Goal: Information Seeking & Learning: Learn about a topic

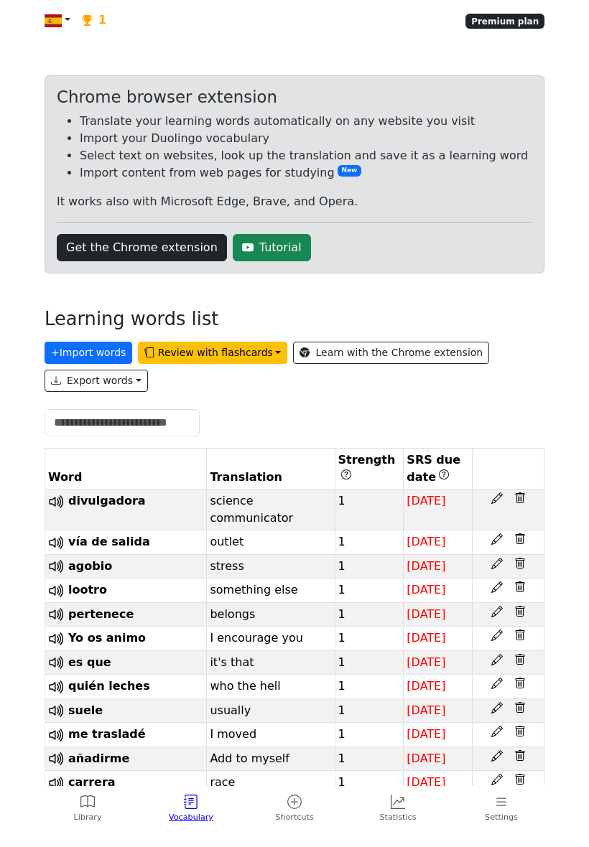
click at [236, 364] on button "Review with flashcards" at bounding box center [212, 353] width 149 height 22
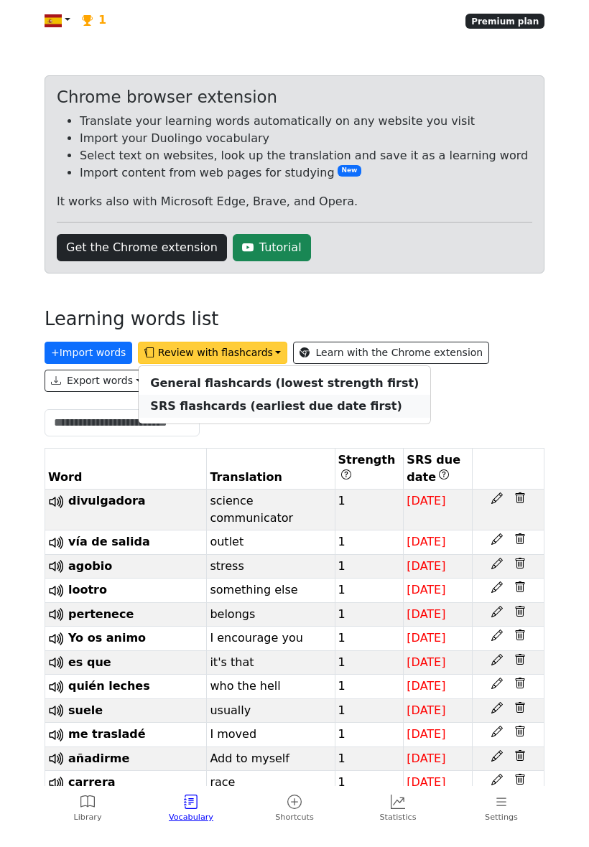
click at [307, 413] on strong "SRS flashcards (earliest due date first)" at bounding box center [275, 406] width 251 height 14
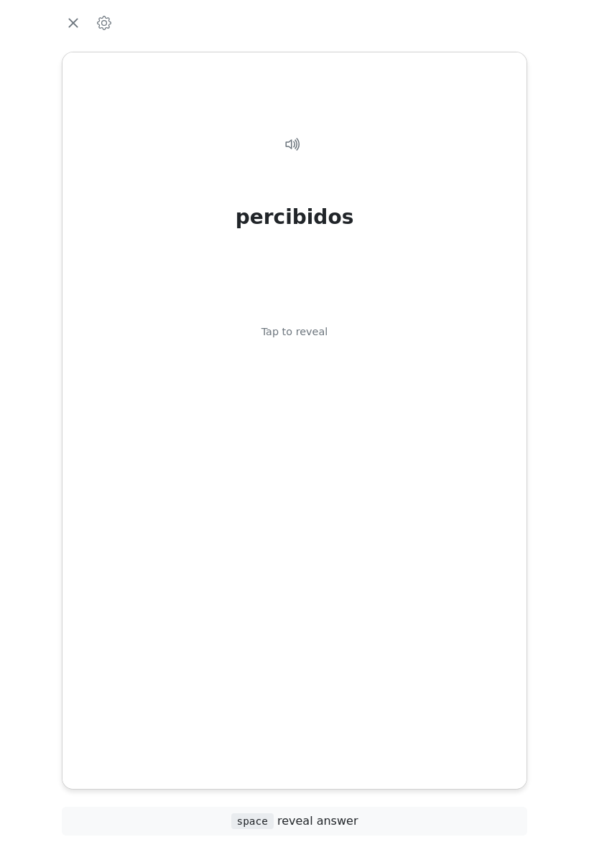
click at [403, 539] on div "percibidos Tap to reveal" at bounding box center [294, 408] width 429 height 593
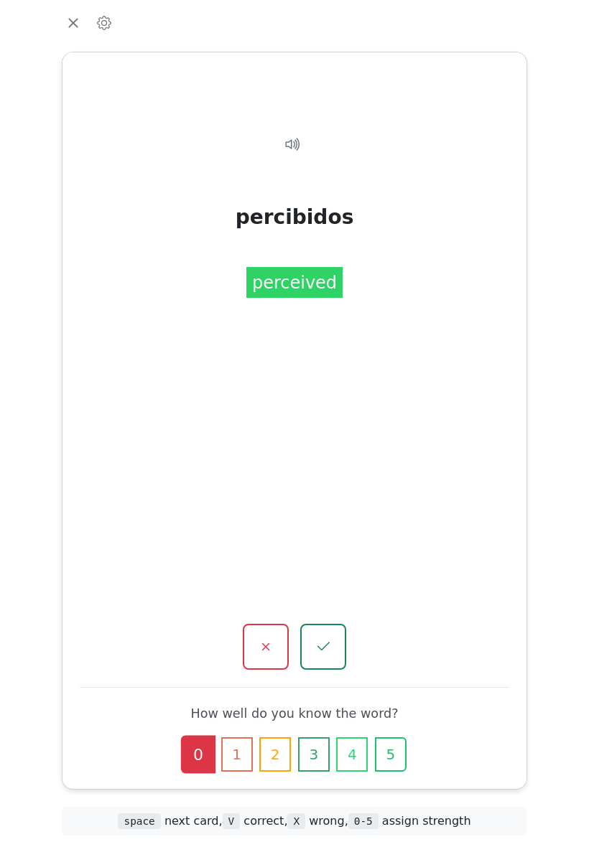
click at [330, 638] on icon "button" at bounding box center [323, 646] width 17 height 17
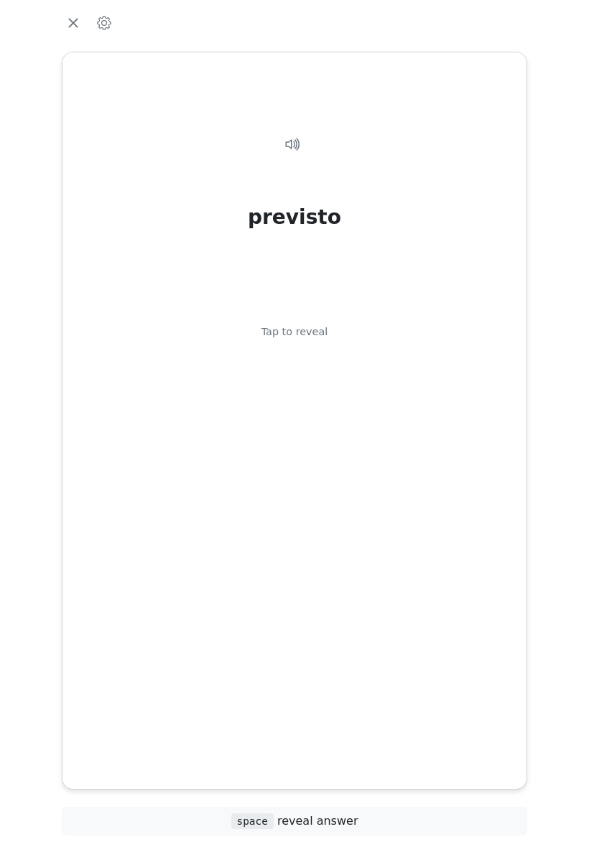
click at [419, 526] on div "previsto Tap to reveal" at bounding box center [294, 408] width 429 height 593
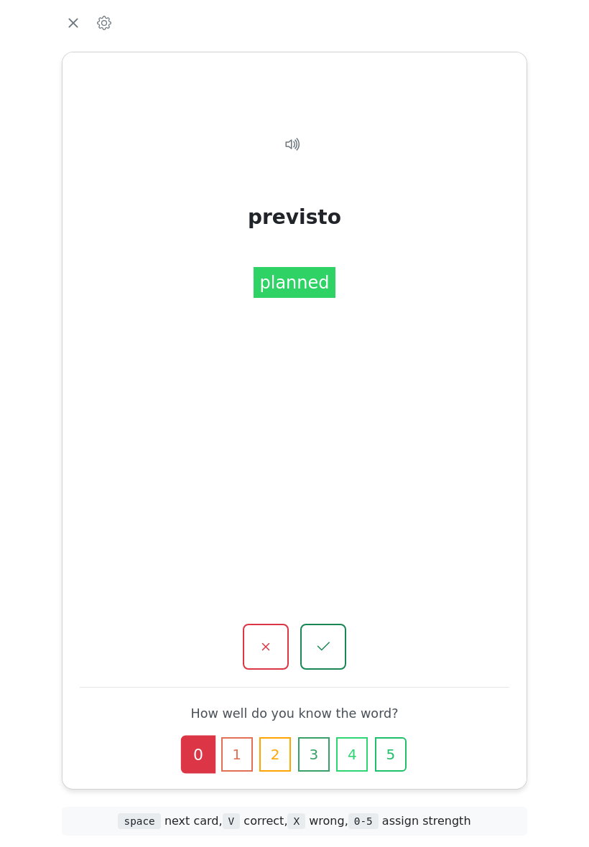
click at [273, 624] on button "button" at bounding box center [266, 647] width 46 height 46
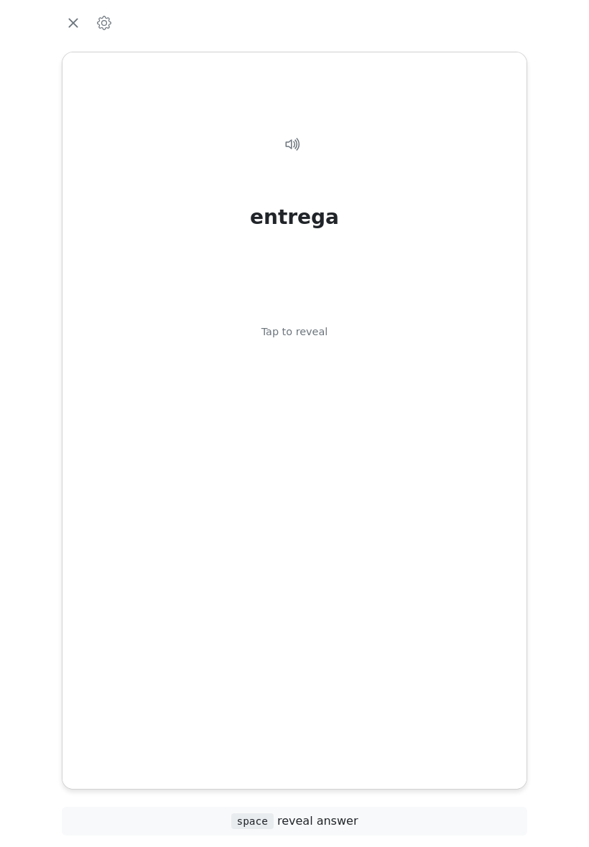
click at [431, 508] on div "entrega Tap to reveal" at bounding box center [294, 408] width 429 height 593
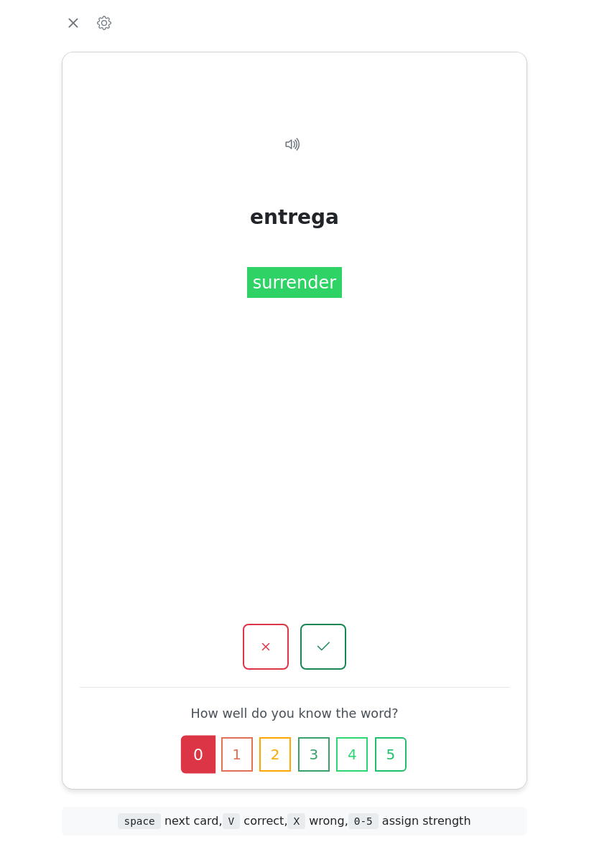
click at [270, 638] on icon "button" at bounding box center [265, 646] width 17 height 17
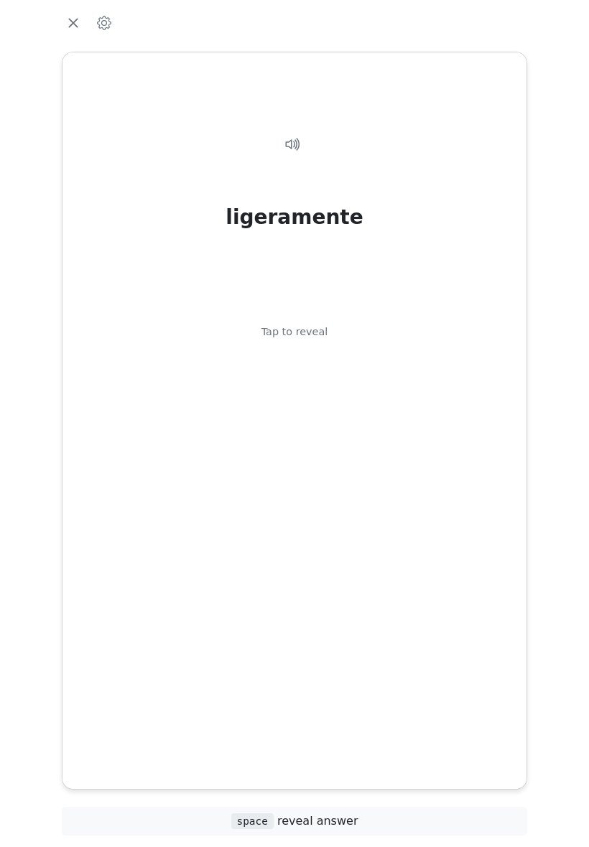
click at [436, 530] on div "ligeramente Tap to reveal" at bounding box center [294, 408] width 429 height 593
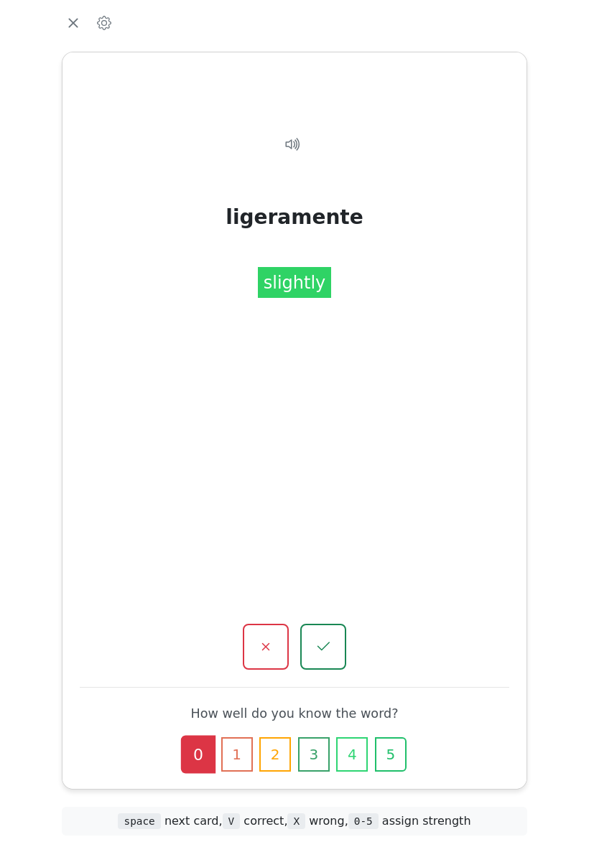
click at [334, 626] on button "button" at bounding box center [323, 647] width 46 height 46
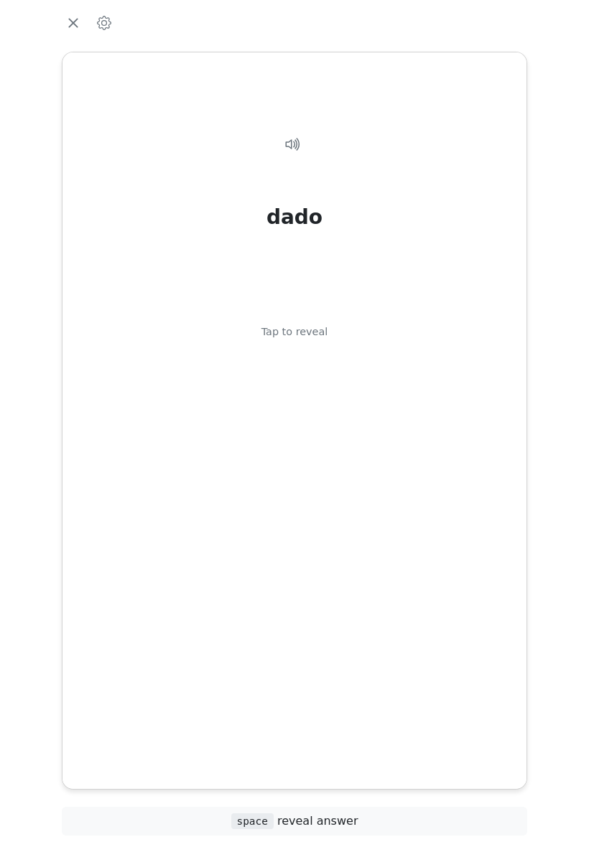
click at [431, 519] on div "dado Tap to reveal" at bounding box center [294, 408] width 429 height 593
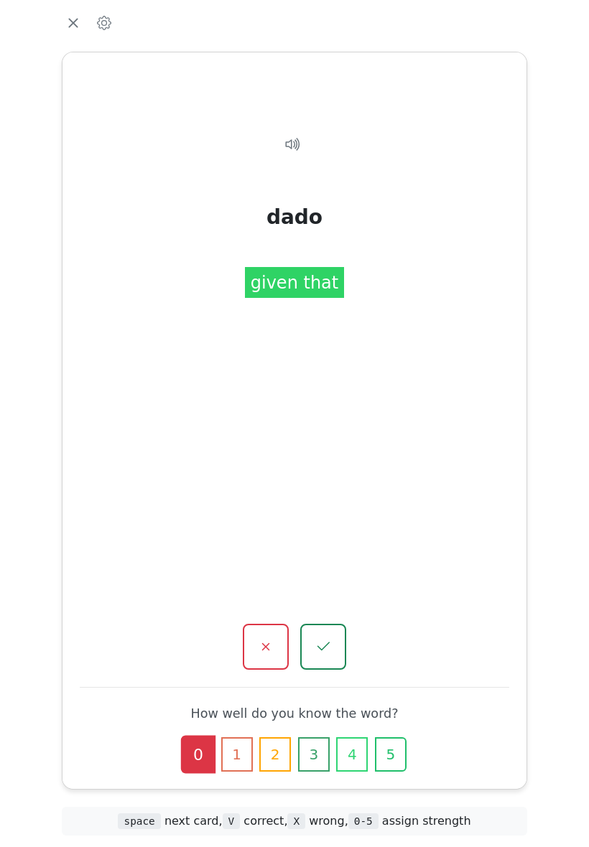
click at [326, 638] on icon "button" at bounding box center [323, 646] width 17 height 17
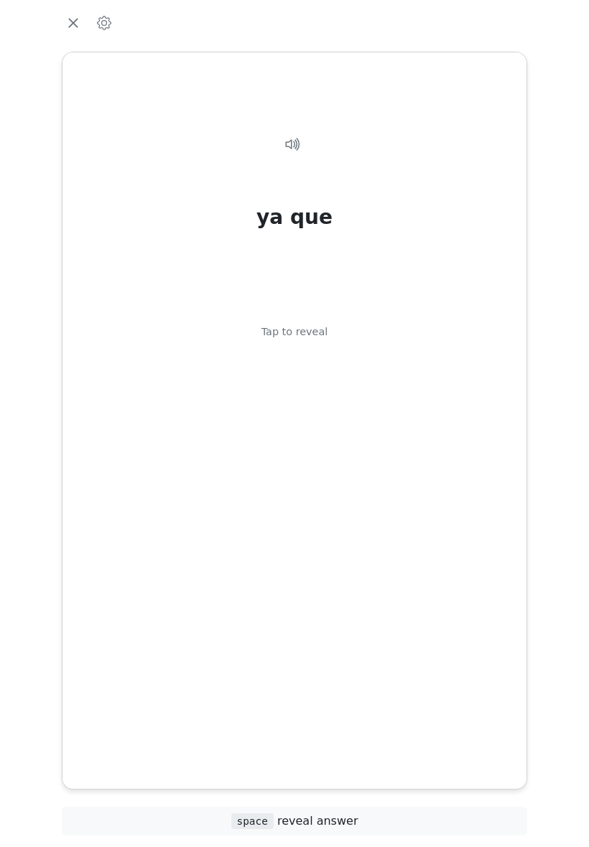
click at [419, 531] on div "ya que Tap to reveal" at bounding box center [294, 408] width 429 height 593
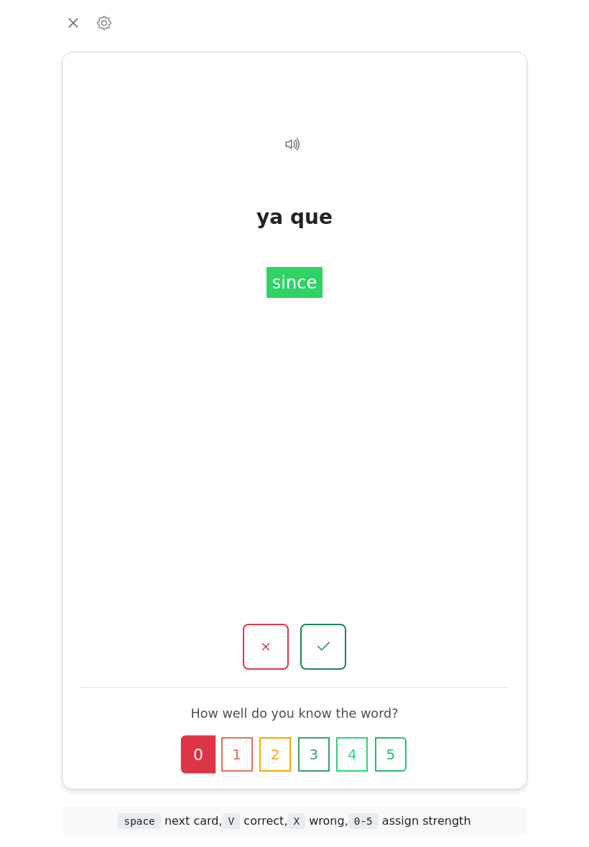
click at [270, 638] on icon "button" at bounding box center [265, 646] width 17 height 17
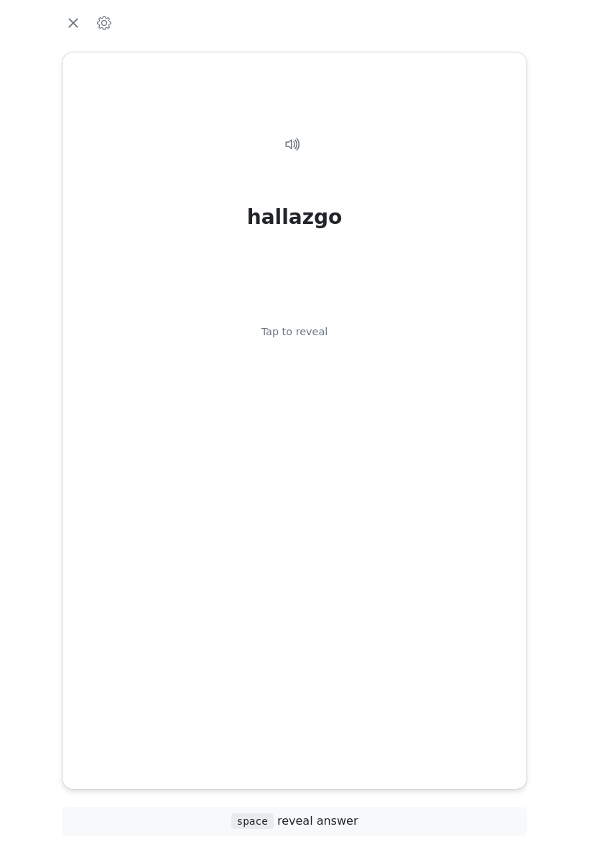
click at [445, 508] on div "hallazgo Tap to reveal" at bounding box center [294, 408] width 429 height 593
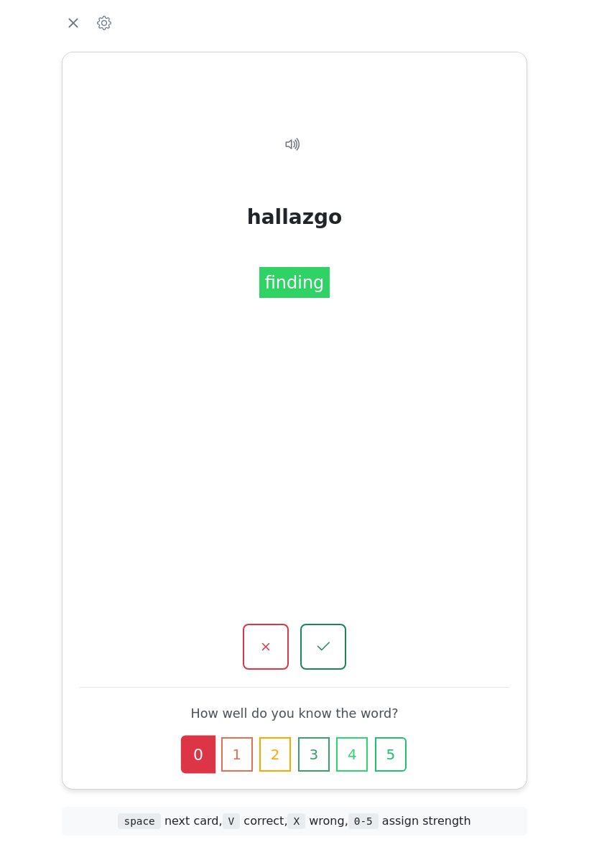
click at [272, 624] on button "button" at bounding box center [266, 647] width 46 height 46
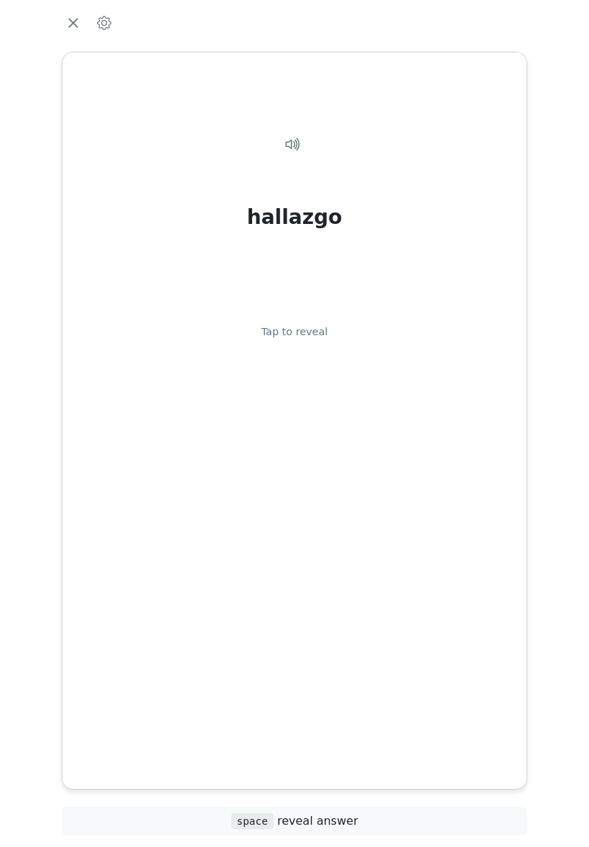
click at [424, 515] on div "hallazgo Tap to reveal" at bounding box center [294, 408] width 429 height 593
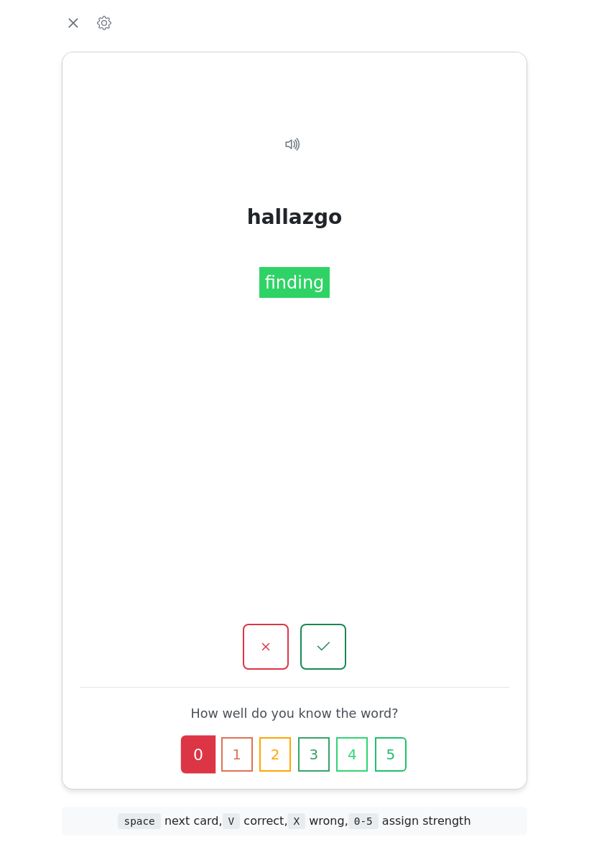
click at [270, 638] on icon "button" at bounding box center [265, 646] width 17 height 17
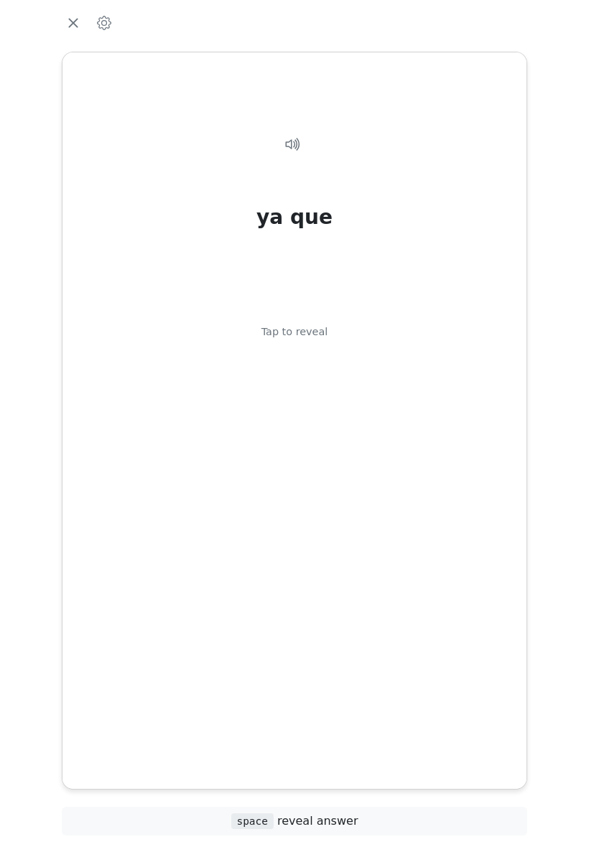
click at [447, 501] on div "ya que Tap to reveal" at bounding box center [294, 408] width 429 height 593
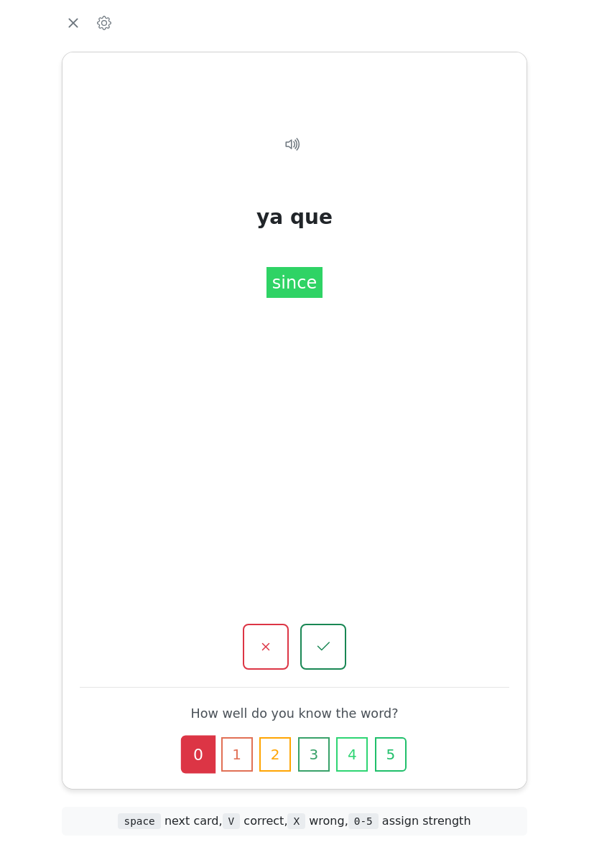
click at [337, 625] on button "button" at bounding box center [323, 647] width 46 height 46
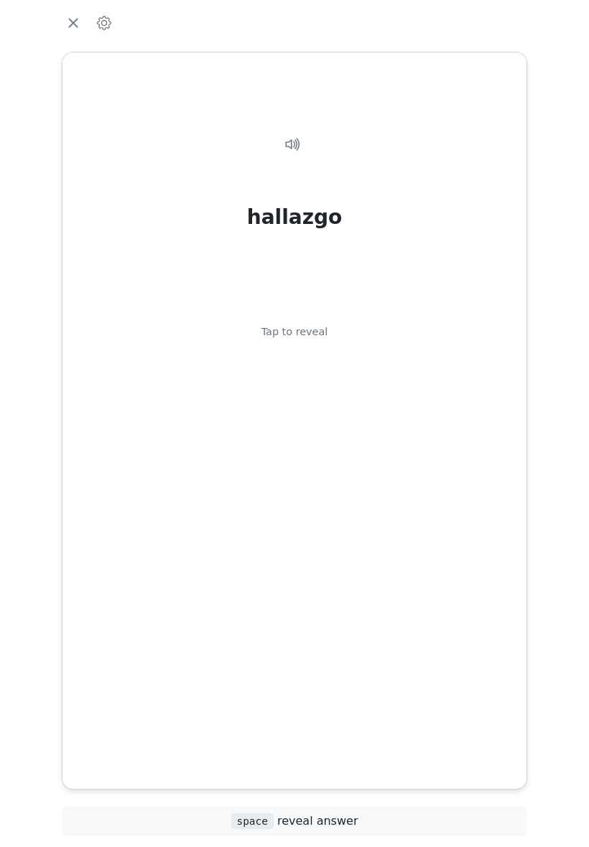
click at [443, 512] on div "hallazgo Tap to reveal" at bounding box center [294, 408] width 429 height 593
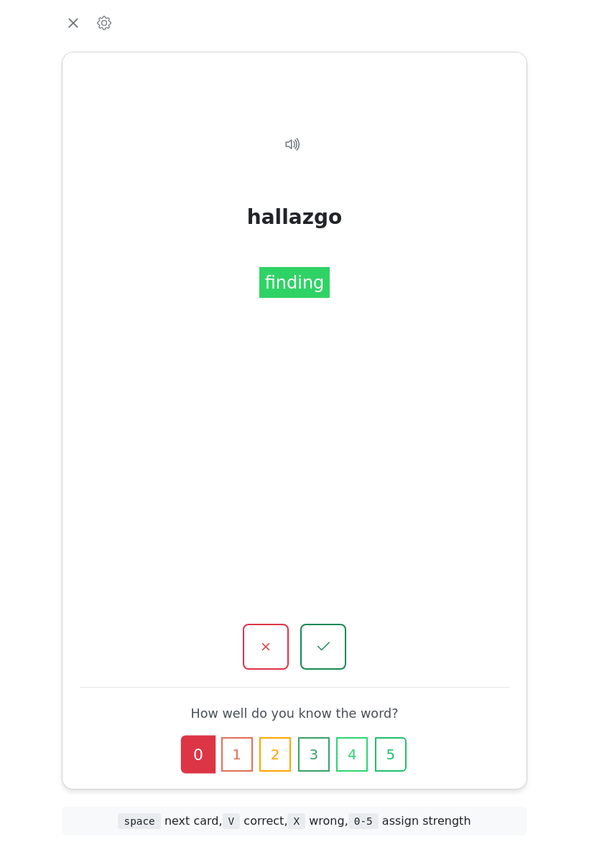
click at [337, 628] on button "button" at bounding box center [323, 647] width 46 height 46
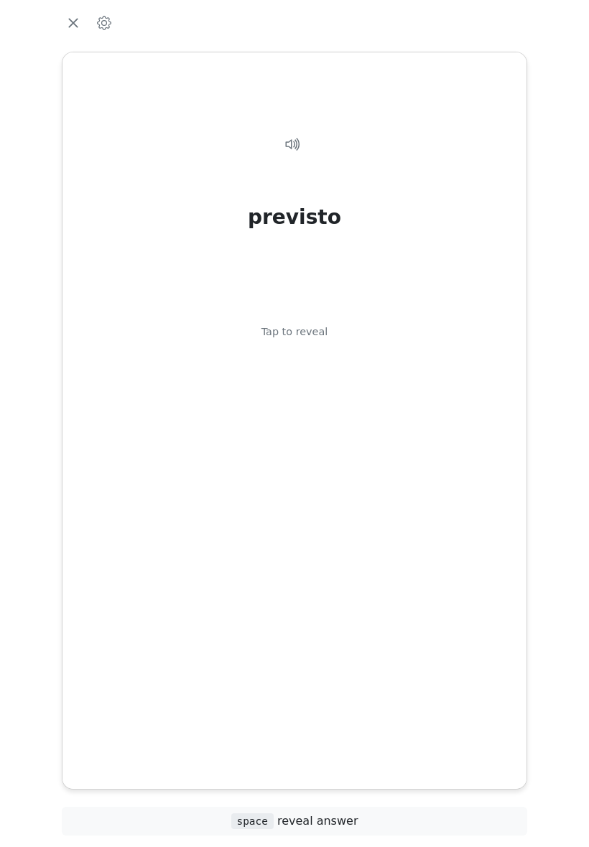
click at [432, 530] on div "previsto Tap to reveal" at bounding box center [294, 408] width 429 height 593
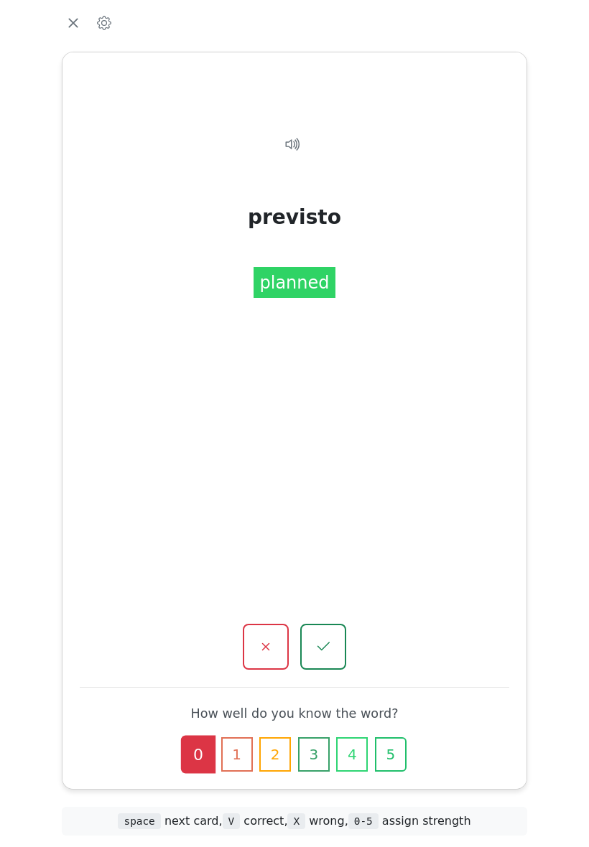
click at [275, 629] on button "button" at bounding box center [266, 647] width 46 height 46
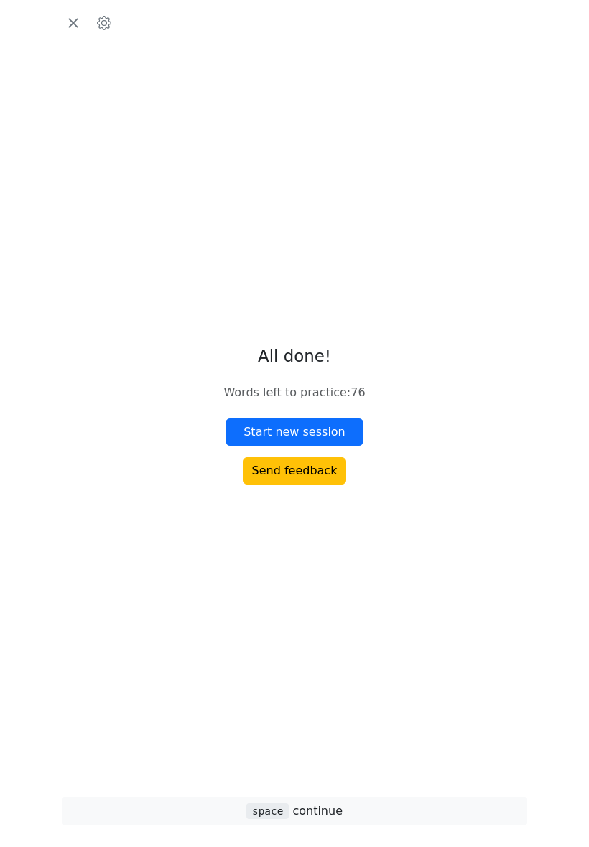
click at [344, 446] on button "Start new session" at bounding box center [295, 432] width 138 height 27
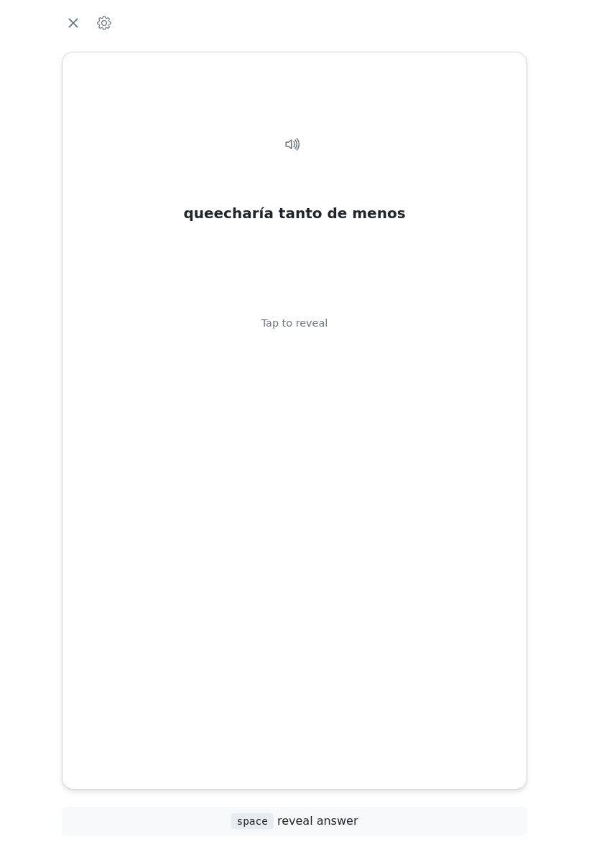
click at [440, 529] on div "queecharía tanto de menos Tap to reveal" at bounding box center [294, 408] width 429 height 593
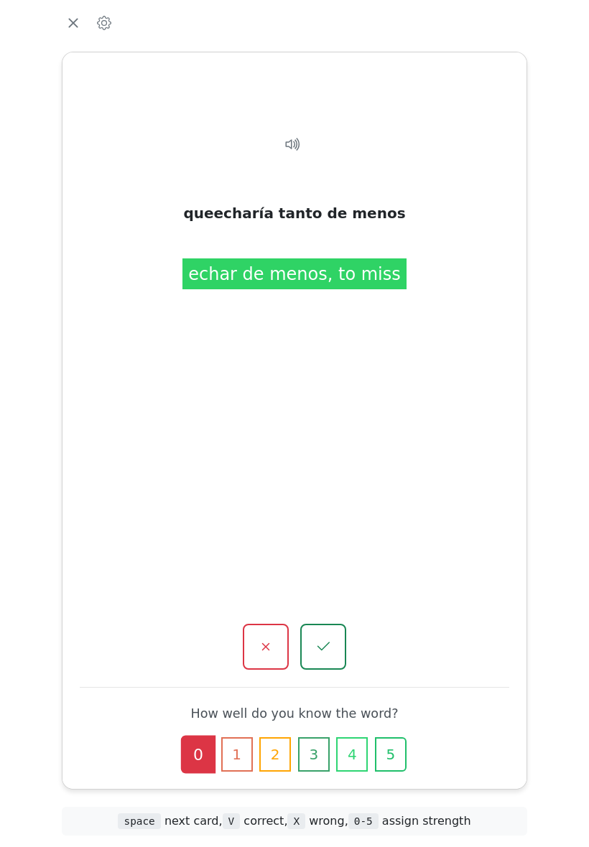
click at [331, 638] on icon "button" at bounding box center [323, 646] width 17 height 17
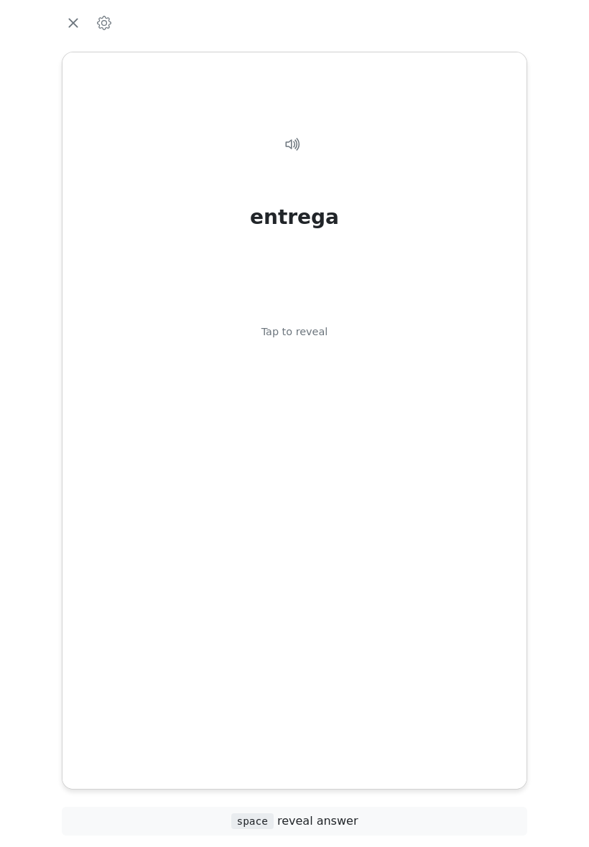
click at [442, 497] on div "entrega Tap to reveal" at bounding box center [294, 408] width 429 height 593
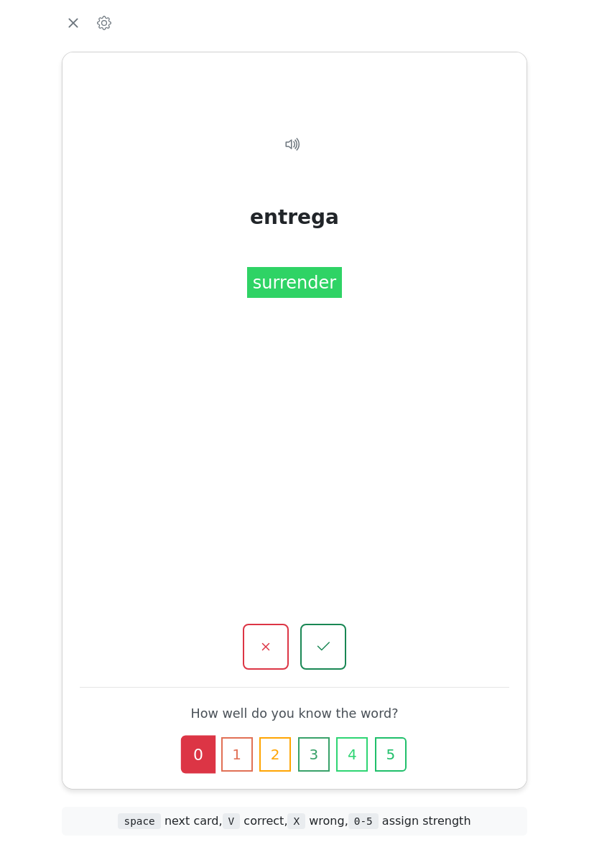
click at [279, 635] on button "button" at bounding box center [266, 647] width 46 height 46
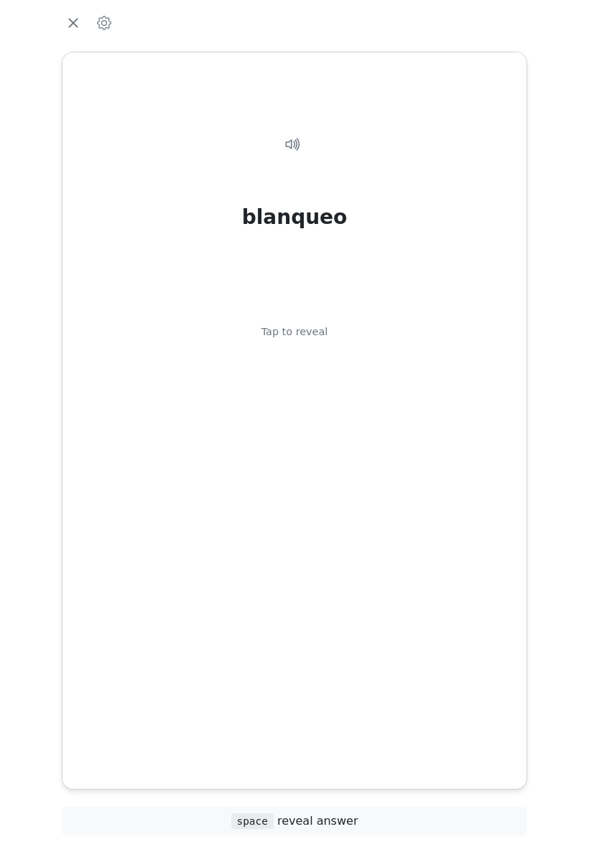
click at [439, 485] on div "blanqueo Tap to reveal" at bounding box center [294, 408] width 429 height 593
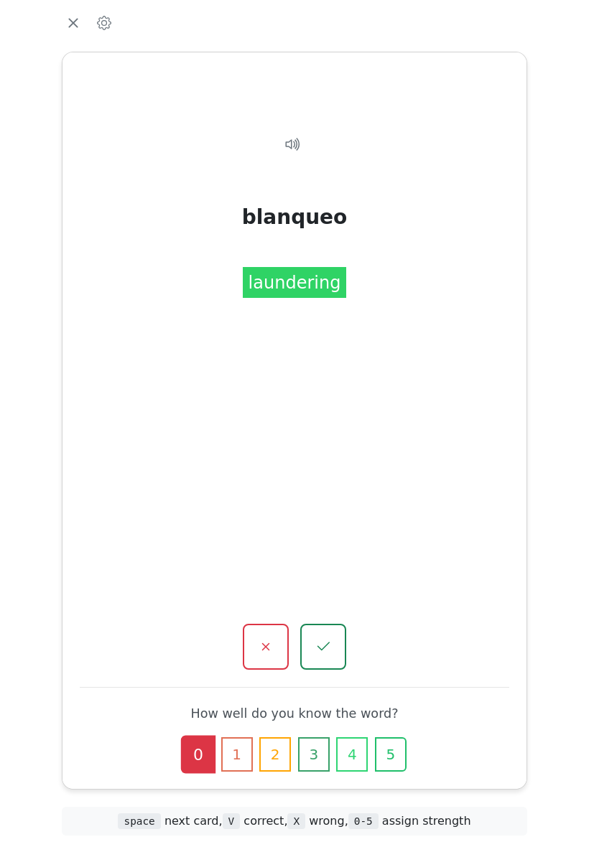
click at [280, 631] on button "button" at bounding box center [266, 647] width 46 height 46
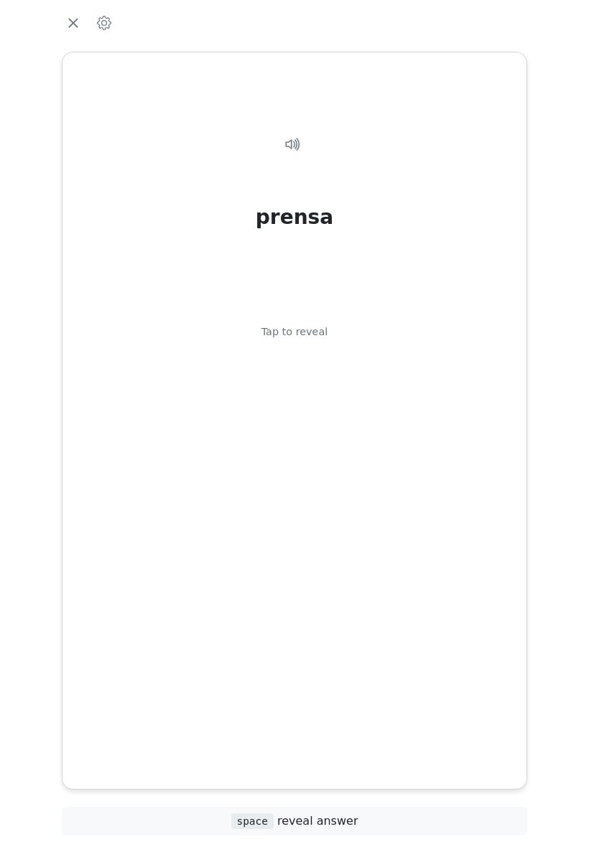
click at [432, 492] on div "prensa Tap to reveal" at bounding box center [294, 408] width 429 height 593
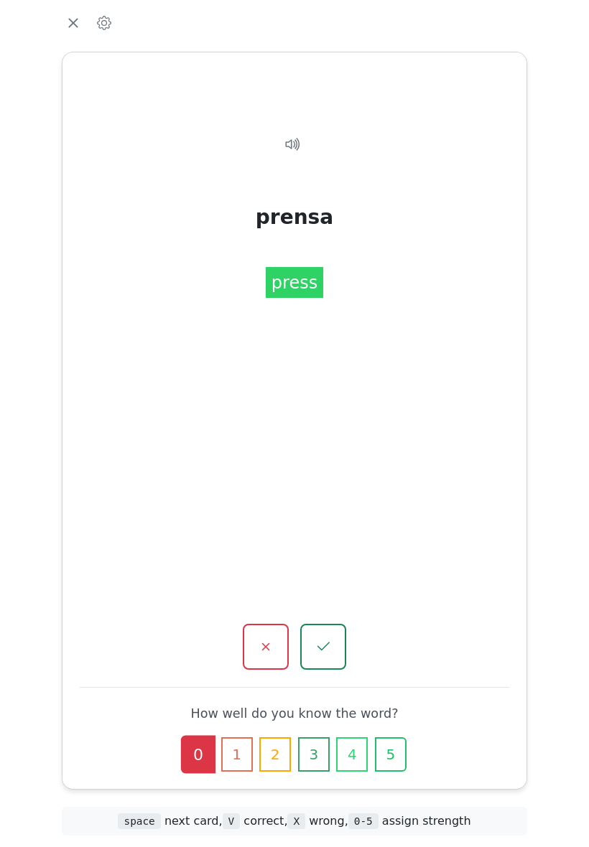
click at [274, 638] on icon "button" at bounding box center [265, 646] width 17 height 17
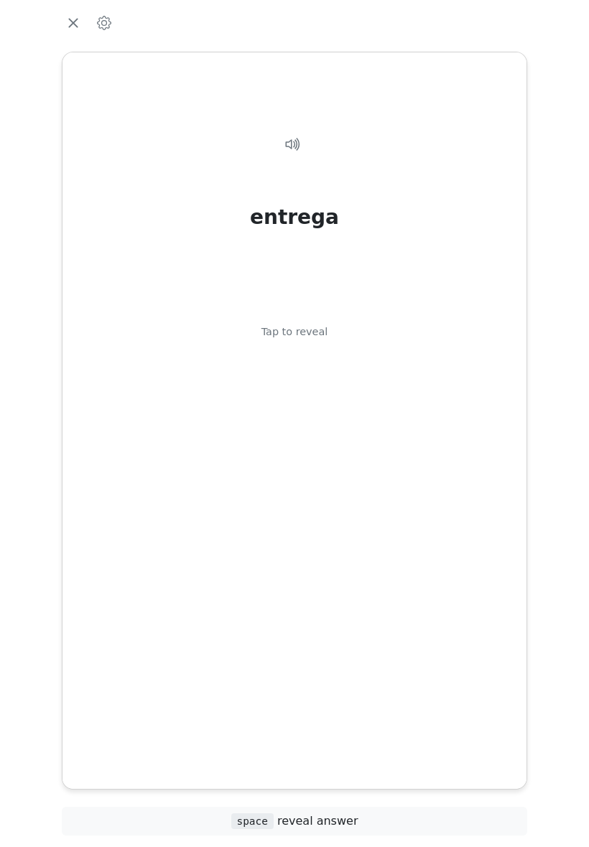
click at [431, 482] on div "entrega Tap to reveal" at bounding box center [294, 408] width 429 height 593
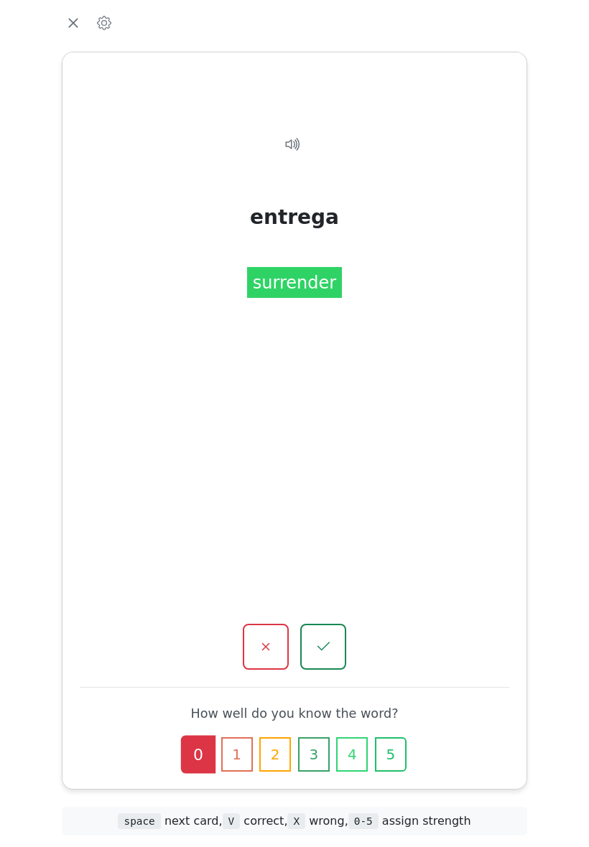
click at [339, 626] on button "button" at bounding box center [323, 647] width 46 height 46
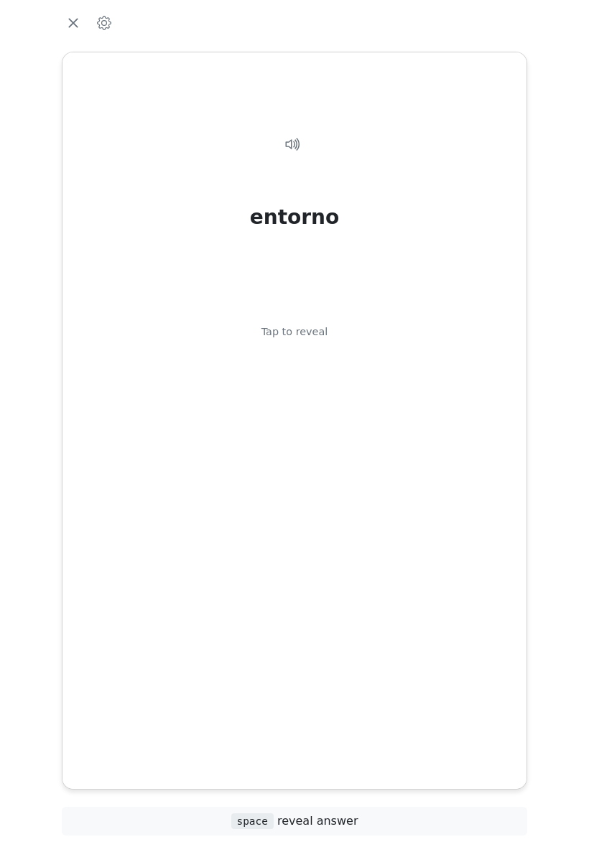
click at [427, 500] on div "entorno Tap to reveal" at bounding box center [294, 408] width 429 height 593
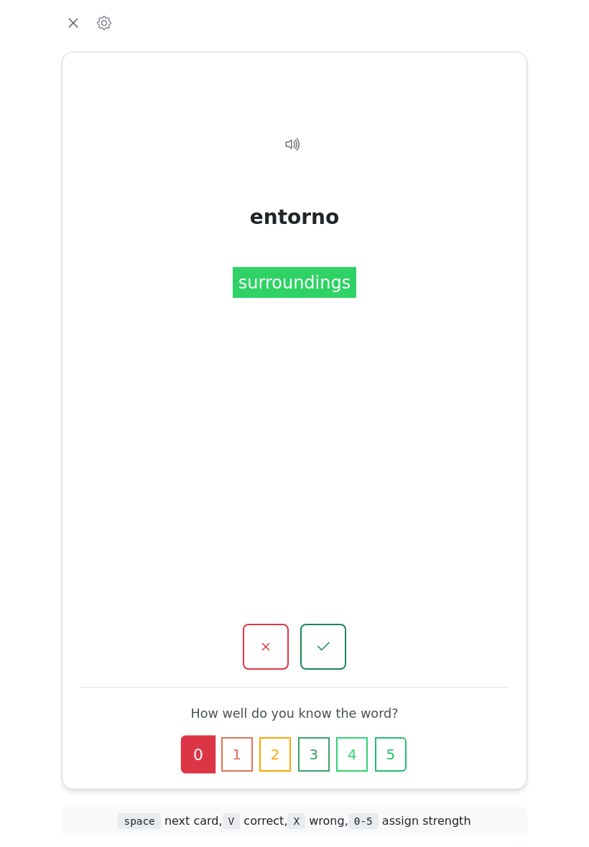
click at [274, 638] on icon "button" at bounding box center [265, 646] width 17 height 17
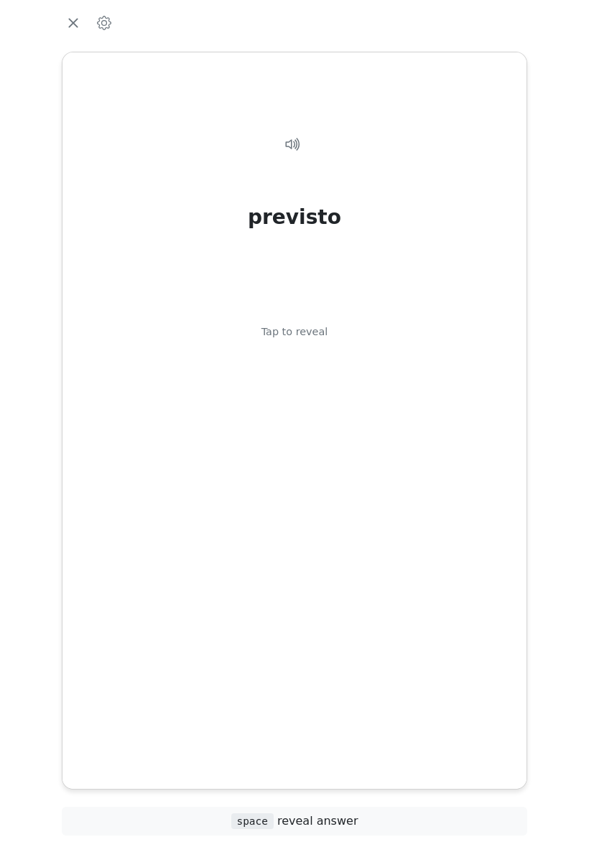
click at [445, 481] on div "previsto Tap to reveal" at bounding box center [294, 408] width 429 height 593
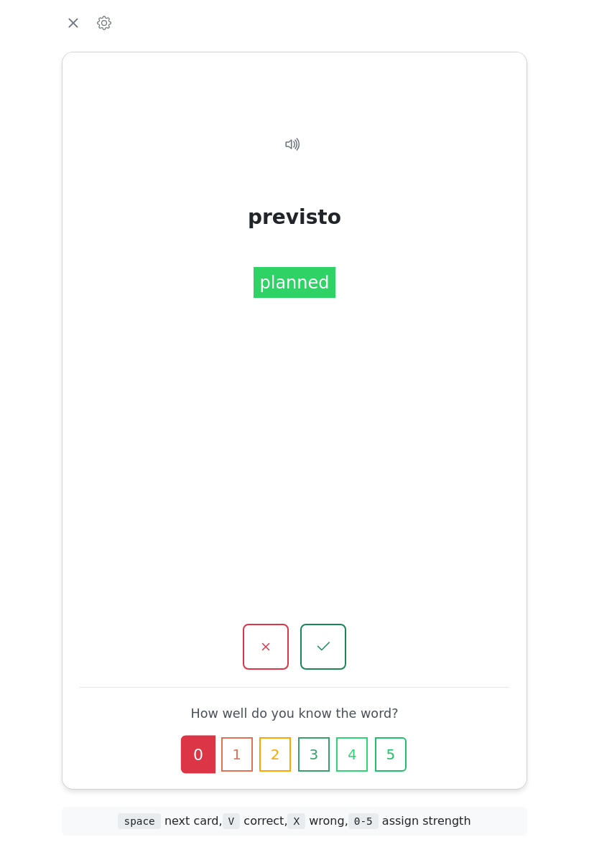
click at [264, 644] on icon "button" at bounding box center [266, 648] width 8 height 8
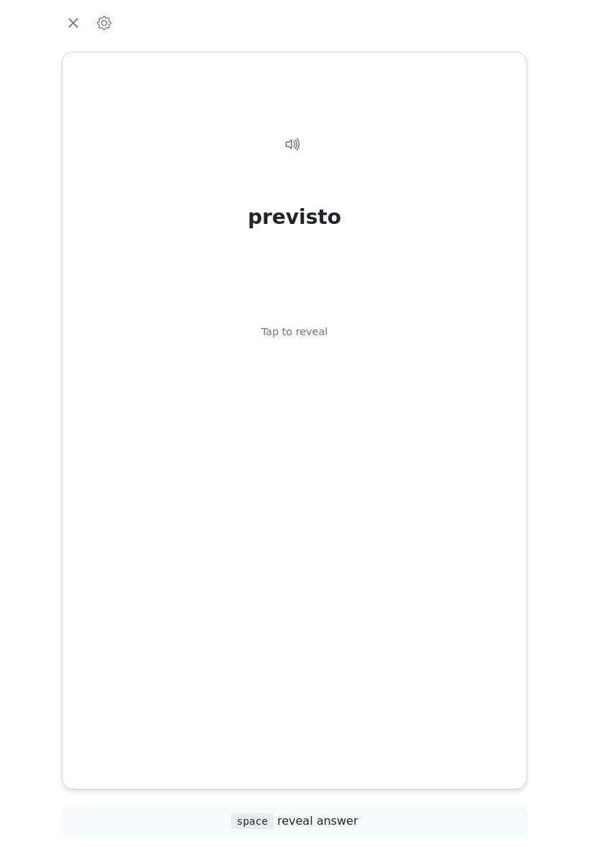
click at [318, 505] on div "previsto Tap to reveal" at bounding box center [294, 408] width 429 height 593
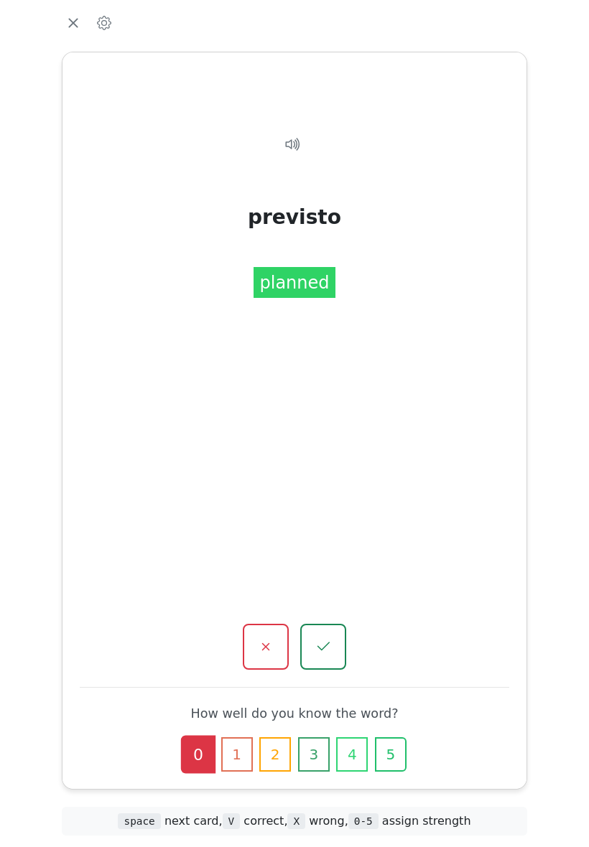
click at [261, 638] on icon "button" at bounding box center [265, 646] width 17 height 17
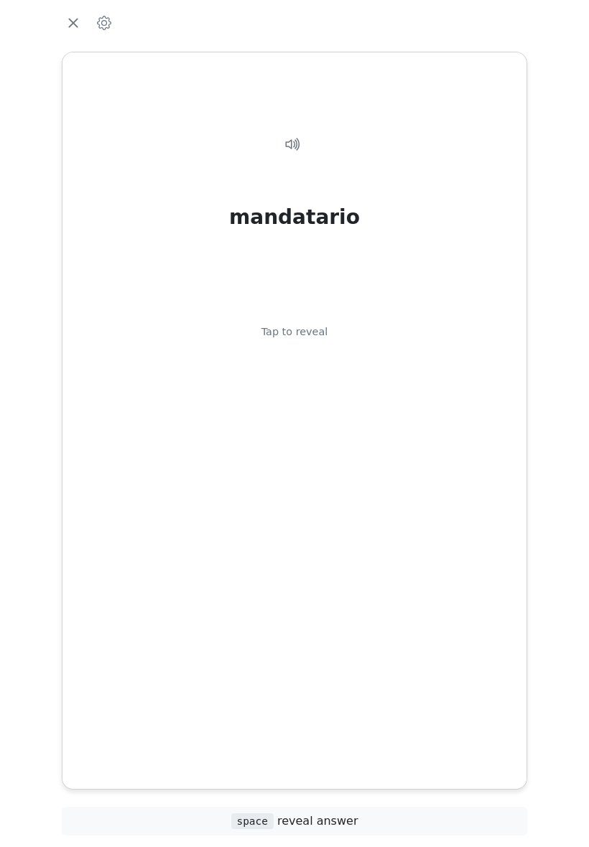
click at [289, 495] on div "mandatario Tap to reveal" at bounding box center [294, 408] width 429 height 593
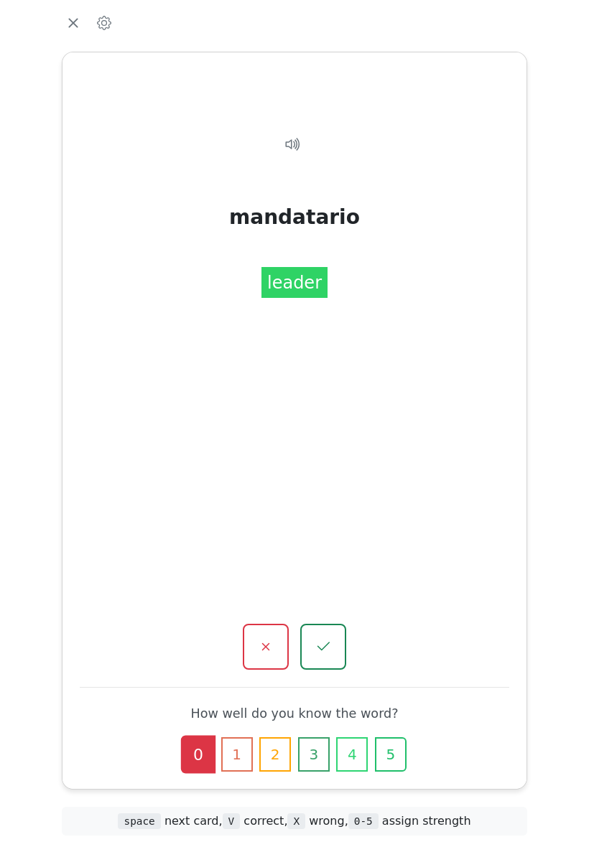
click at [264, 638] on icon "button" at bounding box center [265, 646] width 17 height 17
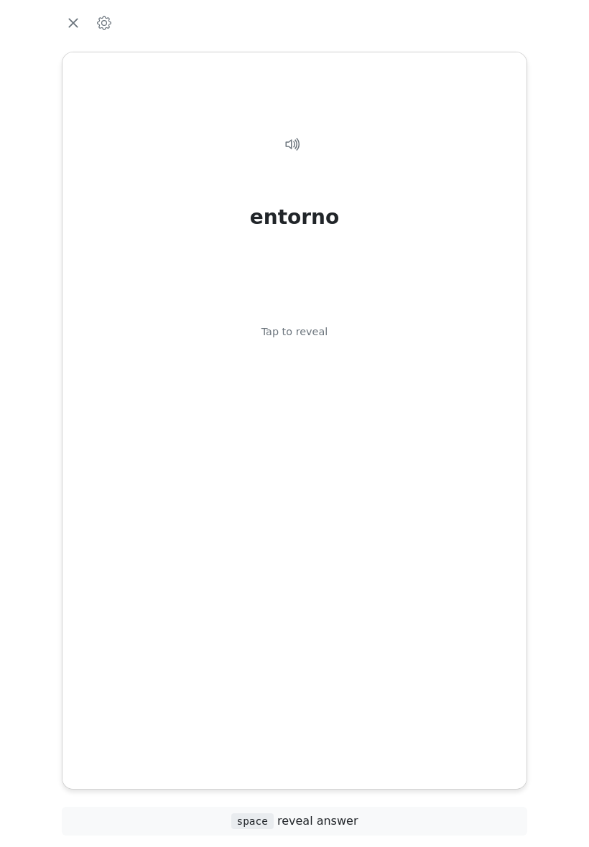
click at [272, 524] on div "entorno Tap to reveal" at bounding box center [294, 408] width 429 height 593
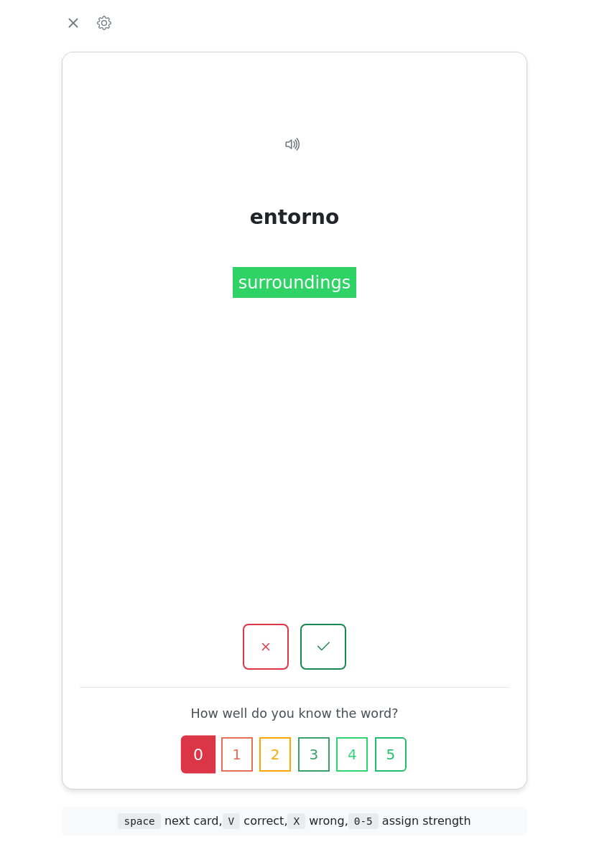
click at [328, 638] on icon "button" at bounding box center [323, 646] width 17 height 17
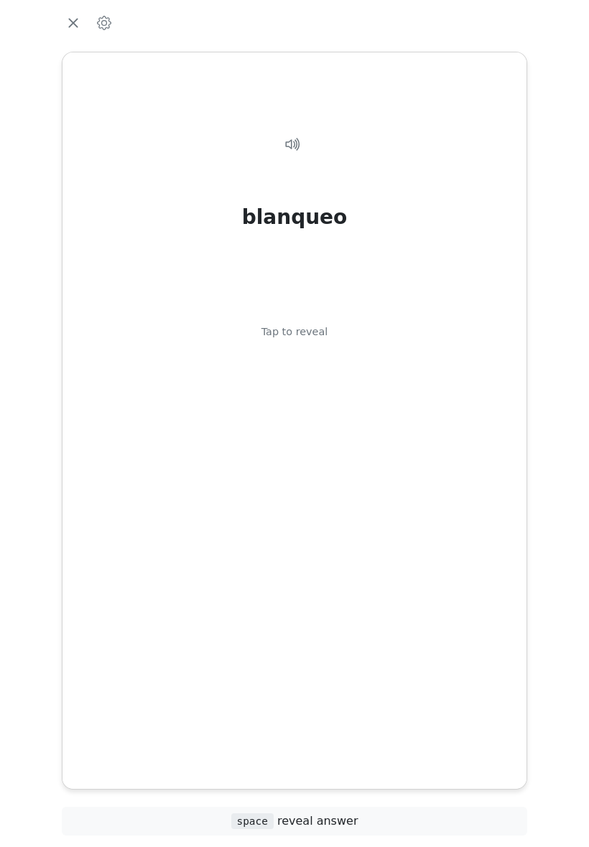
click at [275, 529] on div "blanqueo Tap to reveal" at bounding box center [294, 408] width 429 height 593
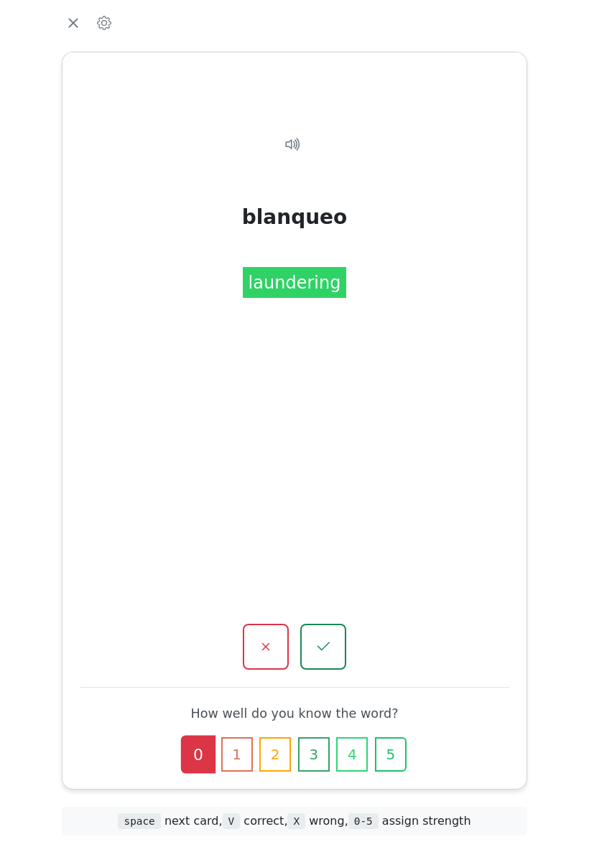
click at [326, 638] on icon "button" at bounding box center [323, 646] width 17 height 17
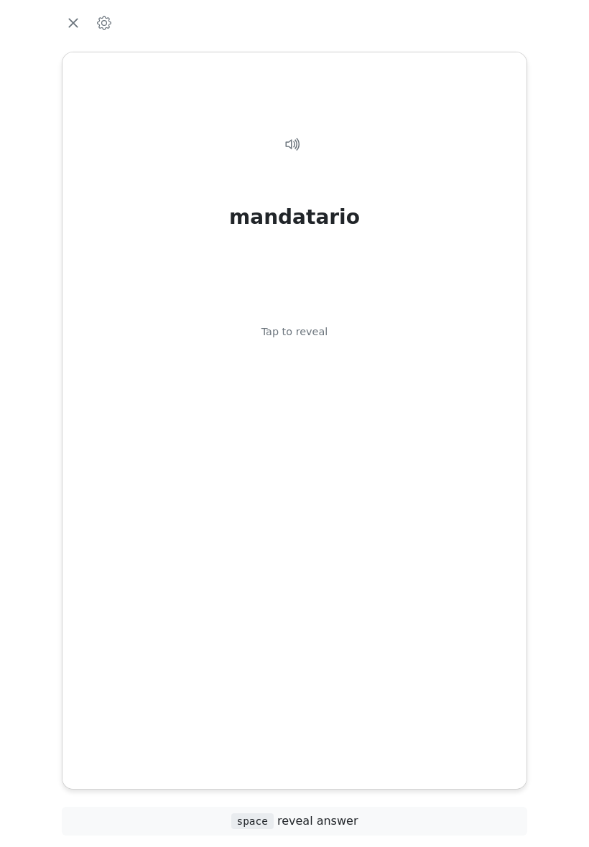
click at [269, 534] on div "mandatario Tap to reveal" at bounding box center [294, 408] width 429 height 593
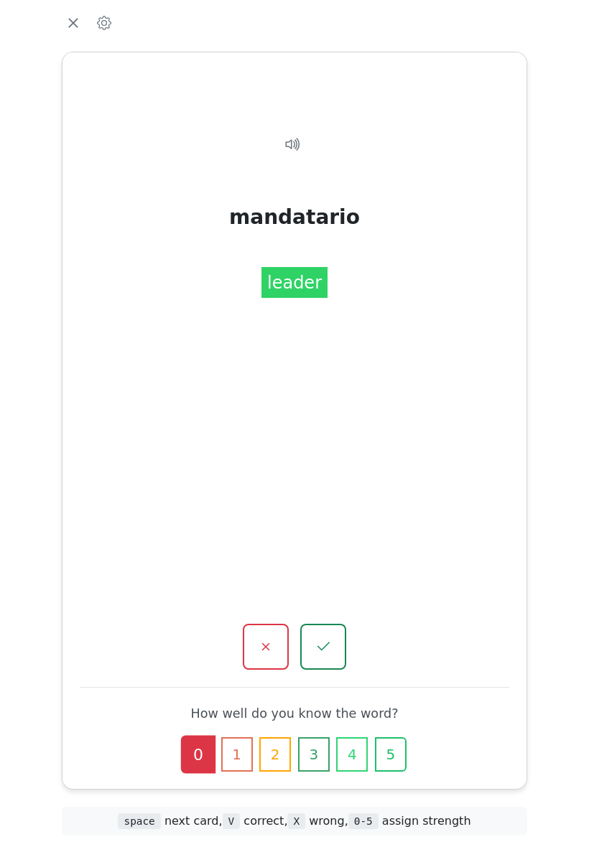
click at [318, 643] on icon "button" at bounding box center [323, 647] width 12 height 9
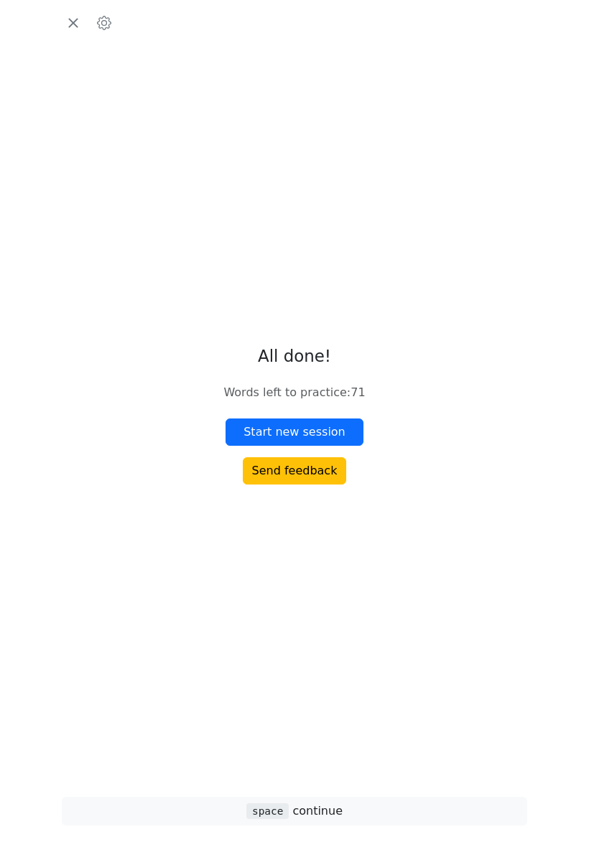
click at [325, 442] on button "Start new session" at bounding box center [295, 432] width 138 height 27
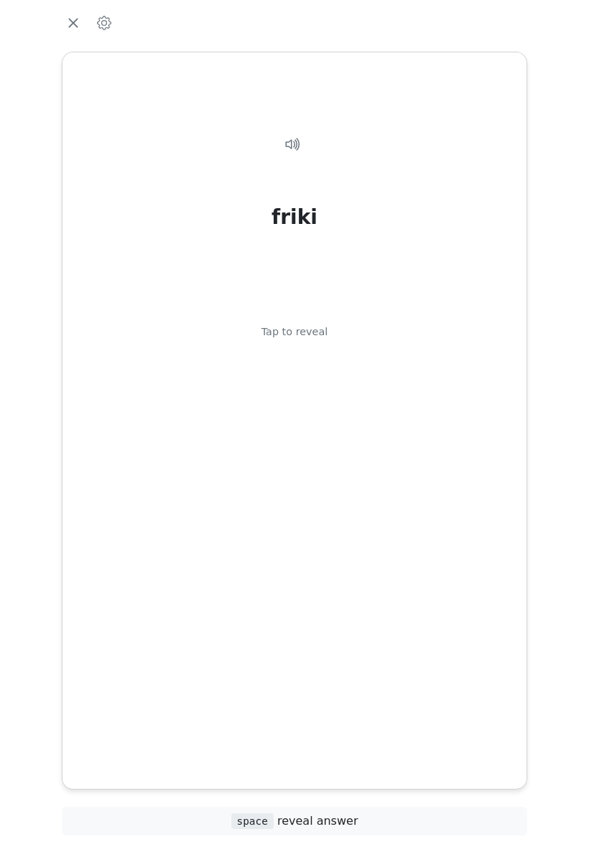
click at [295, 496] on div "friki Tap to reveal" at bounding box center [294, 408] width 429 height 593
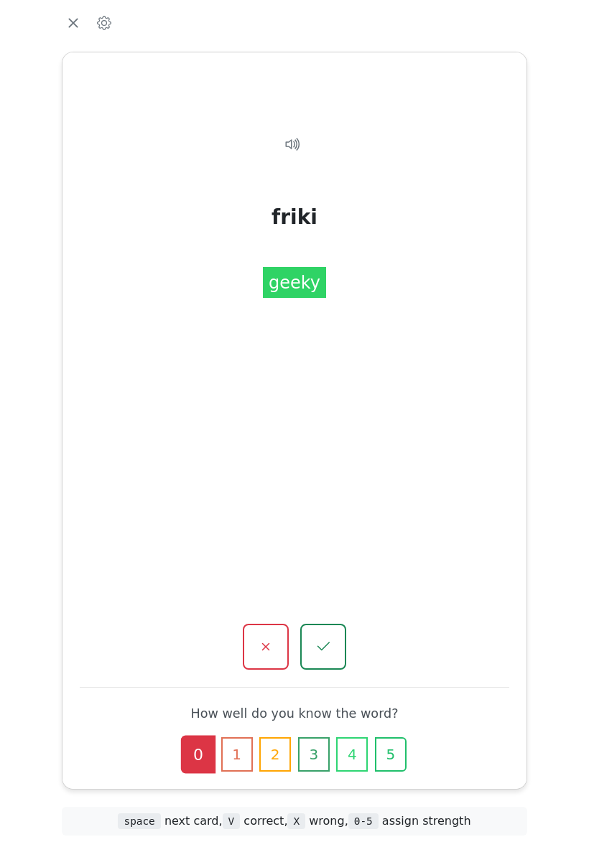
click at [265, 644] on icon "button" at bounding box center [266, 648] width 8 height 8
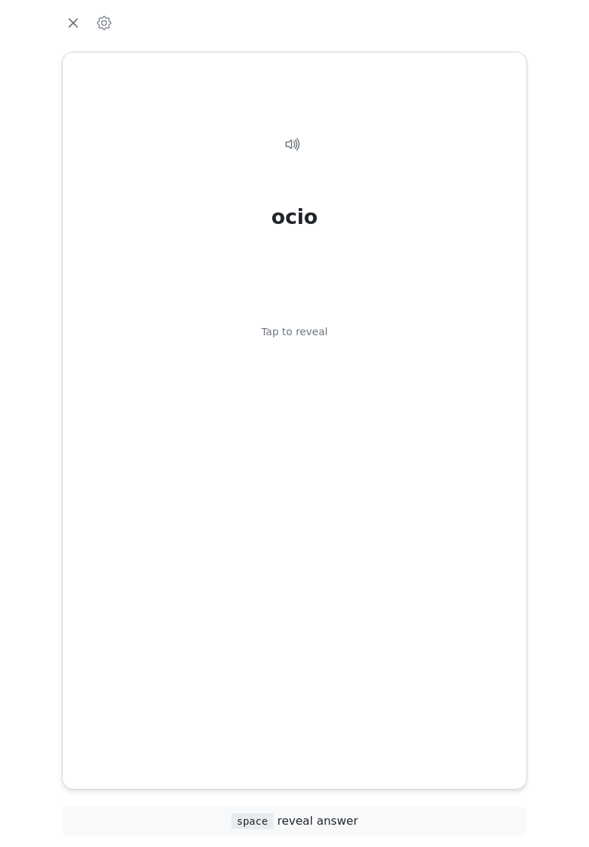
click at [297, 513] on div "ocio Tap to reveal" at bounding box center [294, 408] width 429 height 593
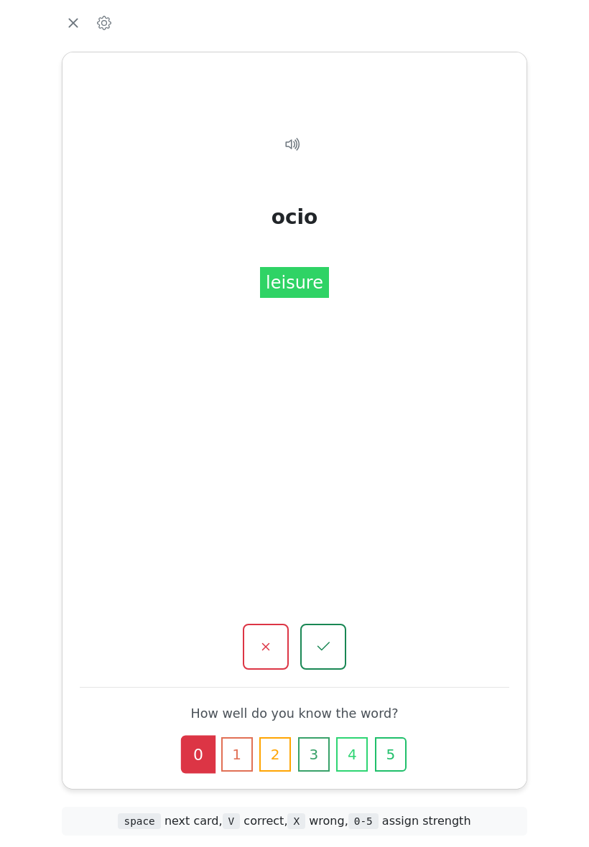
click at [295, 153] on icon at bounding box center [292, 144] width 17 height 17
click at [264, 638] on icon "button" at bounding box center [265, 646] width 17 height 17
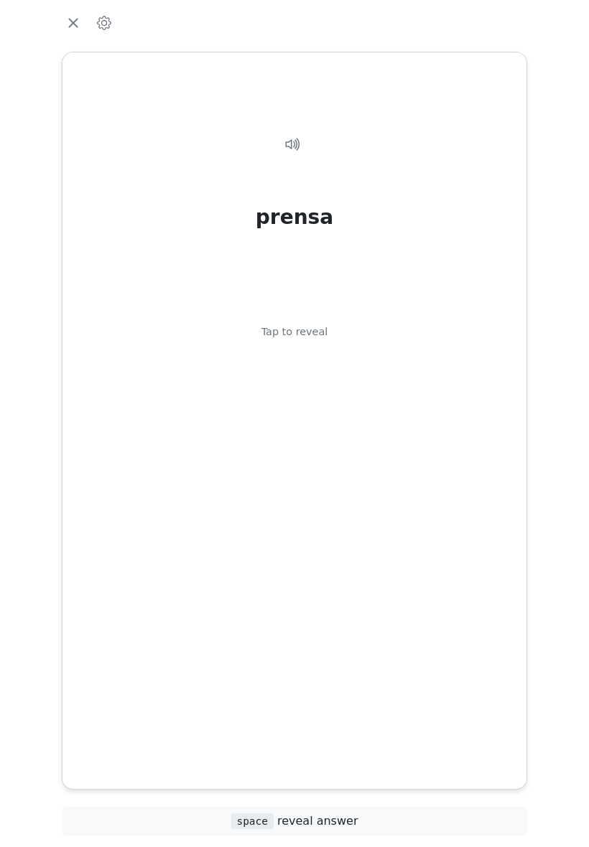
click at [319, 499] on div "prensa Tap to reveal" at bounding box center [294, 408] width 429 height 593
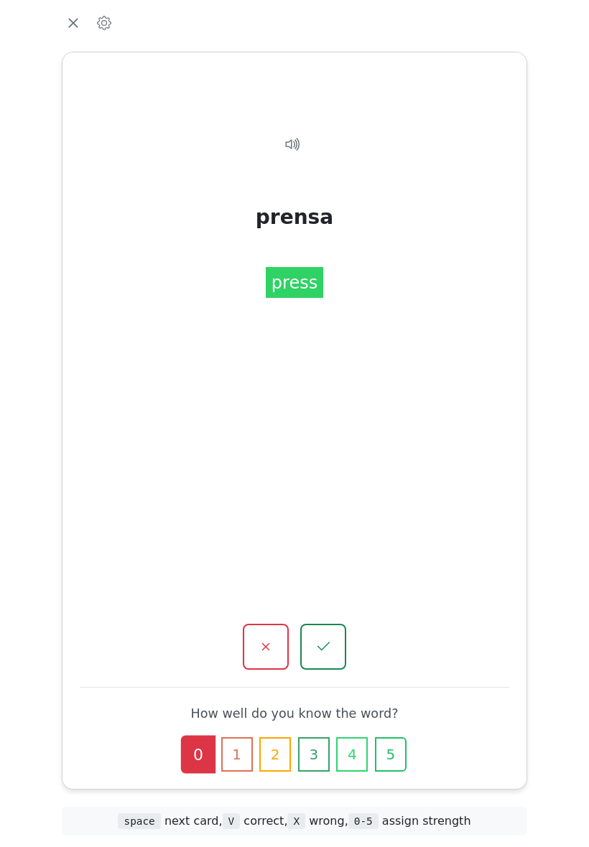
click at [322, 638] on icon "button" at bounding box center [323, 646] width 17 height 17
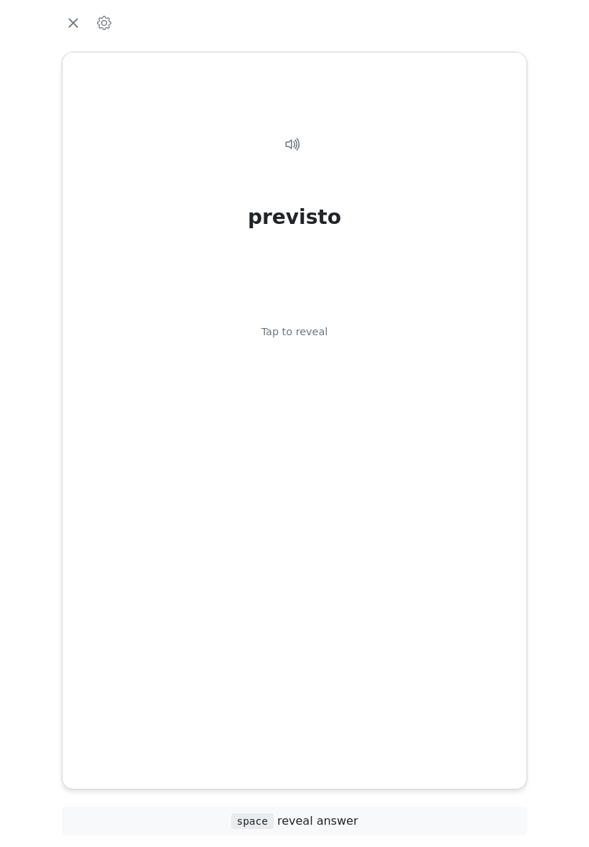
click at [298, 521] on div "previsto Tap to reveal" at bounding box center [294, 408] width 429 height 593
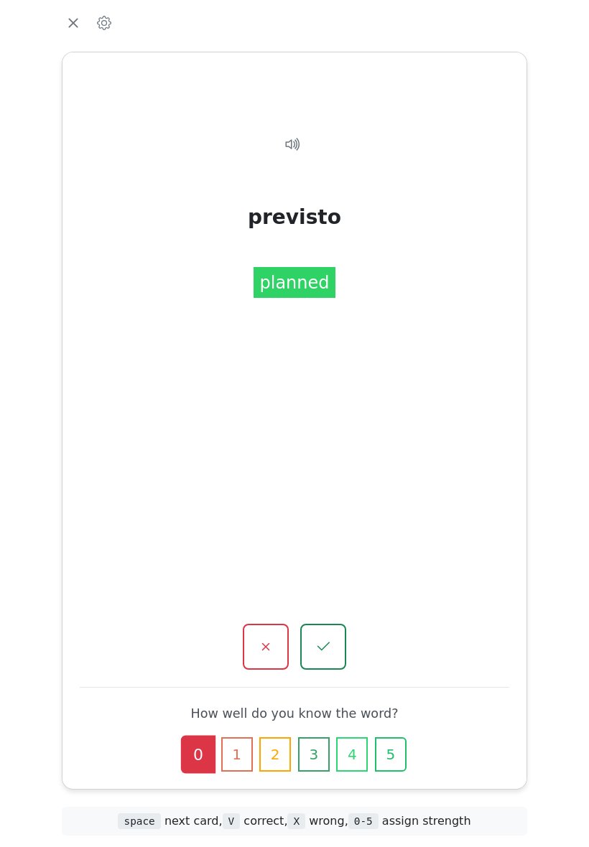
click at [321, 643] on icon "button" at bounding box center [323, 647] width 12 height 9
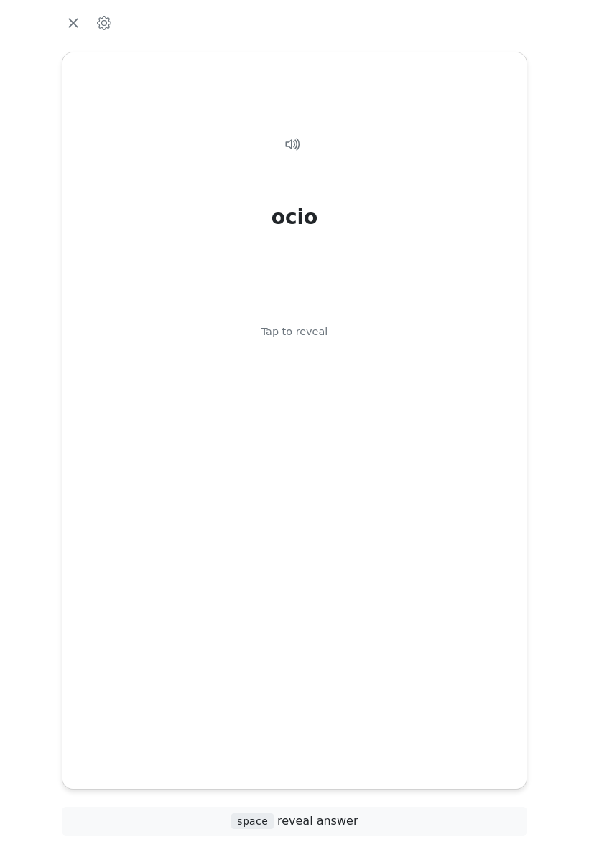
click at [298, 553] on div "ocio Tap to reveal" at bounding box center [294, 408] width 429 height 593
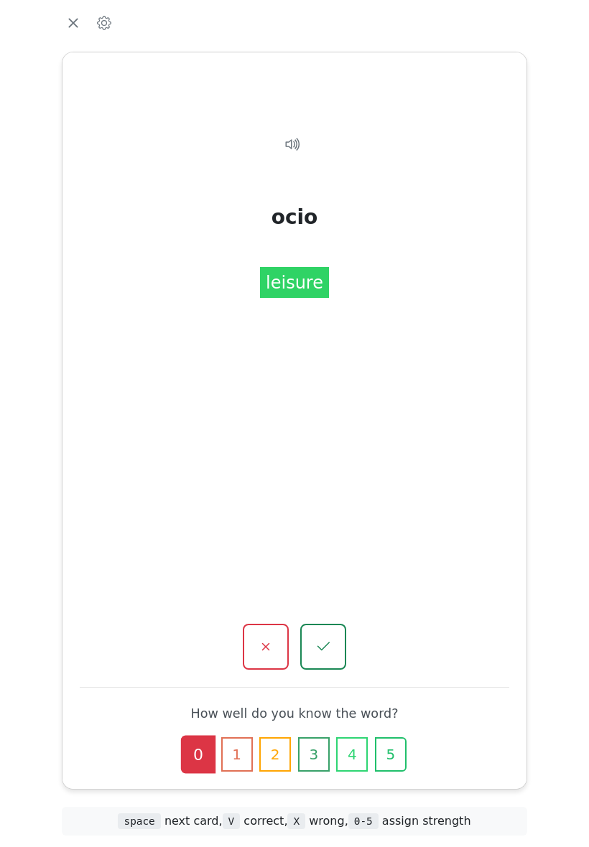
click at [324, 639] on button "button" at bounding box center [323, 647] width 46 height 46
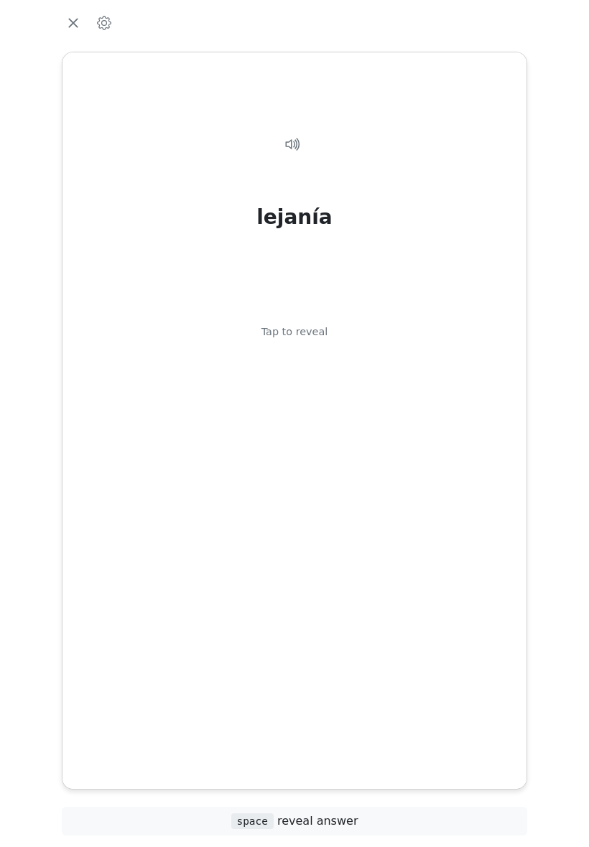
click at [296, 520] on div "lejanía Tap to reveal" at bounding box center [294, 408] width 429 height 593
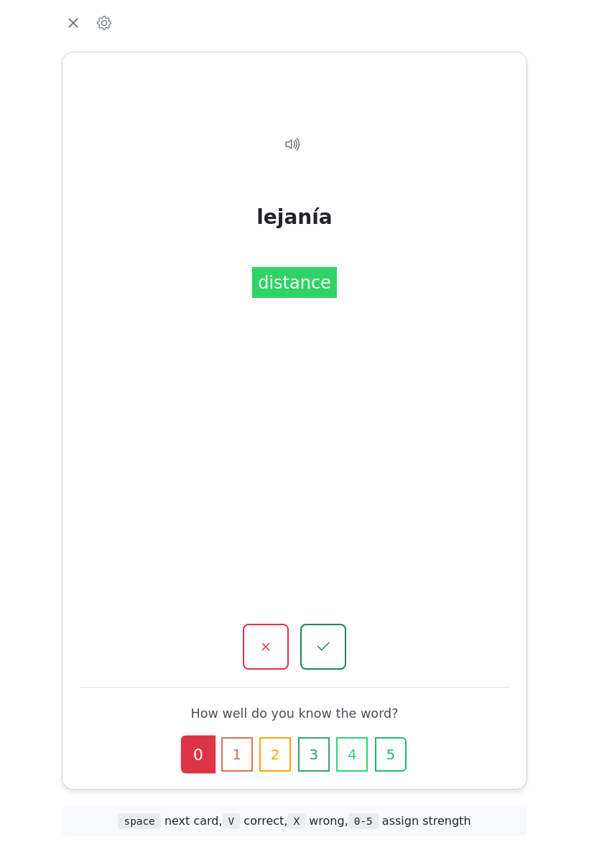
click at [266, 638] on icon "button" at bounding box center [265, 646] width 17 height 17
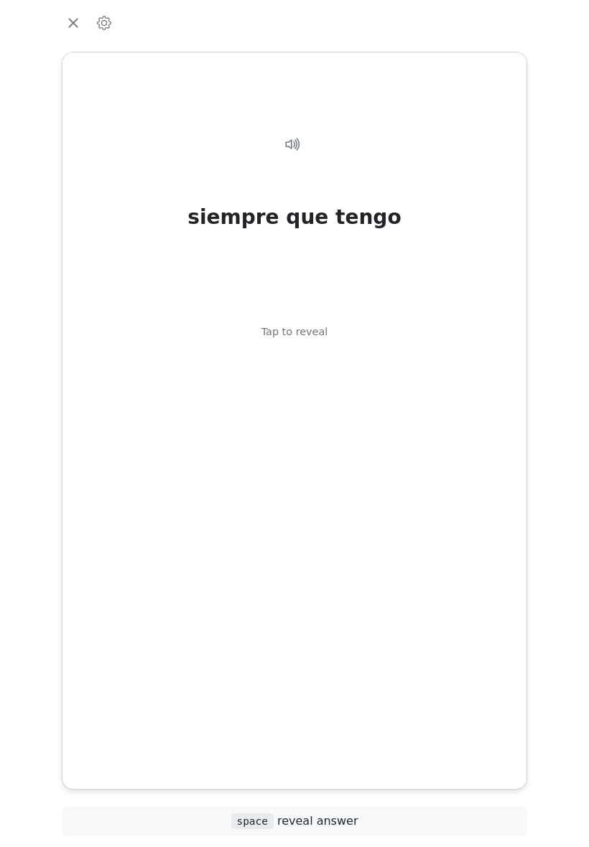
click at [415, 570] on div "siempre que tengo Tap to reveal" at bounding box center [294, 408] width 429 height 593
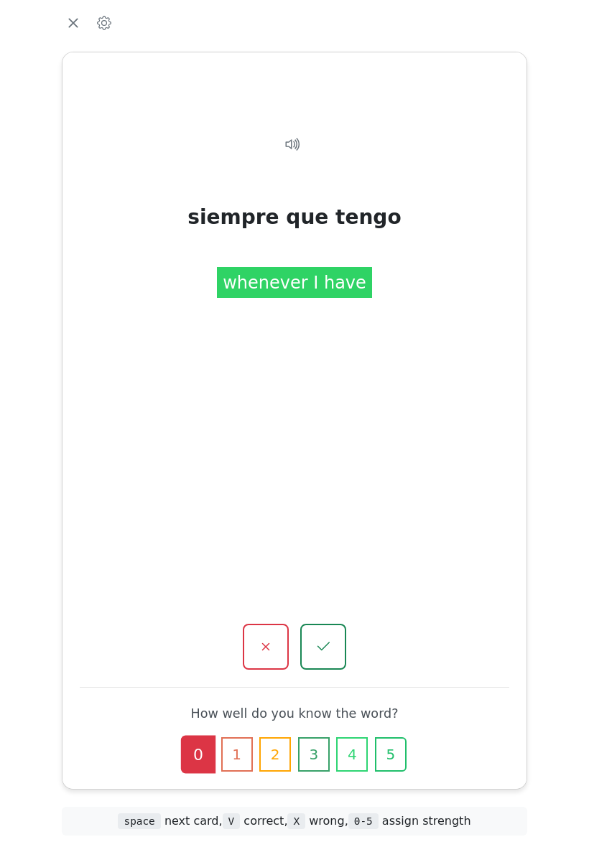
click at [266, 638] on icon "button" at bounding box center [265, 646] width 17 height 17
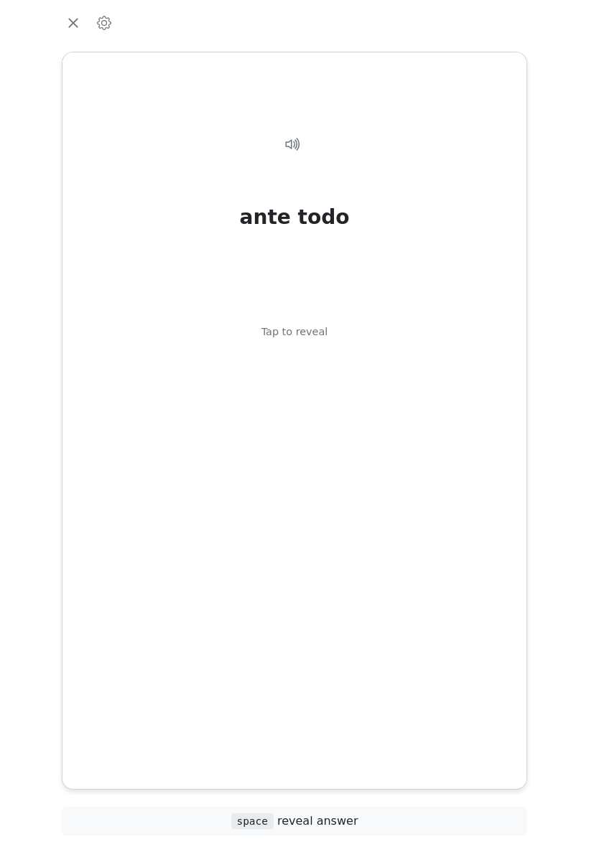
click at [337, 491] on div "ante todo Tap to reveal" at bounding box center [294, 408] width 429 height 593
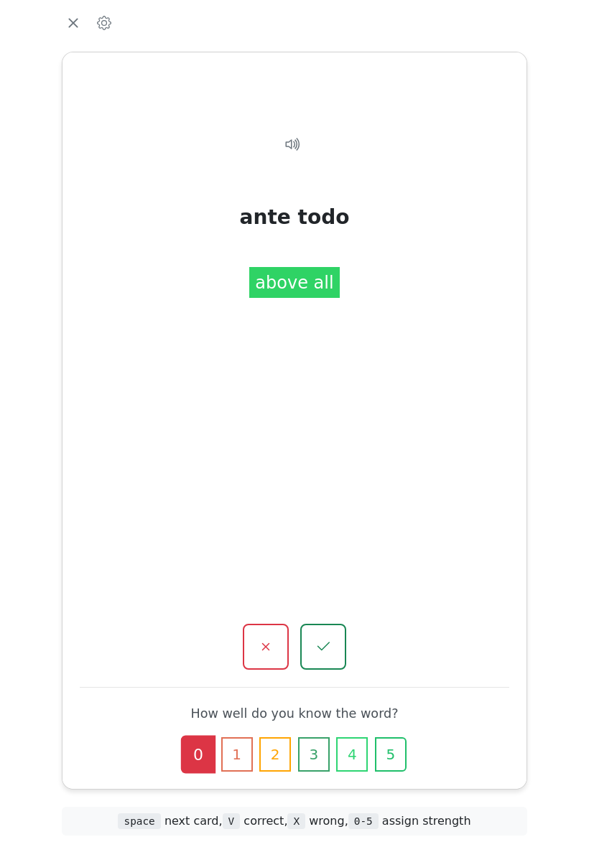
click at [275, 626] on button "button" at bounding box center [266, 647] width 46 height 46
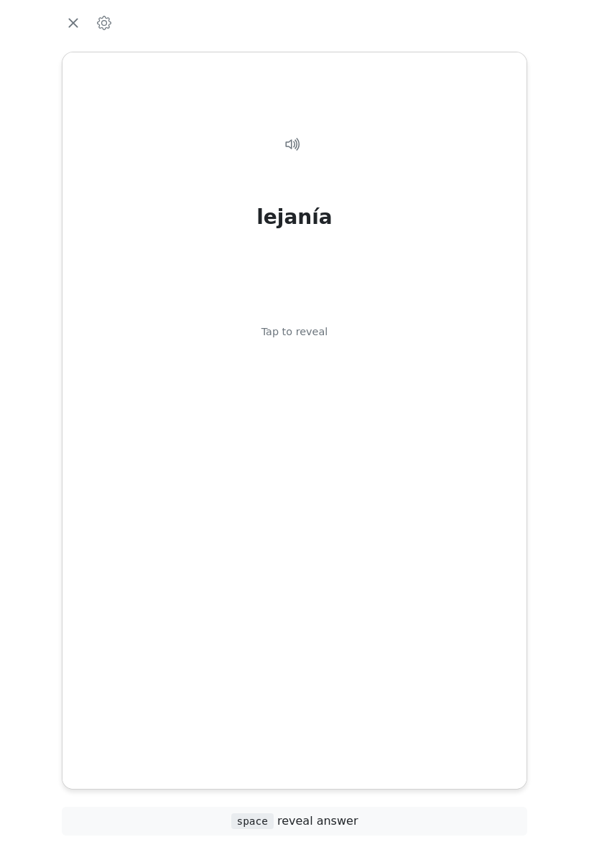
click at [422, 516] on div "lejanía Tap to reveal" at bounding box center [294, 408] width 429 height 593
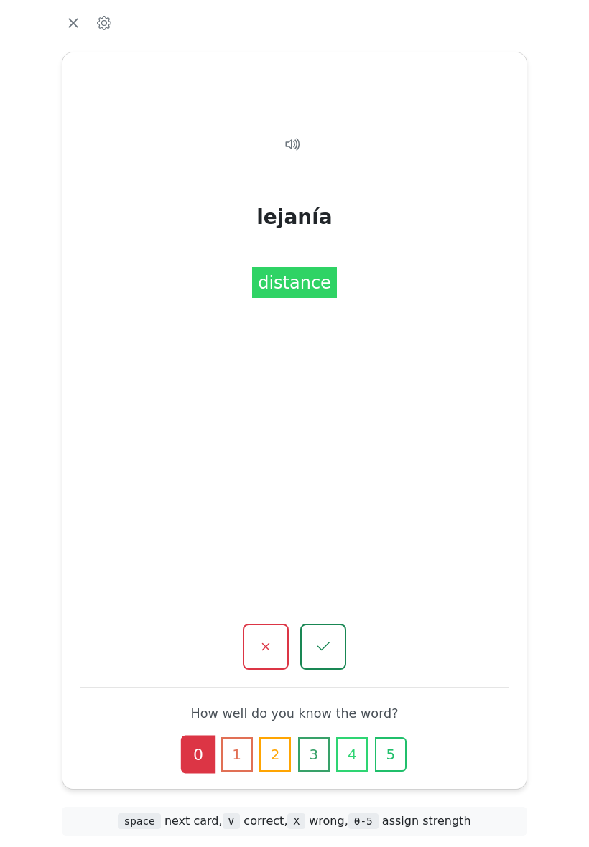
click at [338, 626] on button "button" at bounding box center [323, 647] width 46 height 46
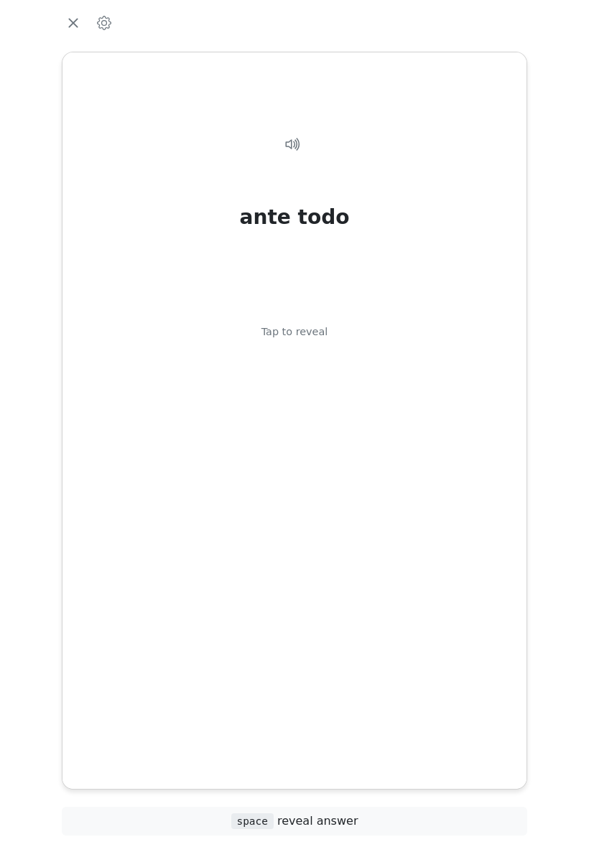
click at [431, 503] on div "ante todo Tap to reveal" at bounding box center [294, 408] width 429 height 593
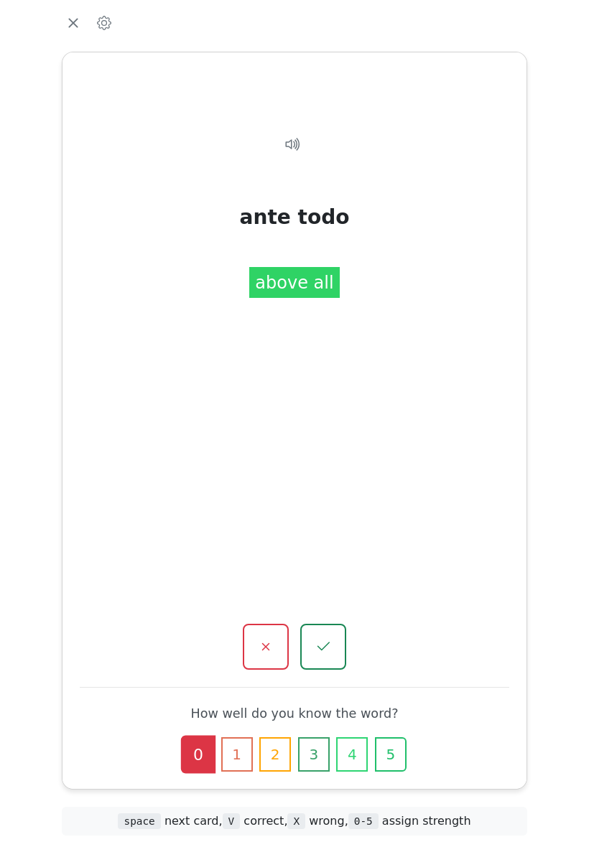
click at [333, 629] on button "button" at bounding box center [323, 647] width 46 height 46
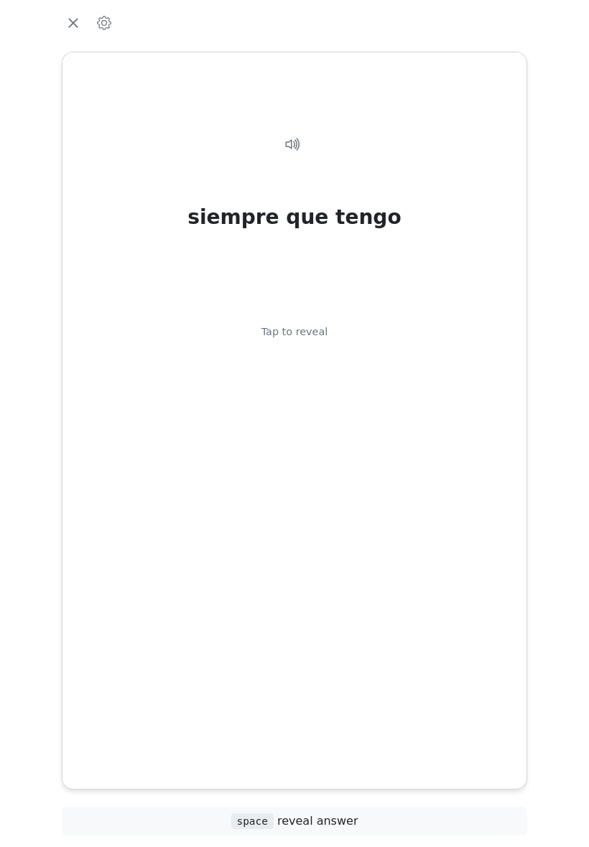
click at [435, 521] on div "siempre que tengo Tap to reveal" at bounding box center [294, 408] width 429 height 593
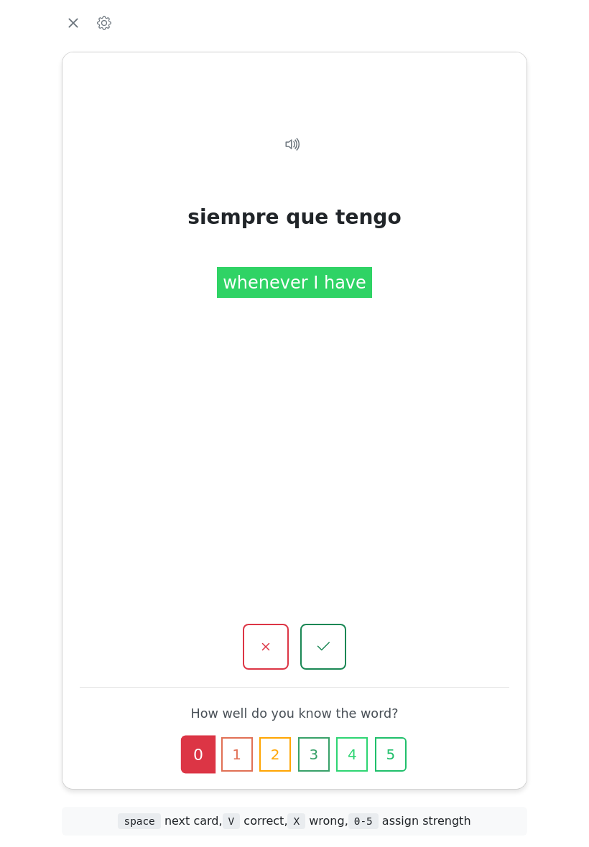
click at [335, 624] on button "button" at bounding box center [323, 647] width 46 height 46
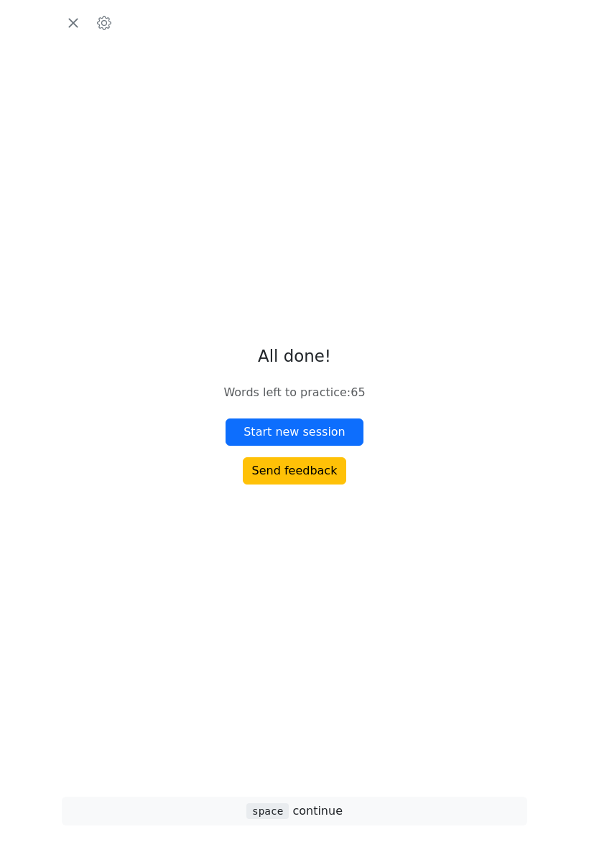
click at [343, 446] on button "Start new session" at bounding box center [295, 432] width 138 height 27
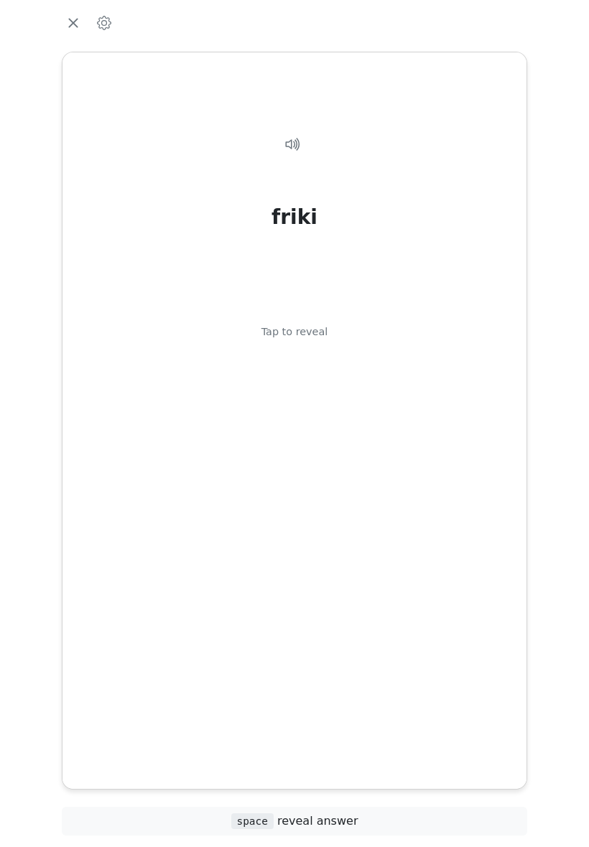
click at [443, 492] on div "friki Tap to reveal" at bounding box center [294, 408] width 429 height 593
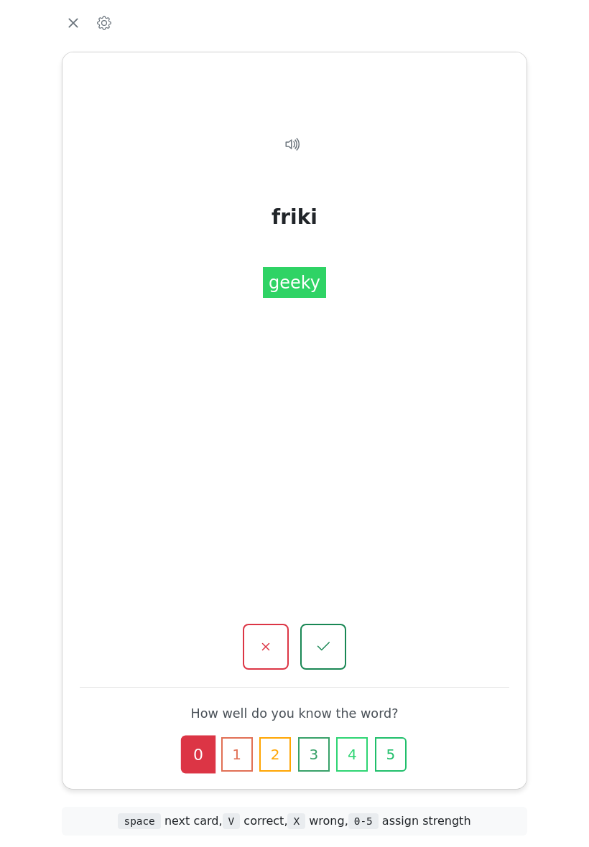
click at [332, 638] on icon "button" at bounding box center [323, 646] width 17 height 17
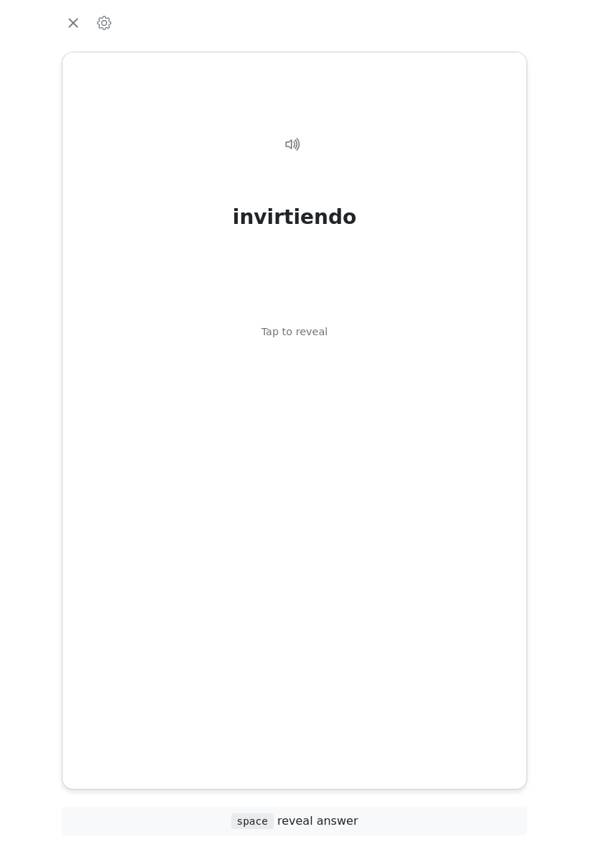
click at [434, 521] on div "invirtiendo Tap to reveal" at bounding box center [294, 408] width 429 height 593
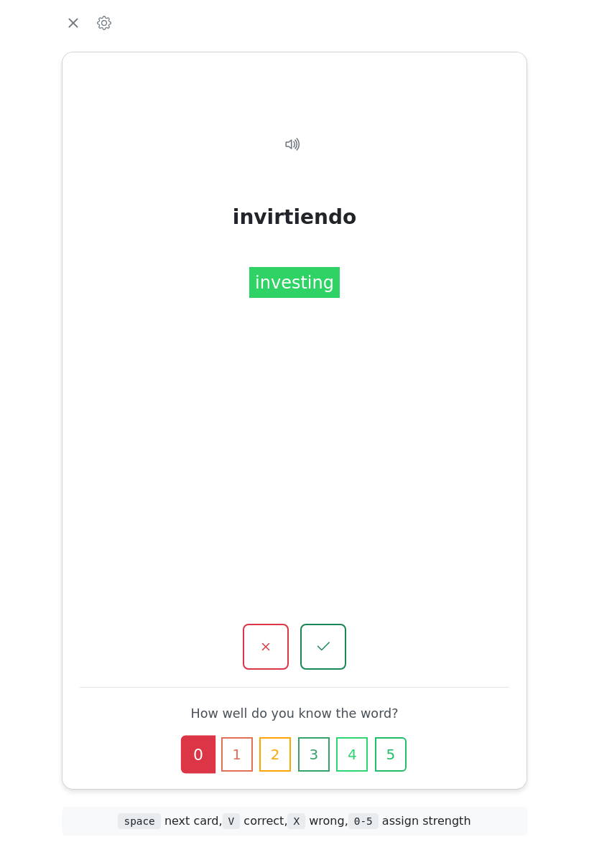
click at [266, 638] on icon "button" at bounding box center [265, 646] width 17 height 17
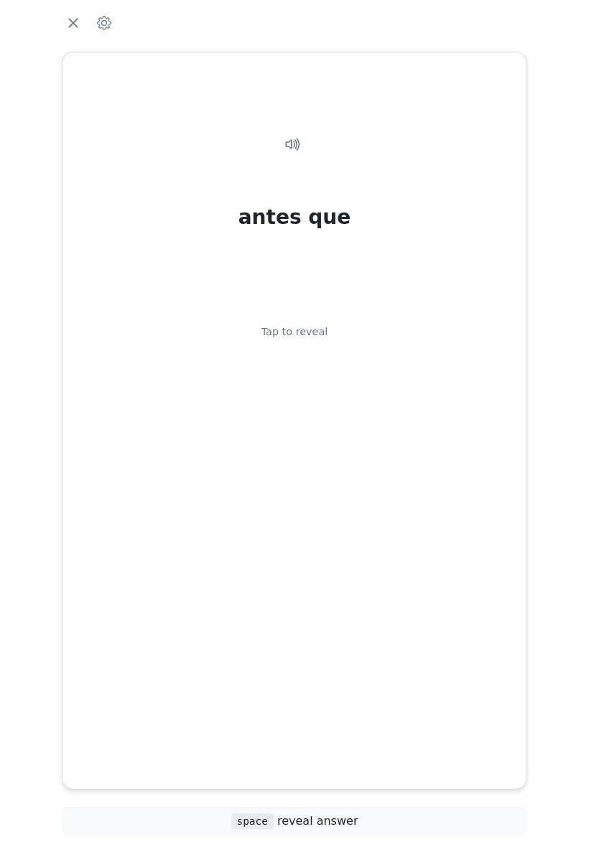
click at [302, 495] on div "antes que Tap to reveal" at bounding box center [294, 408] width 429 height 593
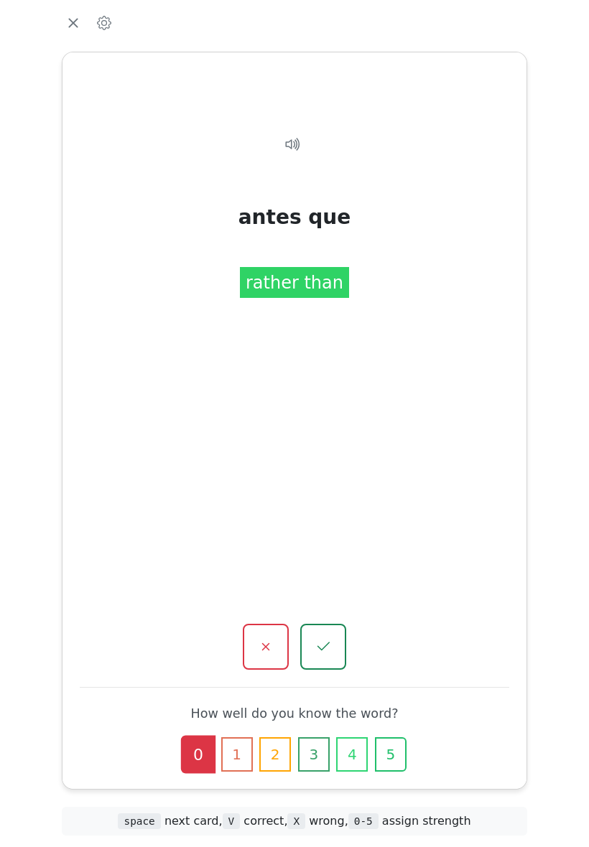
click at [261, 638] on icon "button" at bounding box center [265, 646] width 17 height 17
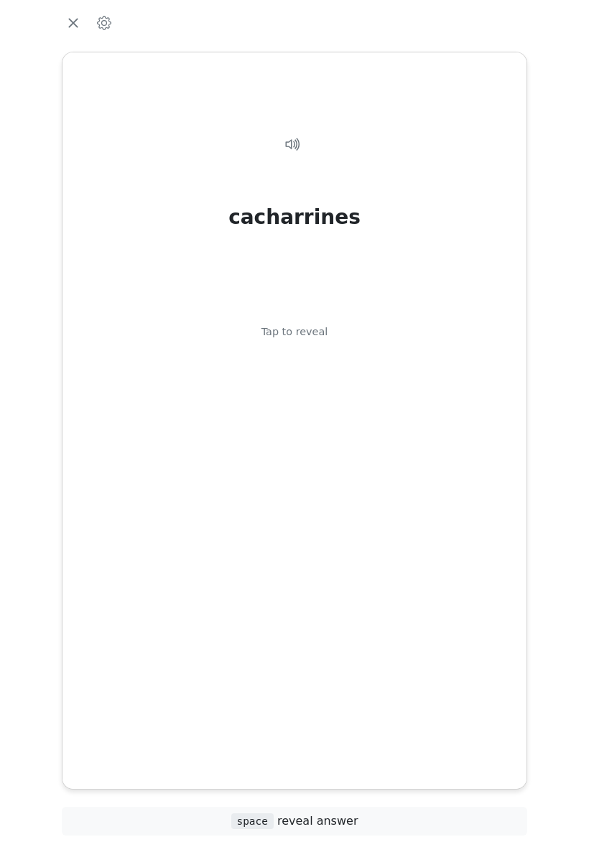
click at [303, 528] on div "cacharrines Tap to reveal" at bounding box center [294, 408] width 429 height 593
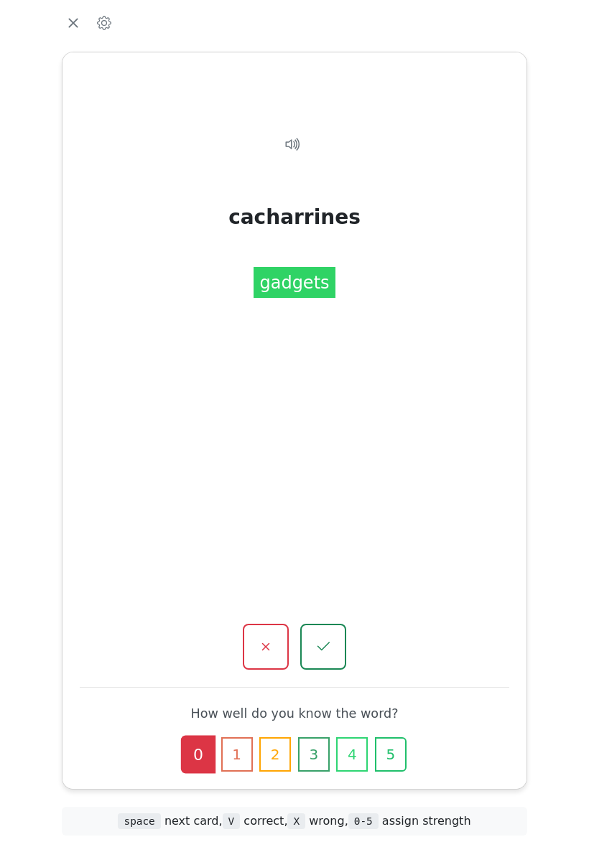
click at [264, 644] on icon "button" at bounding box center [266, 648] width 8 height 8
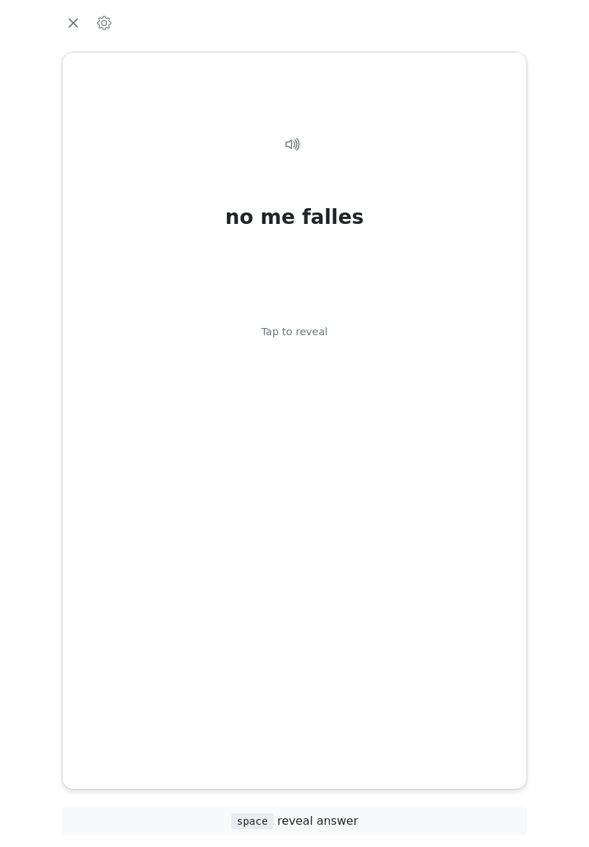
click at [299, 568] on div "no me falles Tap to reveal" at bounding box center [294, 408] width 429 height 593
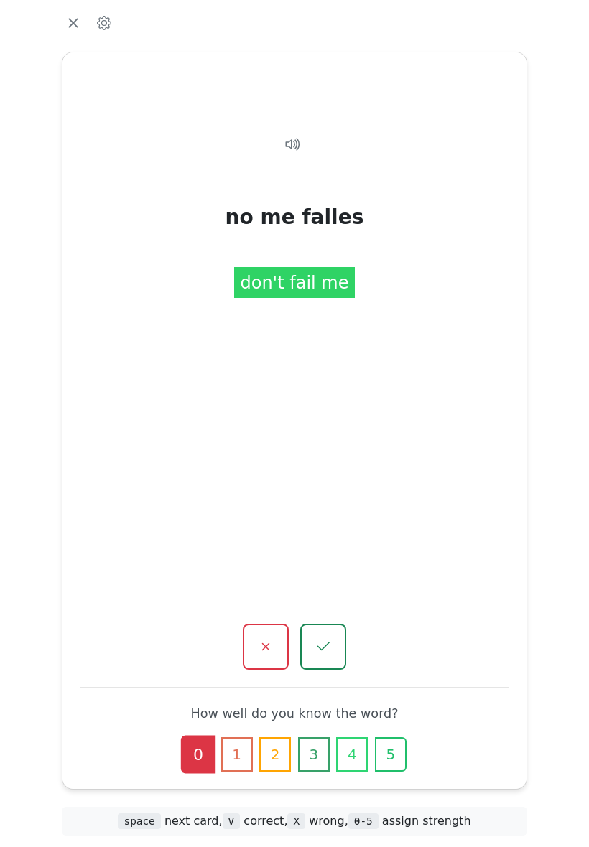
click at [269, 624] on button "button" at bounding box center [266, 647] width 46 height 46
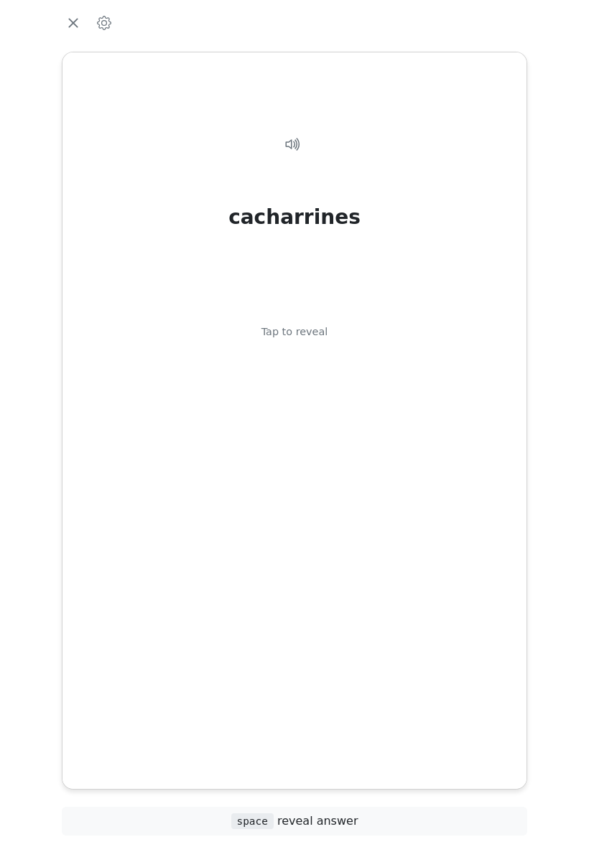
click at [293, 548] on div "cacharrines Tap to reveal" at bounding box center [294, 408] width 429 height 593
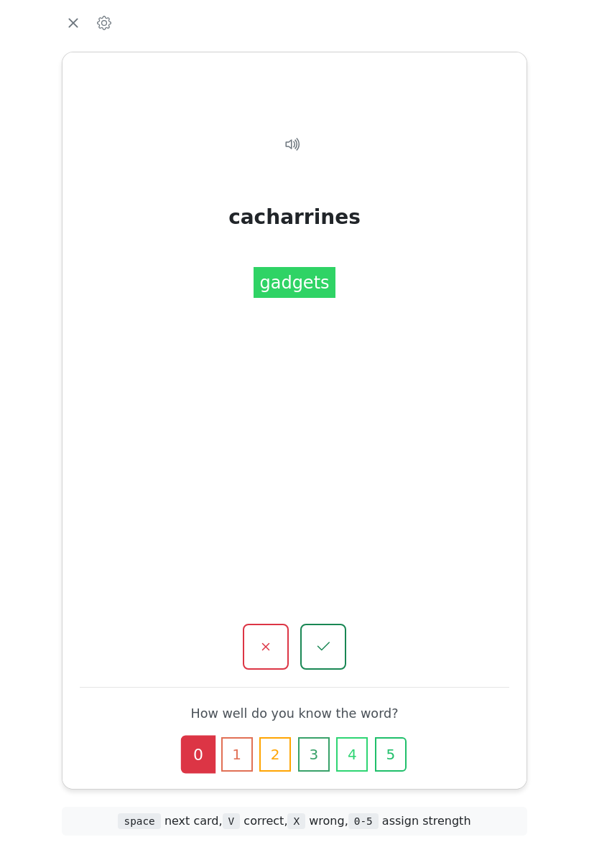
click at [320, 638] on icon "button" at bounding box center [323, 646] width 17 height 17
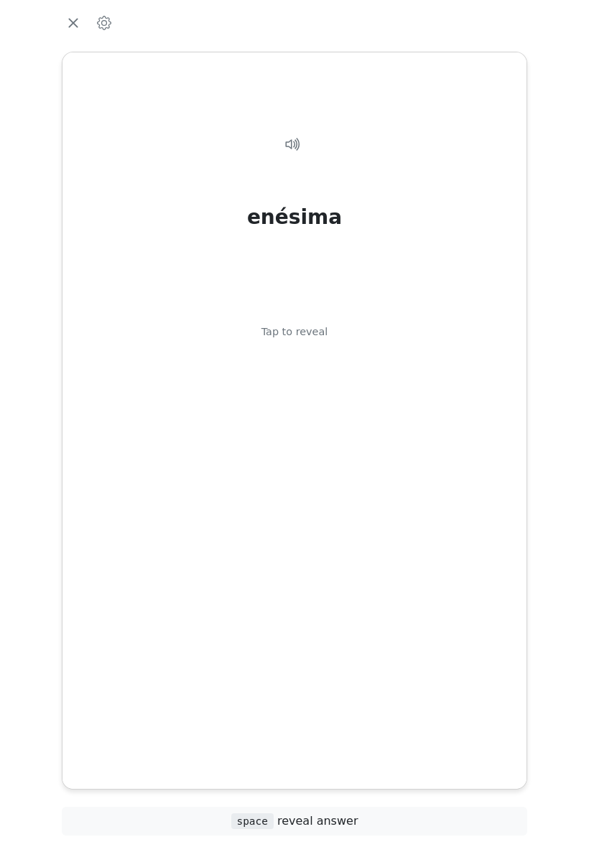
click at [312, 554] on div "enésima Tap to reveal" at bounding box center [294, 408] width 429 height 593
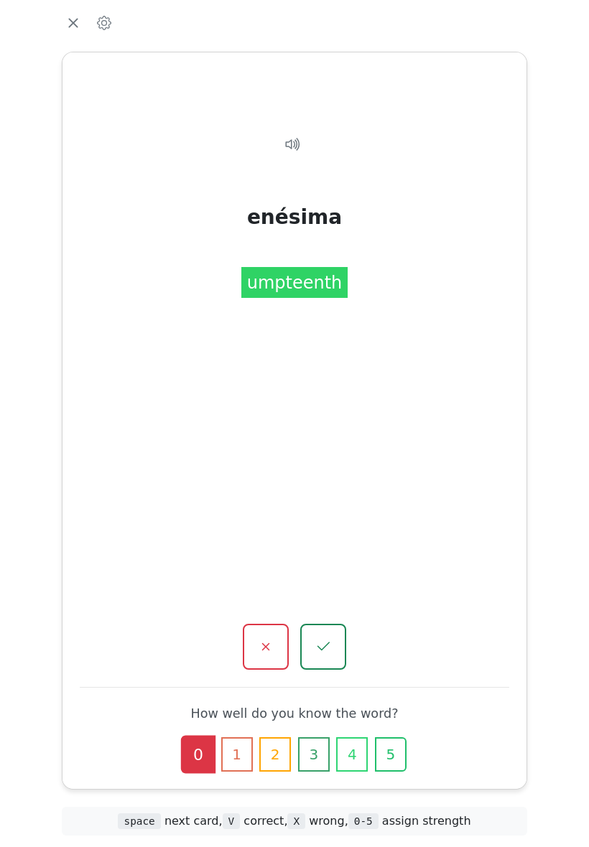
click at [261, 638] on icon "button" at bounding box center [265, 646] width 17 height 17
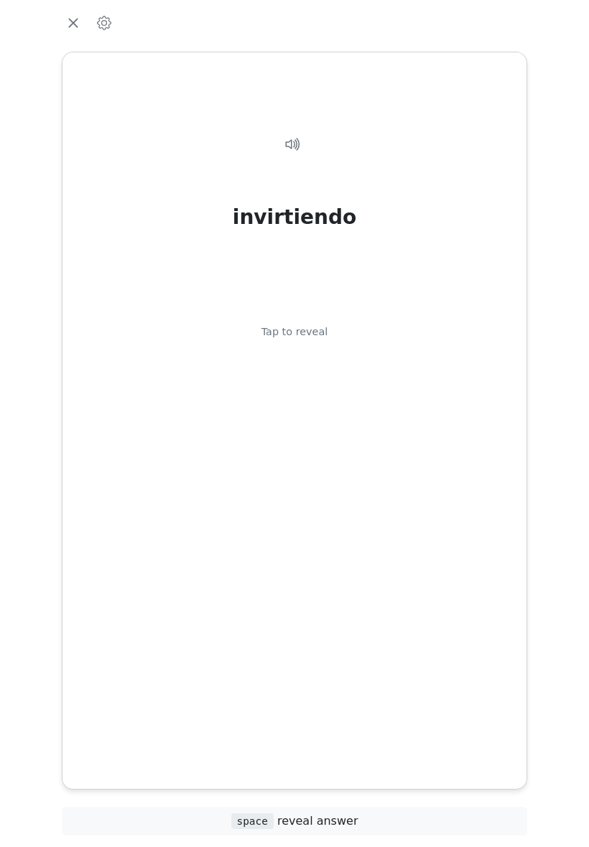
click at [327, 489] on div "invirtiendo Tap to reveal" at bounding box center [294, 408] width 429 height 593
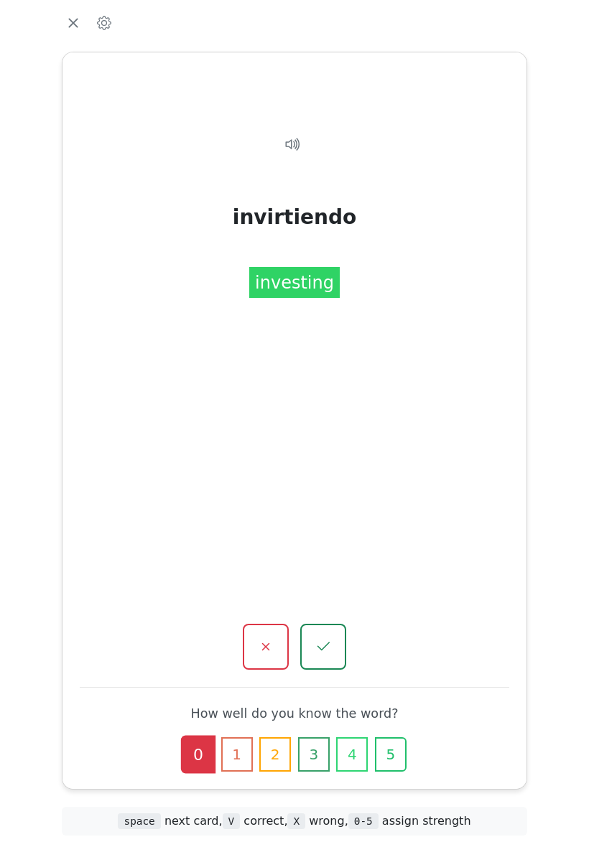
click at [332, 638] on icon "button" at bounding box center [323, 646] width 17 height 17
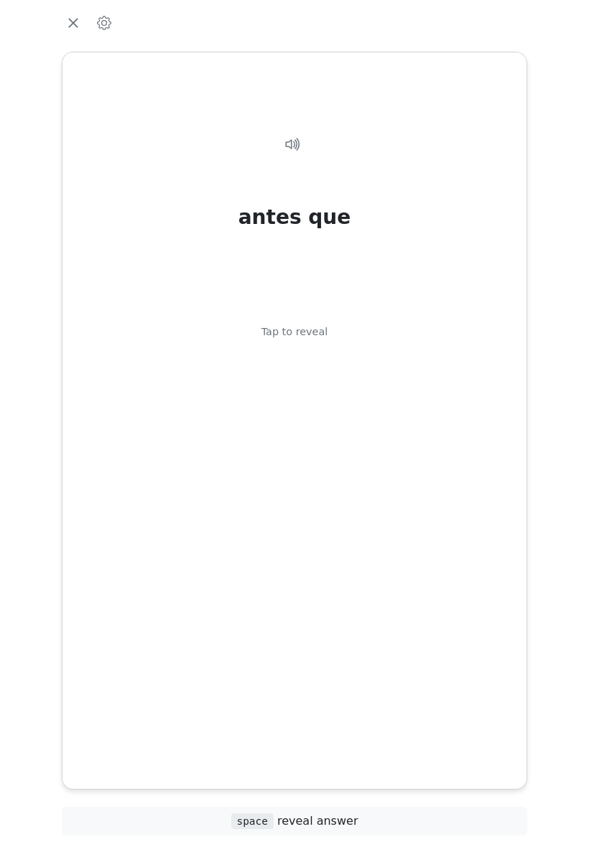
click at [322, 546] on div "antes que Tap to reveal" at bounding box center [294, 408] width 429 height 593
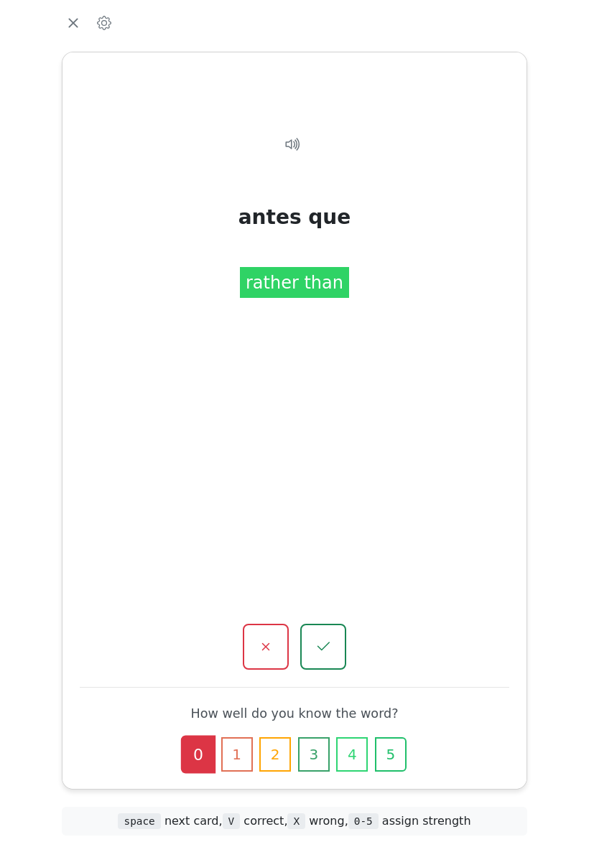
click at [330, 638] on icon "button" at bounding box center [323, 646] width 17 height 17
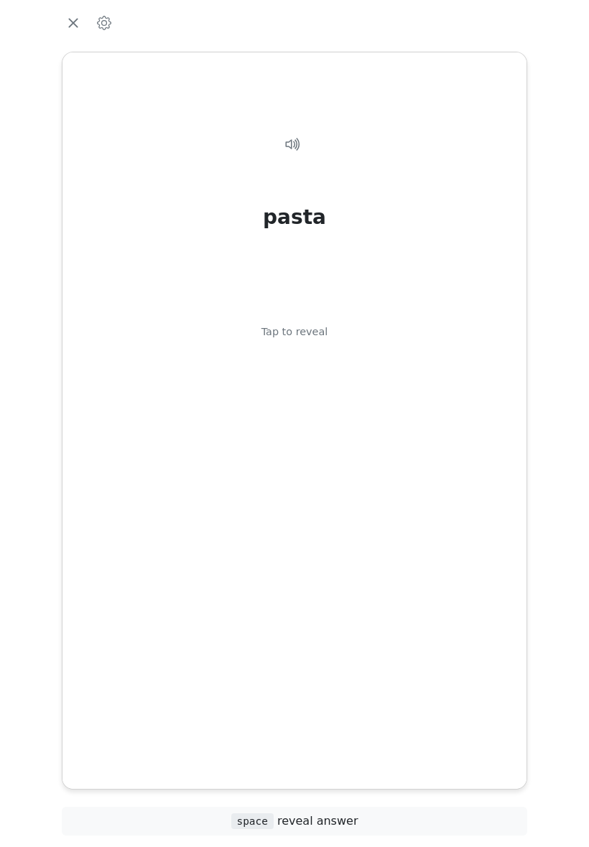
click at [318, 556] on div "pasta Tap to reveal" at bounding box center [294, 408] width 429 height 593
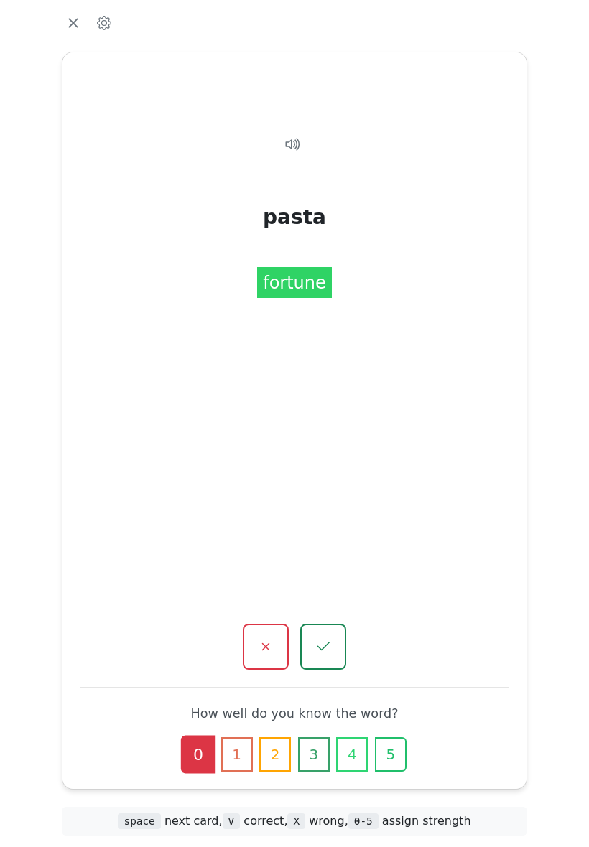
click at [268, 638] on icon "button" at bounding box center [265, 646] width 17 height 17
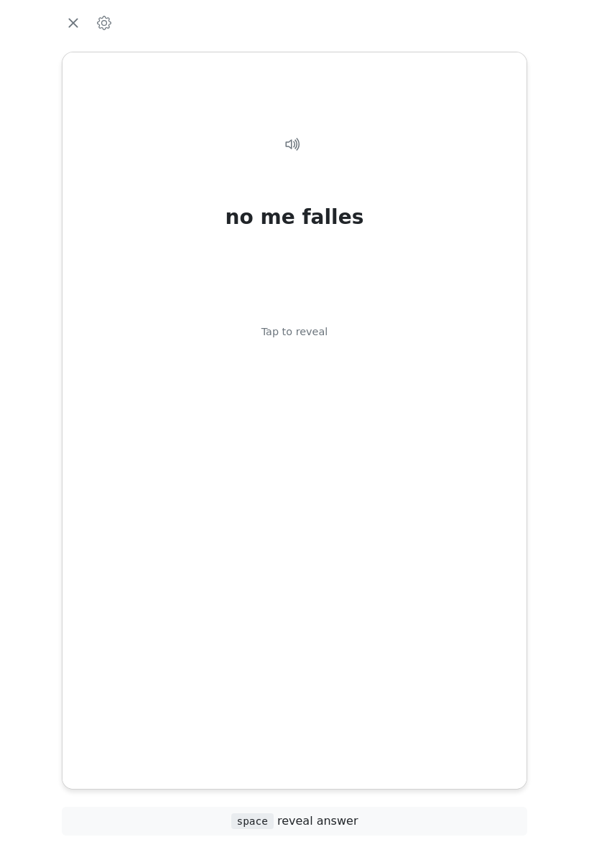
click at [443, 371] on div "no me falles Tap to reveal" at bounding box center [294, 408] width 429 height 593
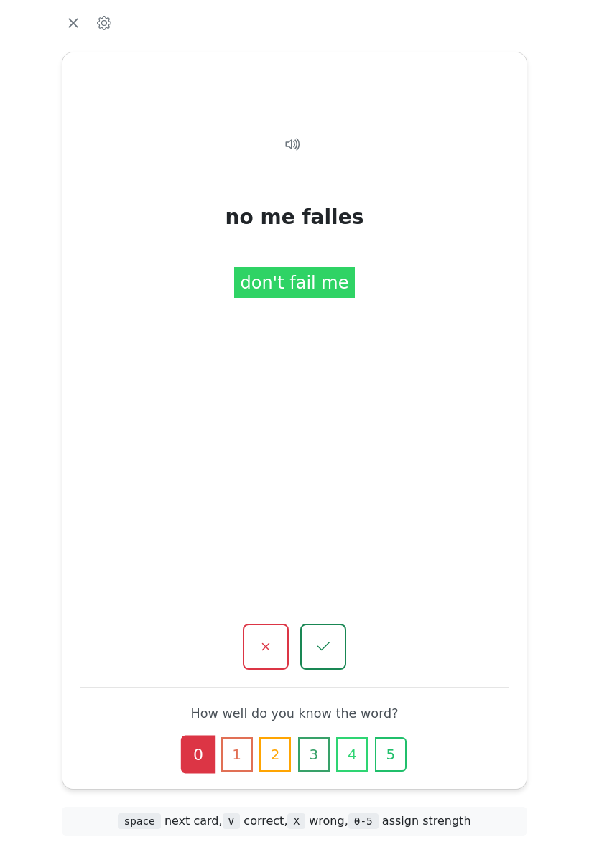
click at [326, 638] on icon "button" at bounding box center [323, 646] width 17 height 17
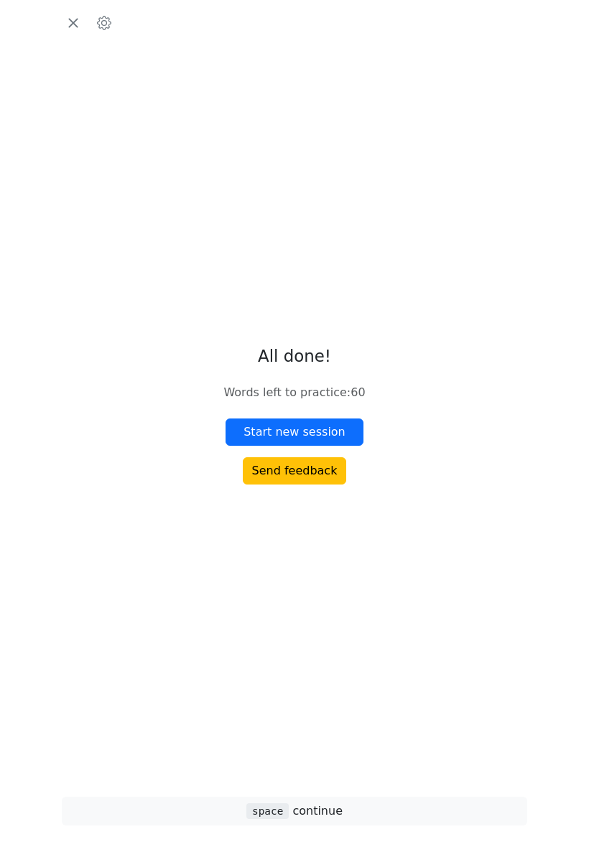
click at [345, 446] on button "Start new session" at bounding box center [295, 432] width 138 height 27
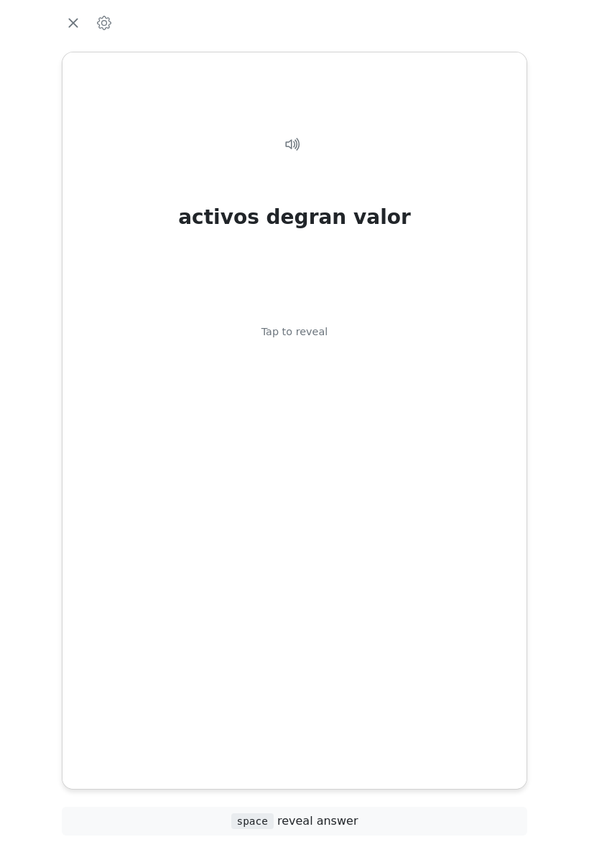
click at [452, 383] on div "activos degran valor Tap to reveal" at bounding box center [294, 408] width 429 height 593
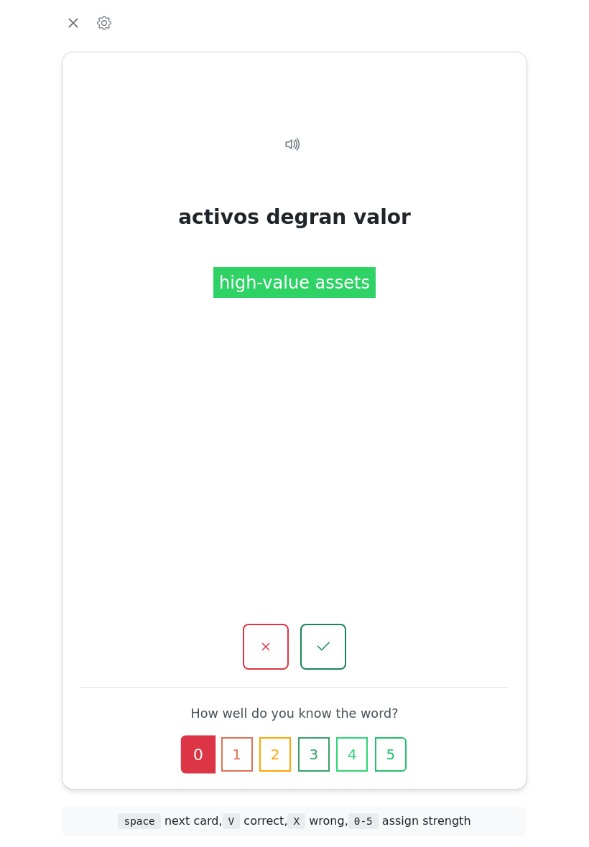
click at [276, 624] on button "button" at bounding box center [266, 647] width 46 height 46
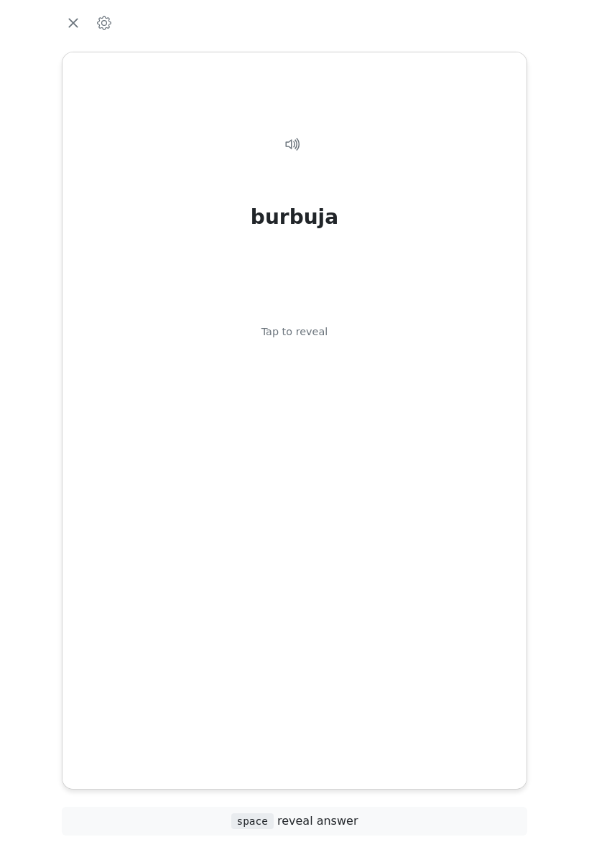
click at [294, 534] on div "burbuja Tap to reveal" at bounding box center [294, 408] width 429 height 593
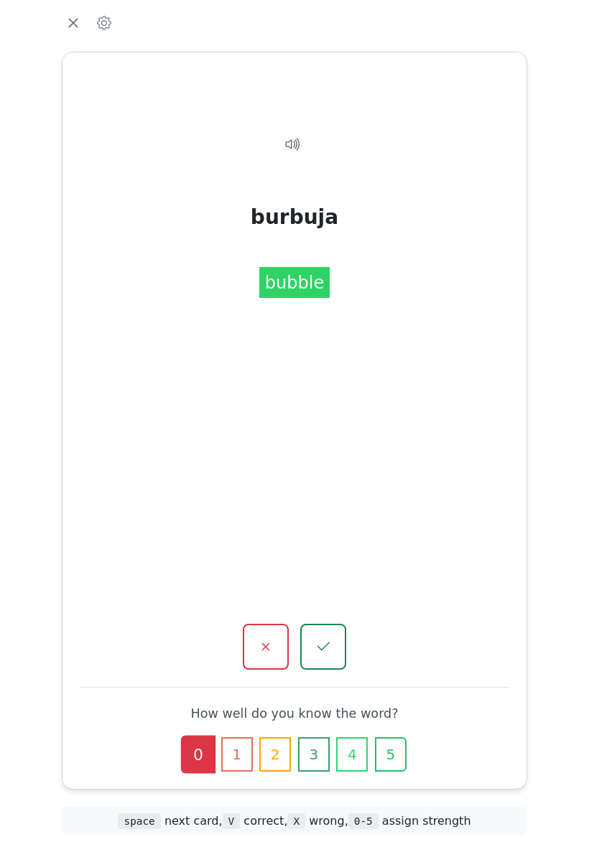
click at [334, 624] on button "button" at bounding box center [323, 647] width 46 height 46
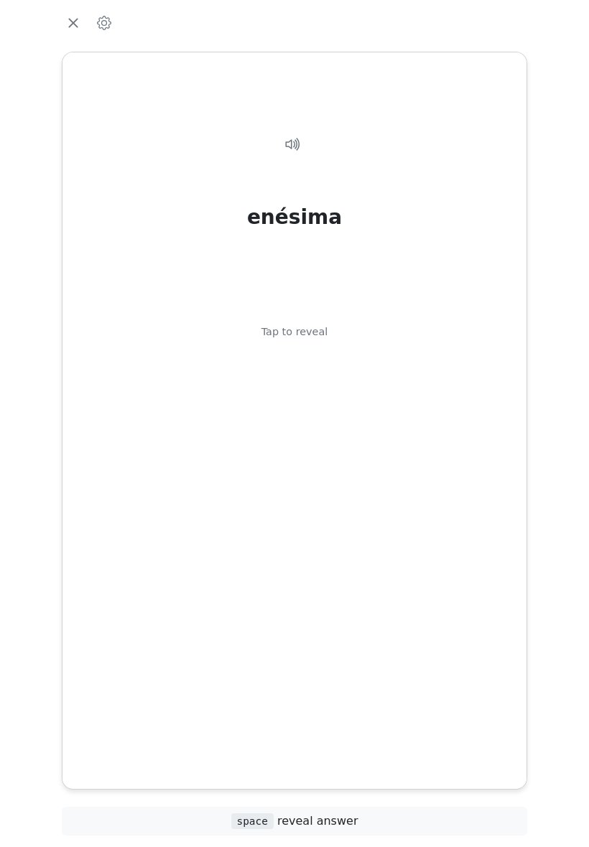
click at [329, 544] on div "enésima Tap to reveal" at bounding box center [294, 408] width 429 height 593
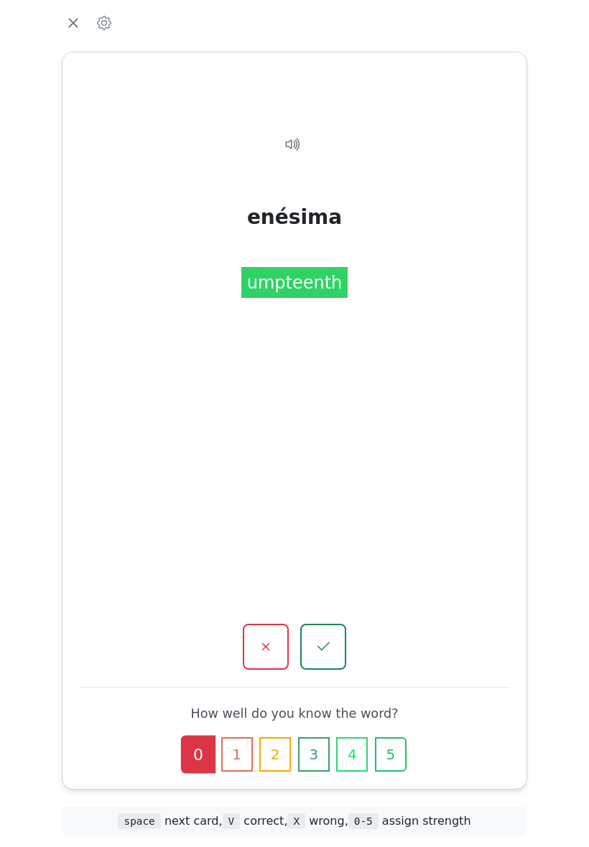
click at [330, 638] on icon "button" at bounding box center [323, 646] width 17 height 17
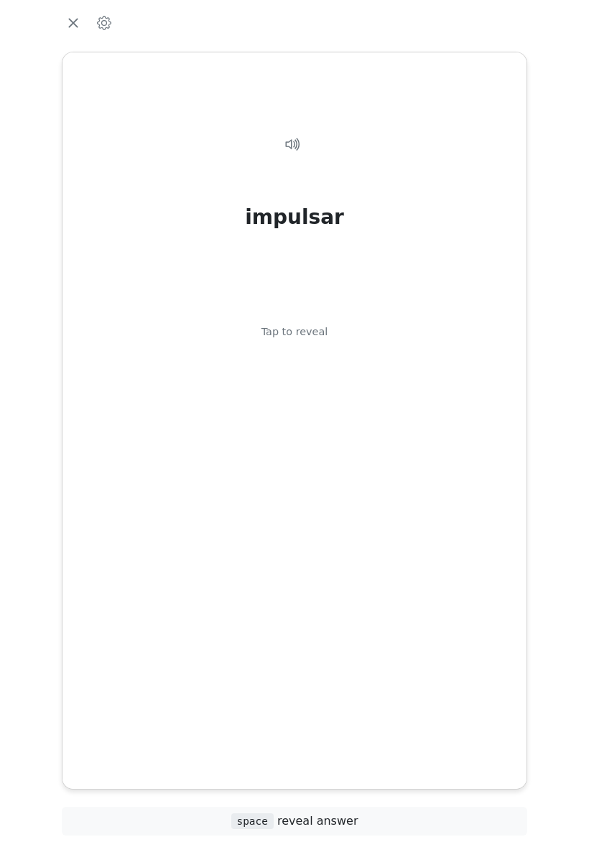
click at [299, 517] on div "impulsar Tap to reveal" at bounding box center [294, 408] width 429 height 593
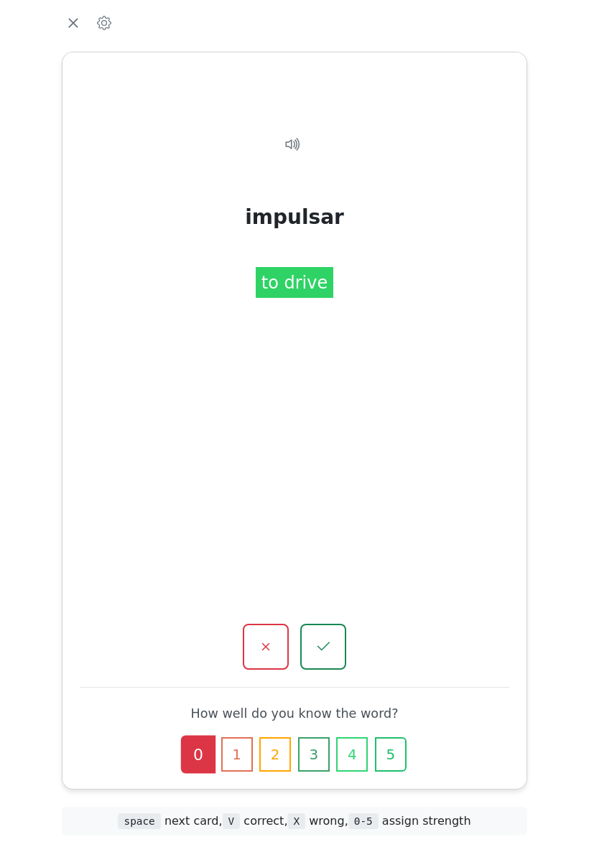
click at [272, 638] on icon "button" at bounding box center [265, 646] width 17 height 17
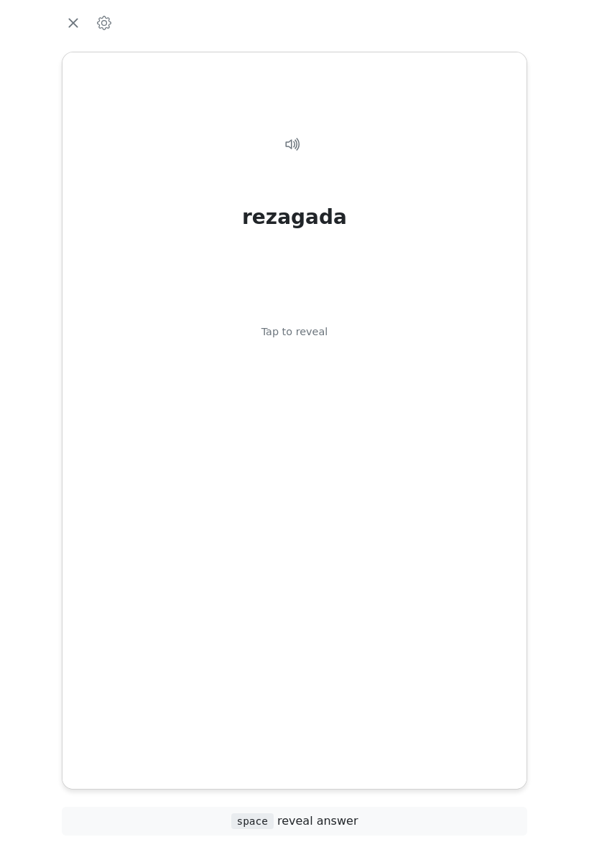
click at [300, 507] on div "rezagada Tap to reveal" at bounding box center [294, 408] width 429 height 593
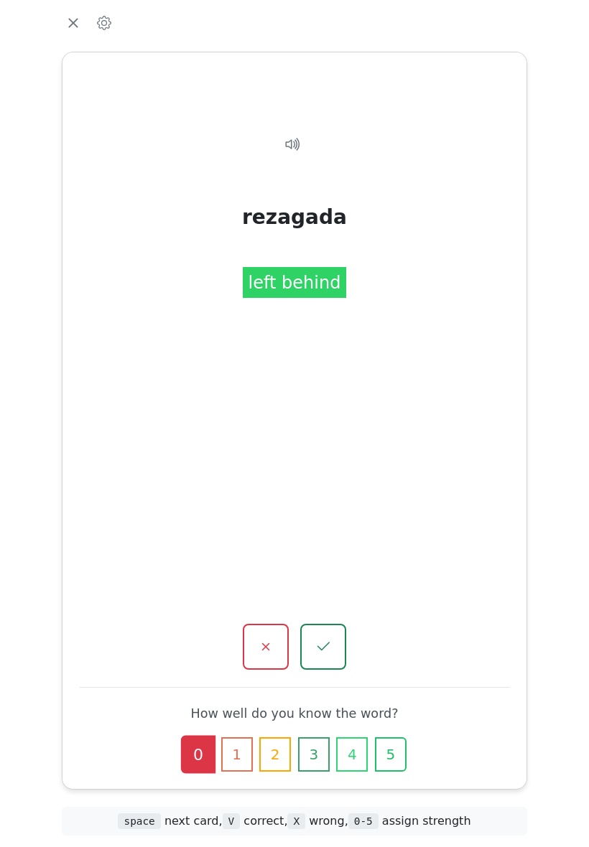
click at [273, 624] on button "button" at bounding box center [266, 647] width 46 height 46
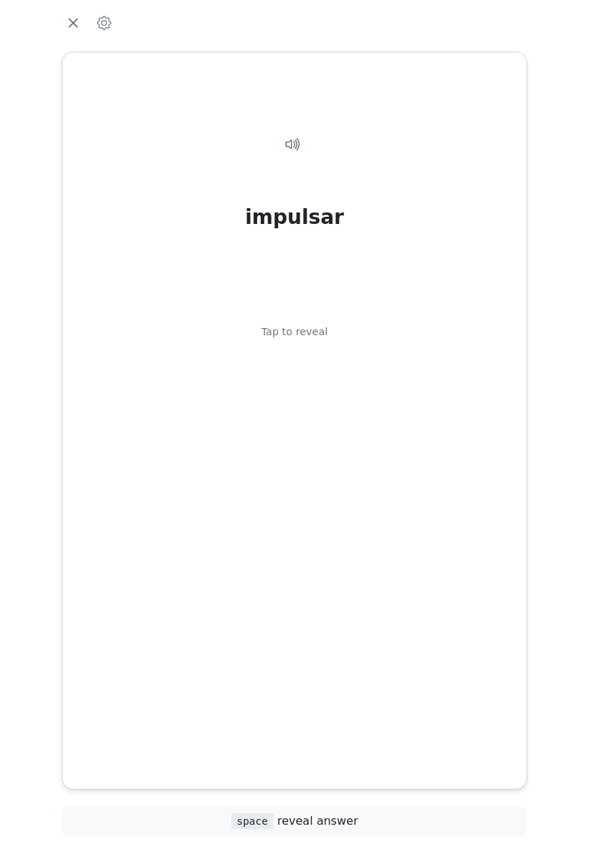
click at [288, 496] on div "impulsar Tap to reveal" at bounding box center [294, 408] width 429 height 593
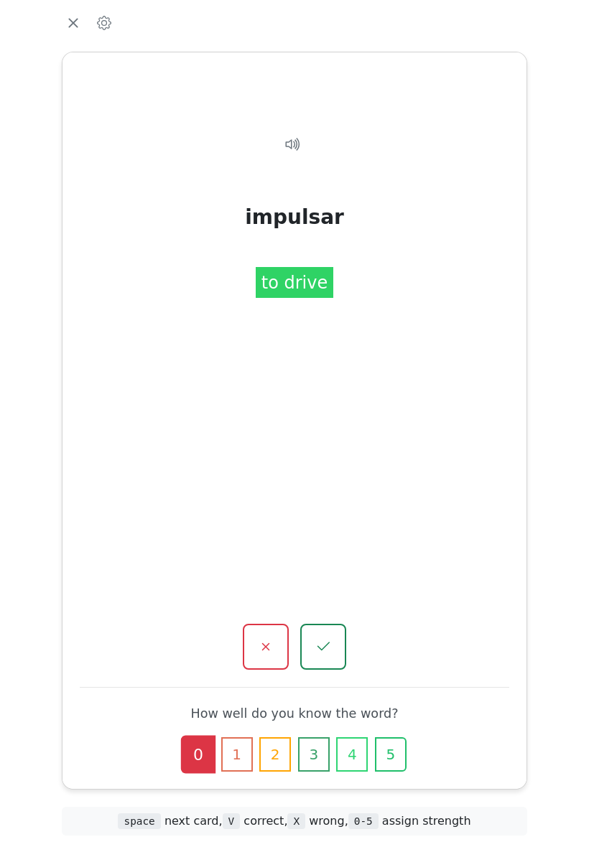
click at [323, 638] on icon "button" at bounding box center [323, 646] width 17 height 17
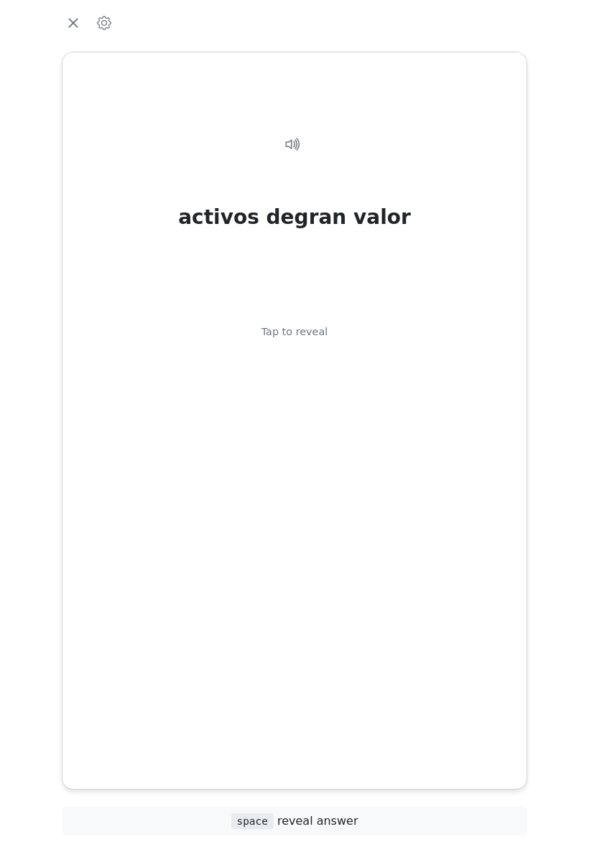
click at [303, 526] on div "activos degran valor Tap to reveal" at bounding box center [294, 408] width 429 height 593
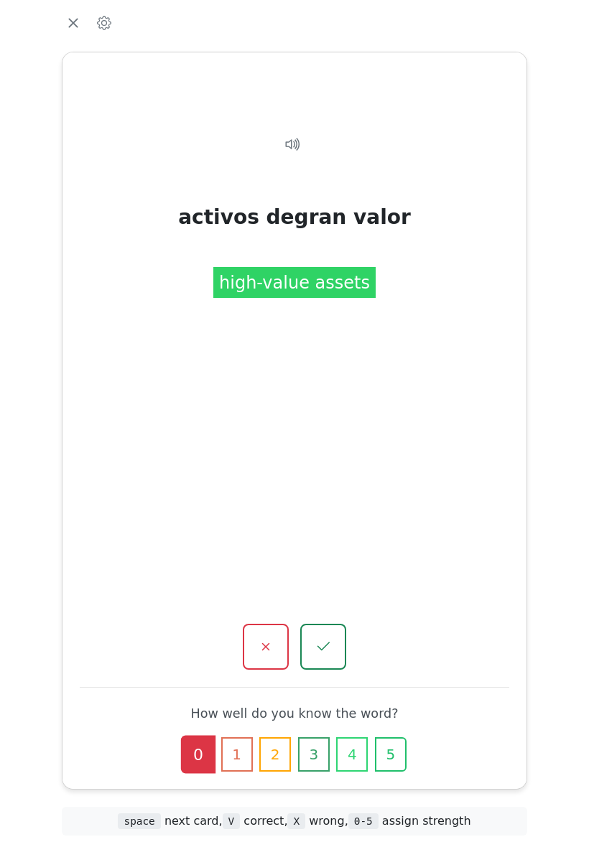
click at [317, 738] on button "3" at bounding box center [314, 755] width 32 height 34
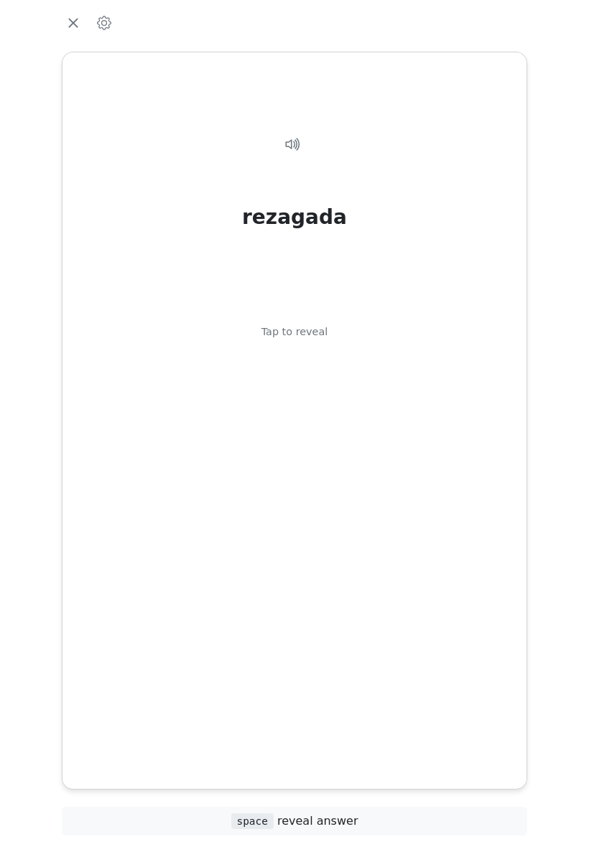
click at [301, 519] on div "rezagada Tap to reveal" at bounding box center [294, 408] width 429 height 593
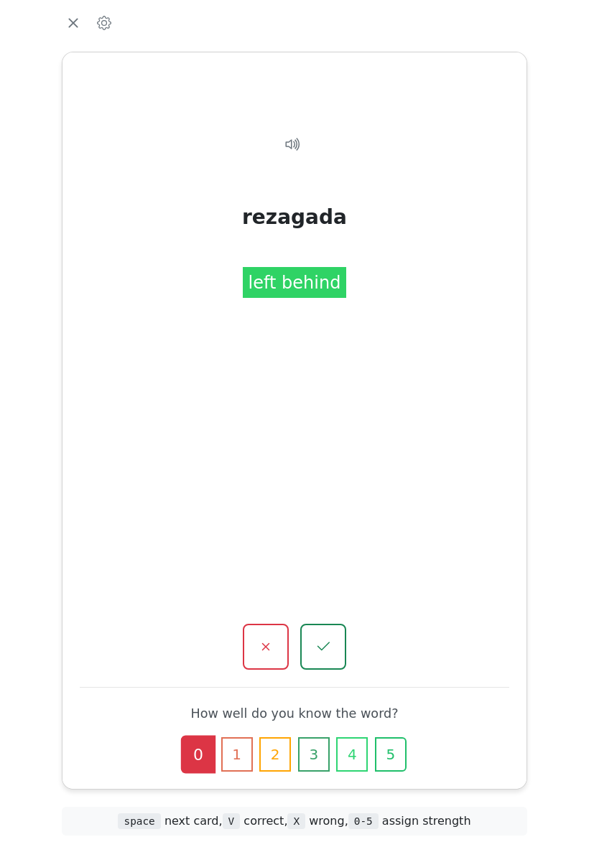
click at [270, 638] on icon "button" at bounding box center [265, 646] width 17 height 17
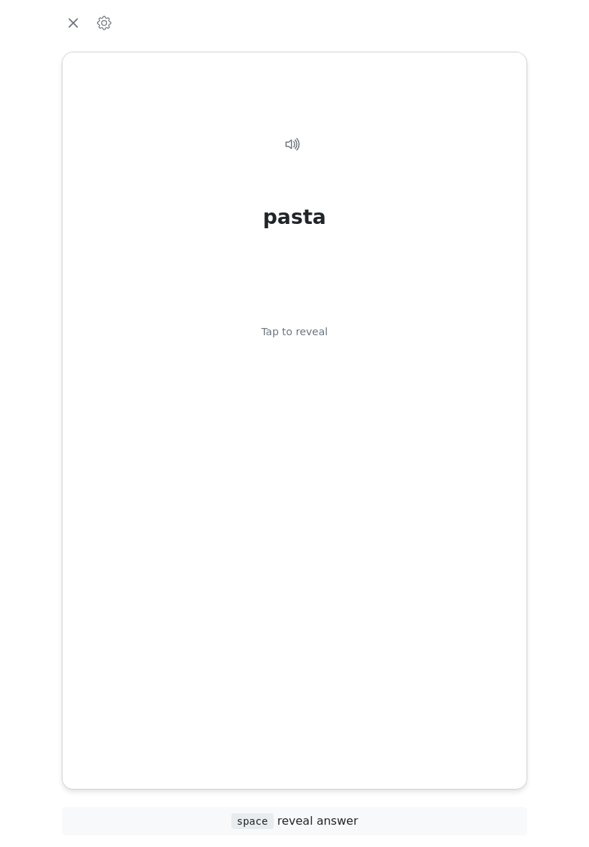
click at [302, 506] on div "pasta Tap to reveal" at bounding box center [294, 408] width 429 height 593
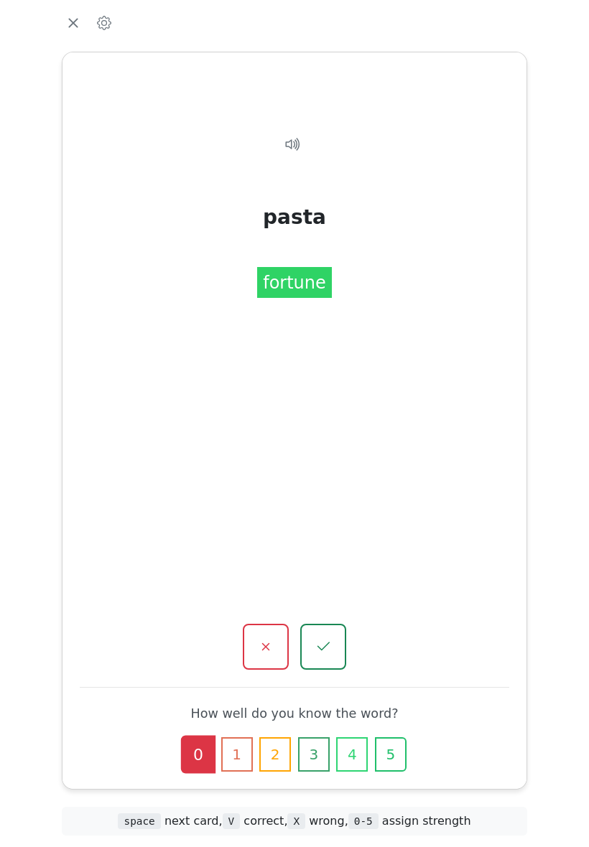
click at [332, 638] on icon "button" at bounding box center [323, 646] width 17 height 17
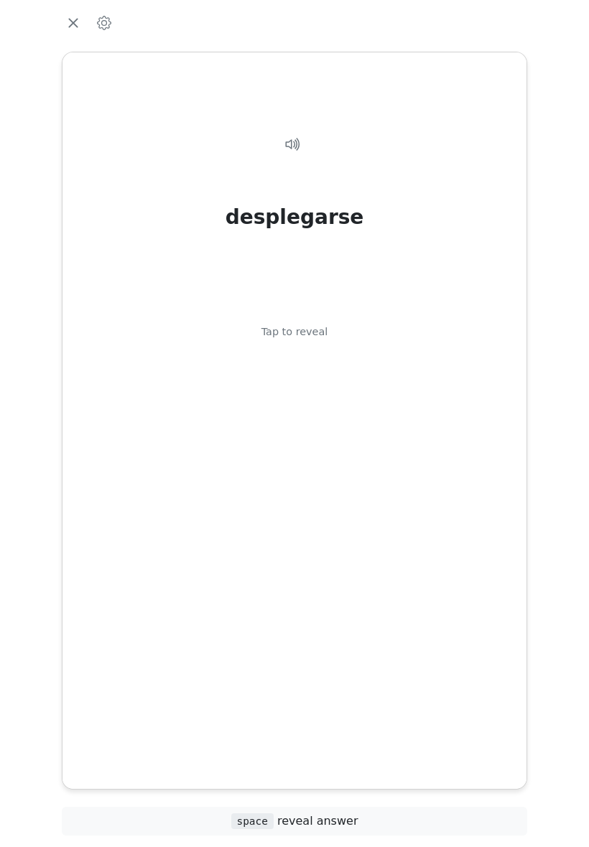
click at [303, 504] on div "desplegarse Tap to reveal" at bounding box center [294, 408] width 429 height 593
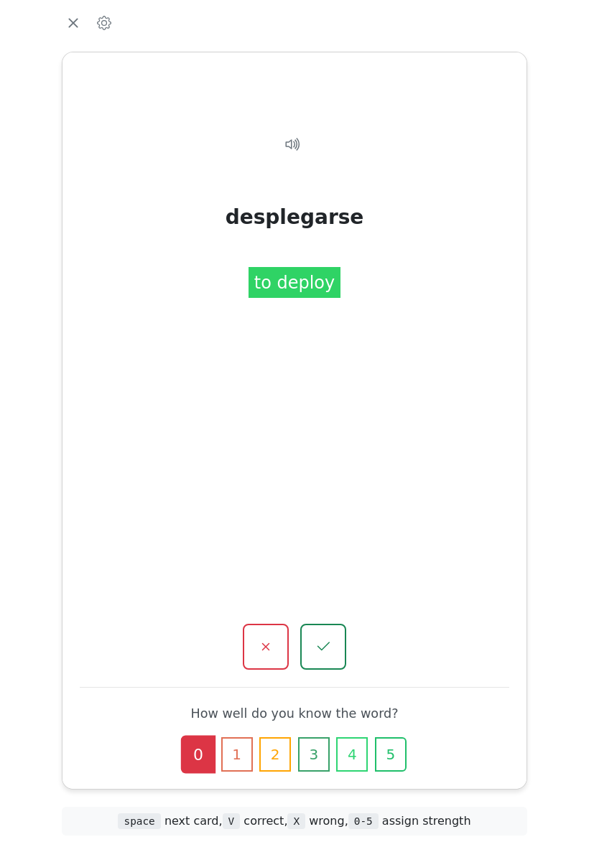
click at [269, 638] on icon "button" at bounding box center [265, 646] width 17 height 17
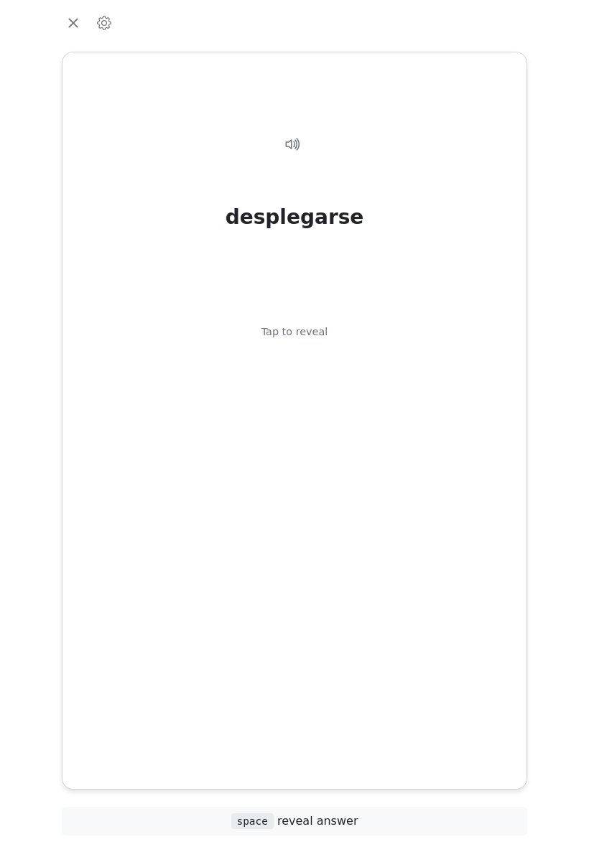
click at [287, 567] on div "desplegarse Tap to reveal" at bounding box center [294, 408] width 429 height 593
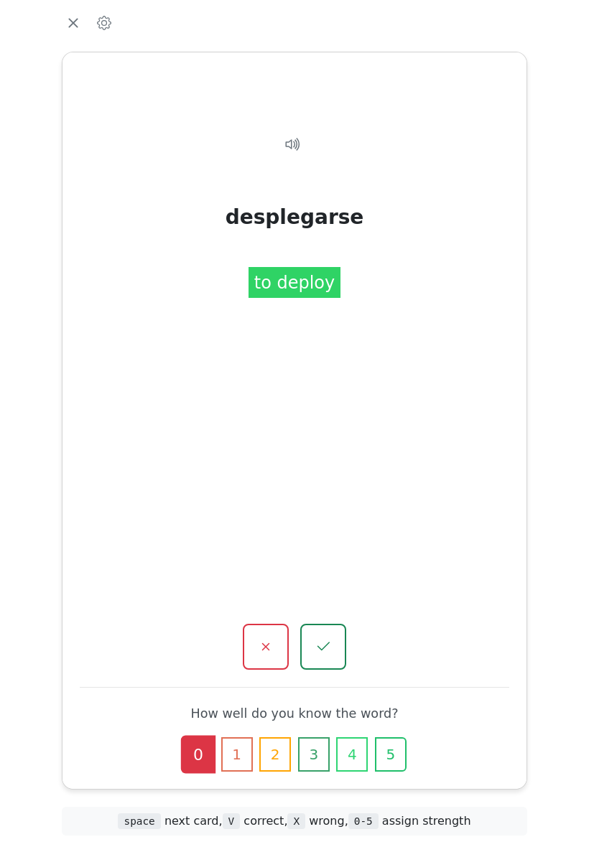
click at [265, 641] on button "button" at bounding box center [266, 647] width 46 height 46
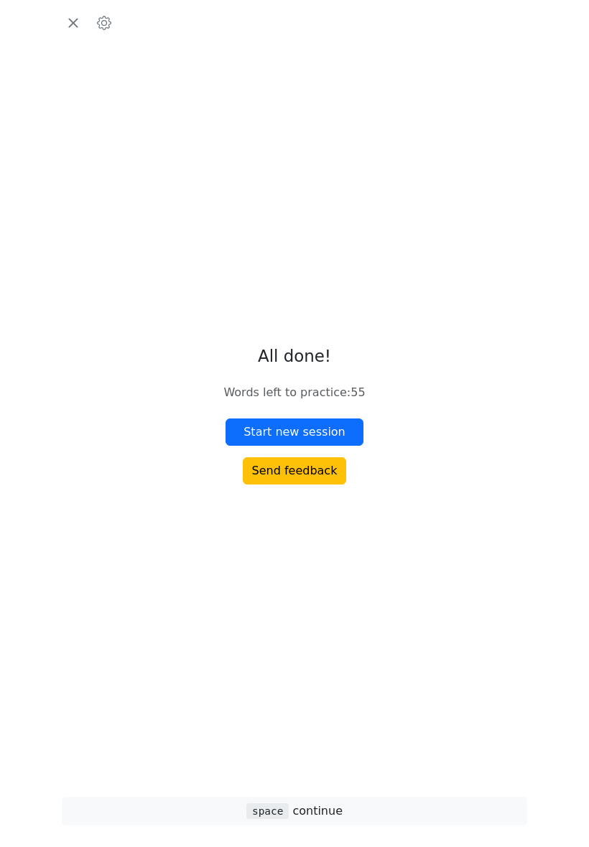
click at [334, 446] on button "Start new session" at bounding box center [295, 432] width 138 height 27
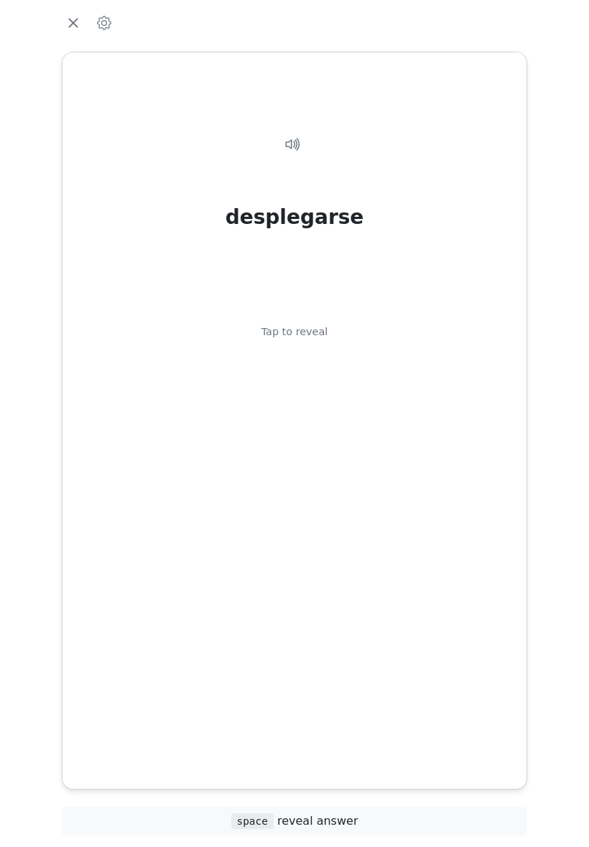
click at [430, 447] on div "desplegarse Tap to reveal" at bounding box center [294, 408] width 429 height 593
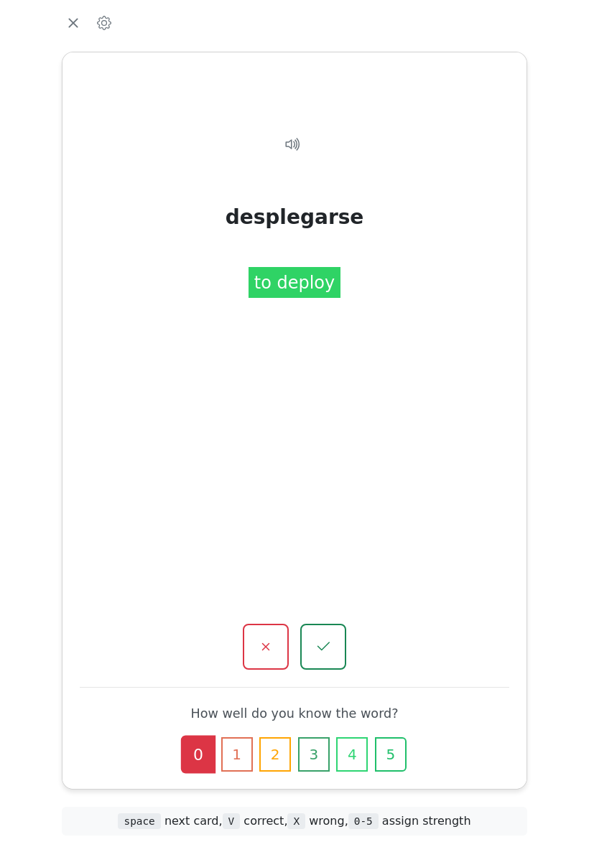
click at [330, 624] on button "button" at bounding box center [323, 647] width 46 height 46
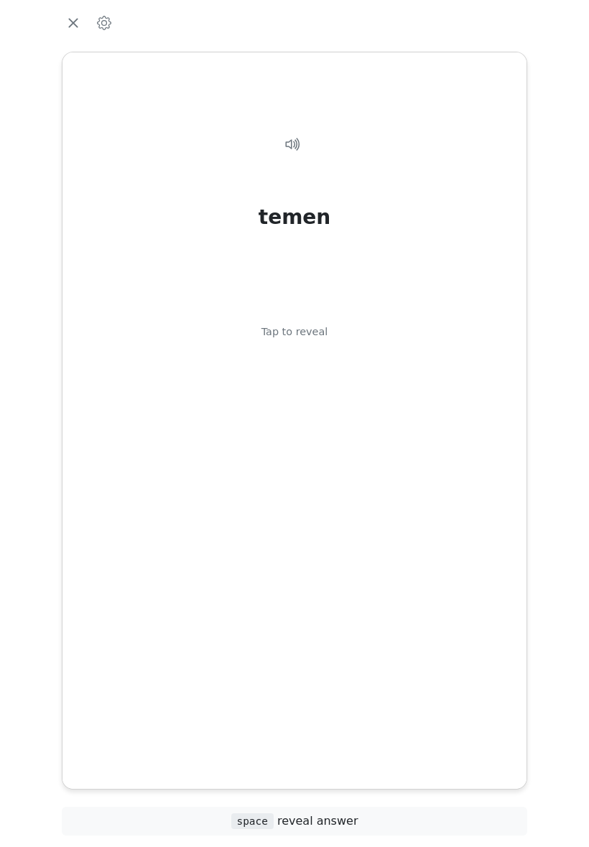
click at [427, 514] on div "temen Tap to reveal" at bounding box center [294, 408] width 429 height 593
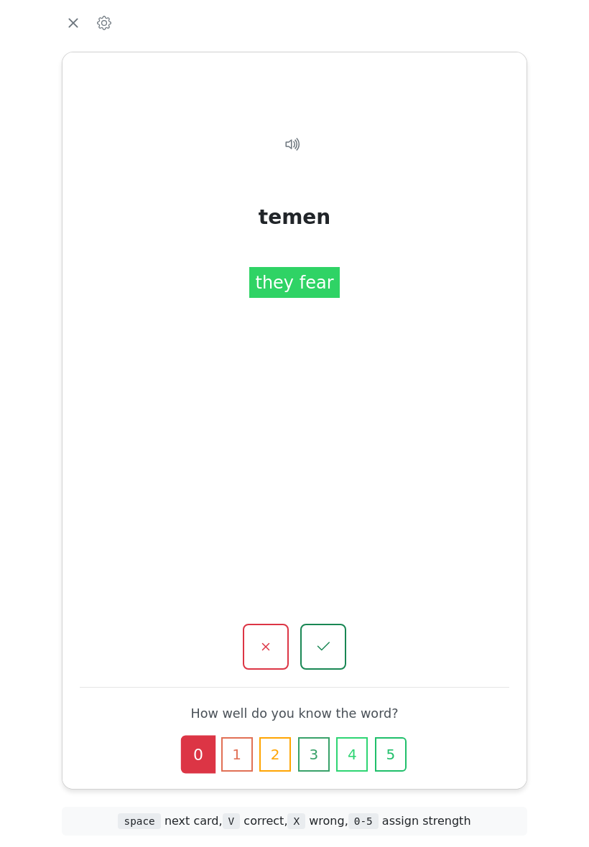
click at [265, 638] on icon "button" at bounding box center [265, 646] width 17 height 17
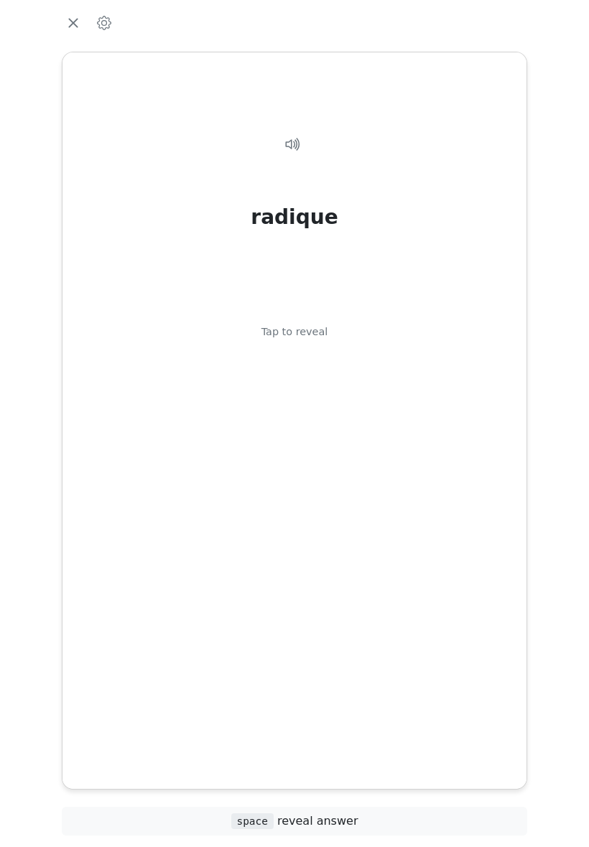
click at [293, 498] on div "radique Tap to reveal" at bounding box center [294, 408] width 429 height 593
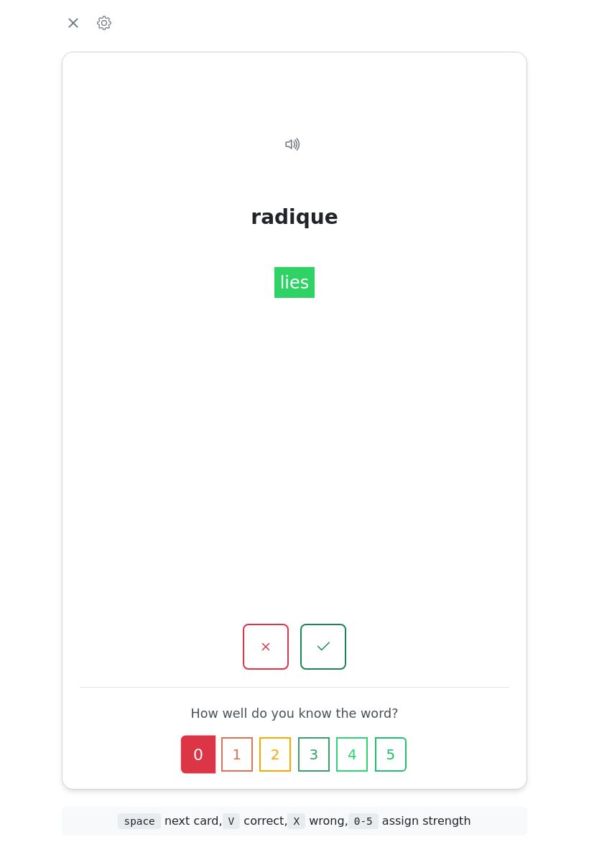
click at [271, 638] on icon "button" at bounding box center [265, 646] width 17 height 17
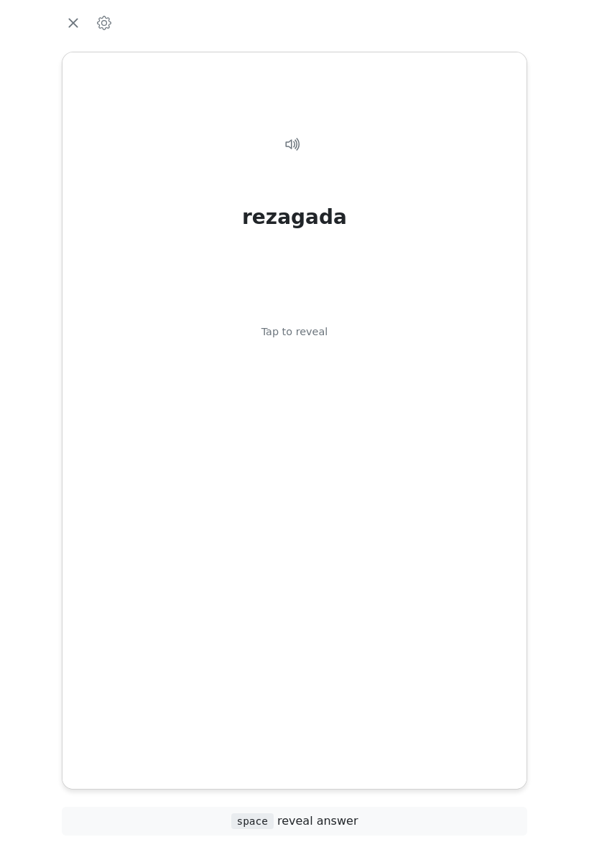
click at [280, 564] on div "rezagada Tap to reveal" at bounding box center [294, 408] width 429 height 593
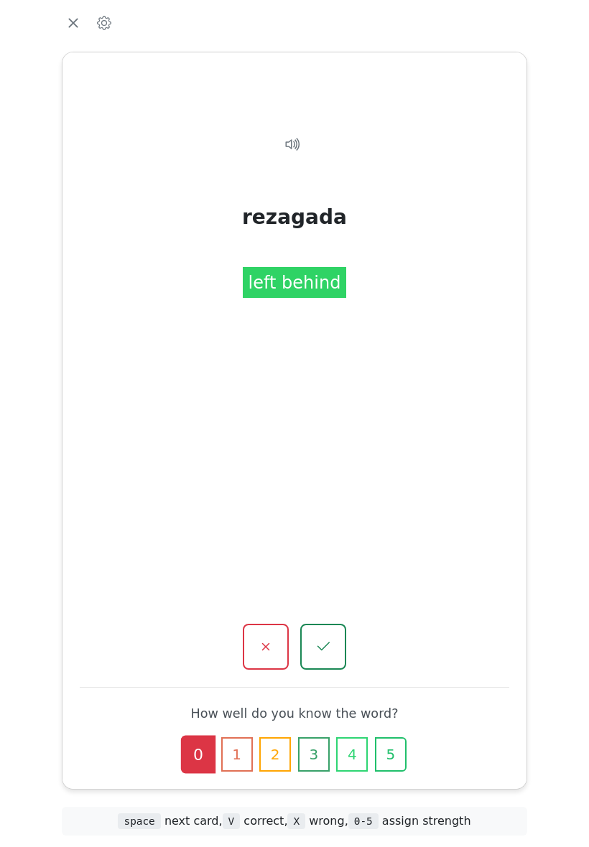
click at [327, 638] on icon "button" at bounding box center [323, 646] width 17 height 17
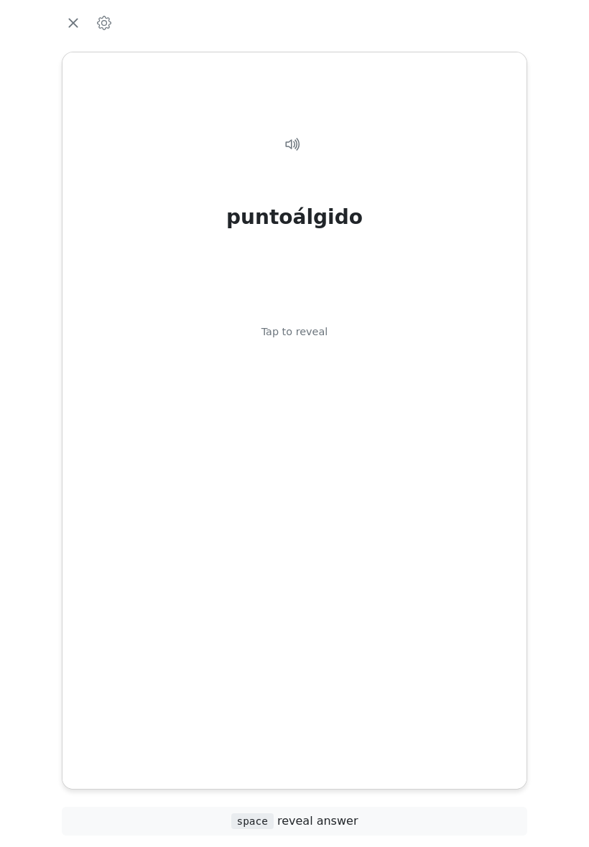
click at [277, 533] on div "puntoálgido Tap to reveal" at bounding box center [294, 408] width 429 height 593
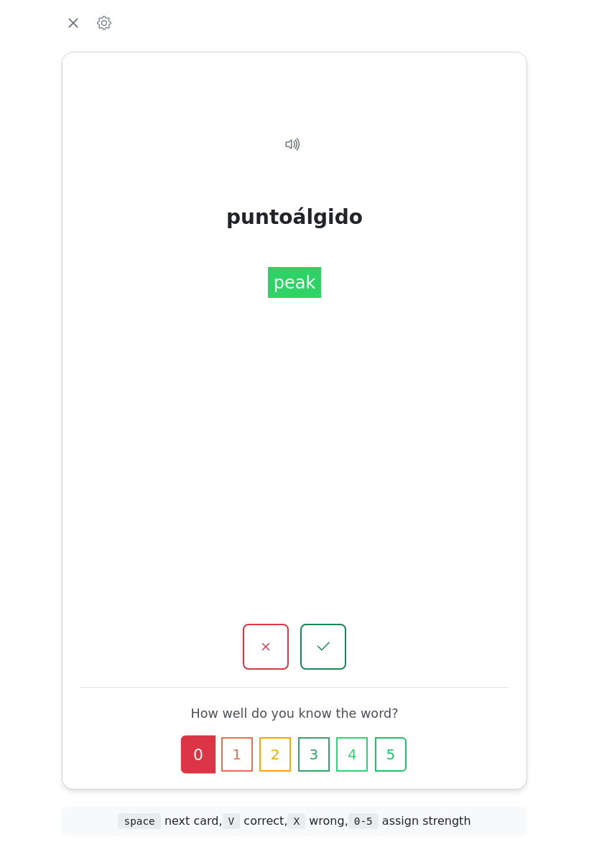
click at [262, 644] on icon "button" at bounding box center [266, 648] width 8 height 8
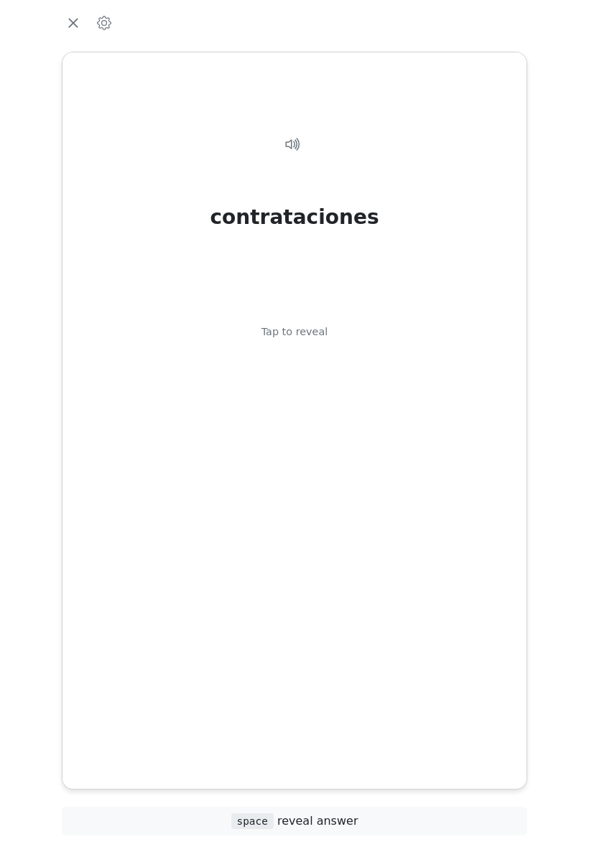
click at [289, 541] on div "contrataciones Tap to reveal" at bounding box center [294, 408] width 429 height 593
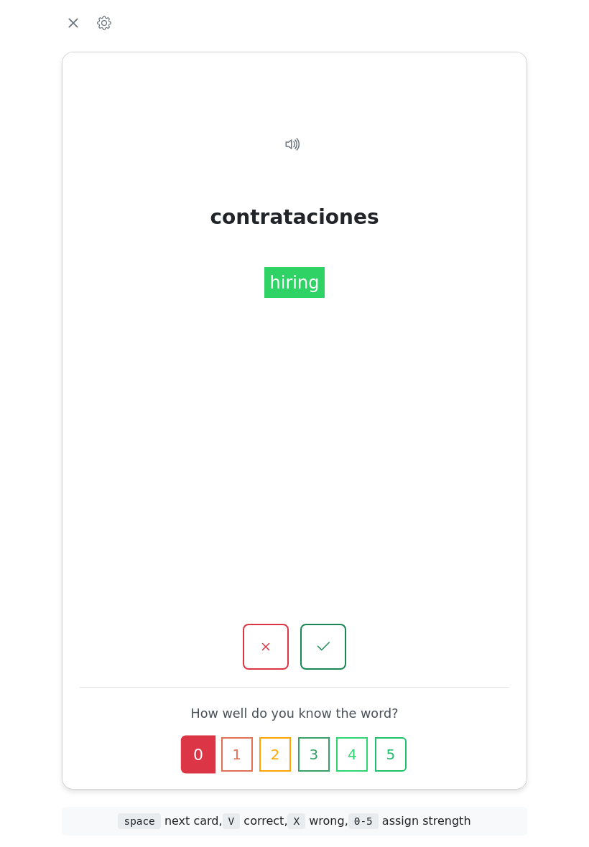
click at [273, 638] on icon "button" at bounding box center [265, 646] width 17 height 17
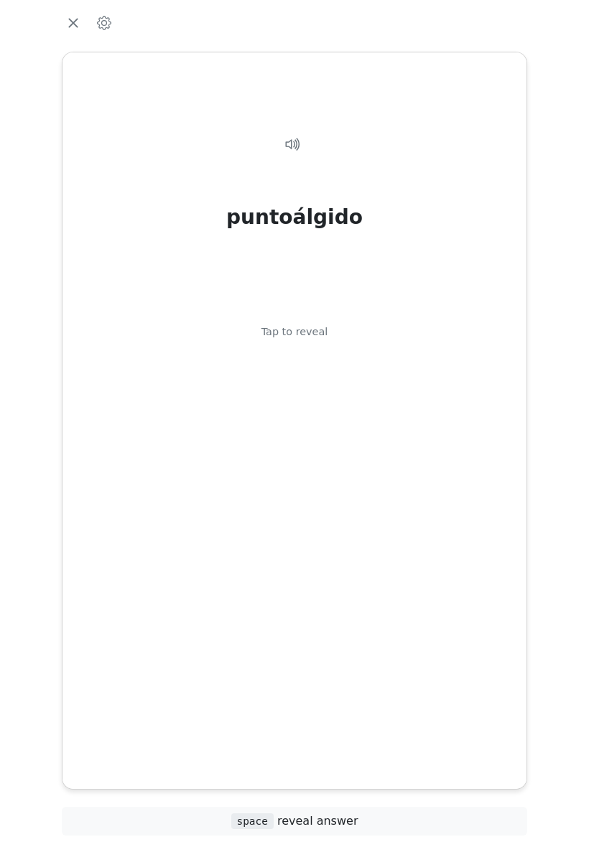
click at [288, 522] on div "puntoálgido Tap to reveal" at bounding box center [294, 408] width 429 height 593
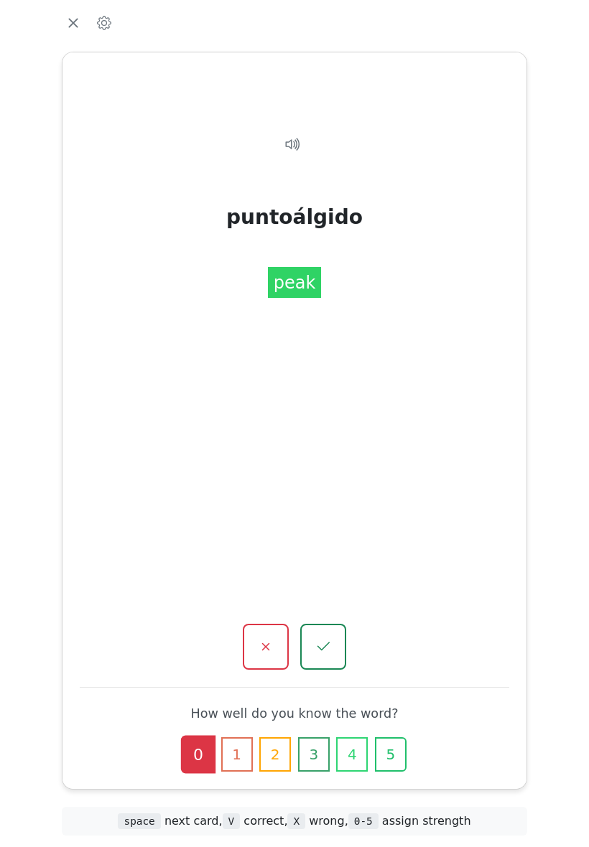
click at [326, 624] on button "button" at bounding box center [323, 647] width 46 height 46
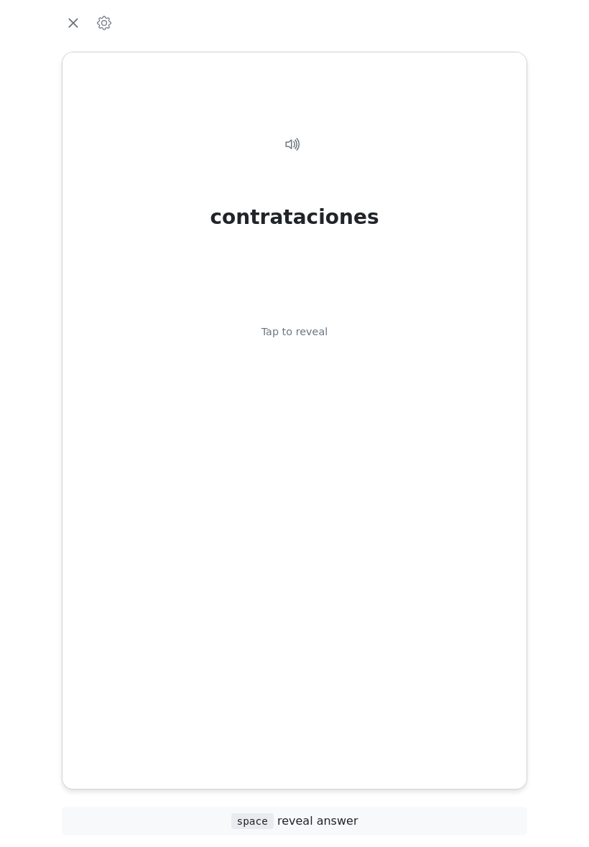
click at [297, 542] on div "contrataciones Tap to reveal" at bounding box center [294, 408] width 429 height 593
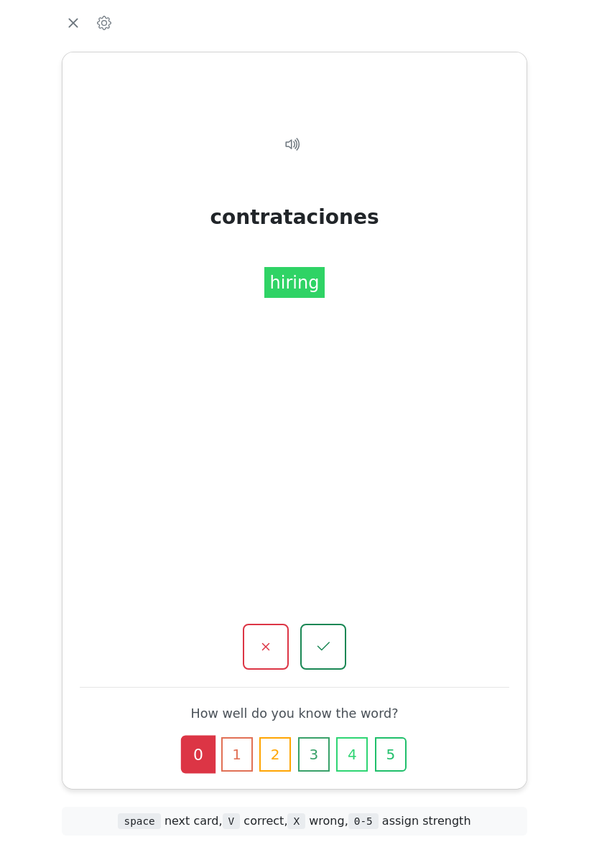
click at [327, 638] on icon "button" at bounding box center [323, 646] width 17 height 17
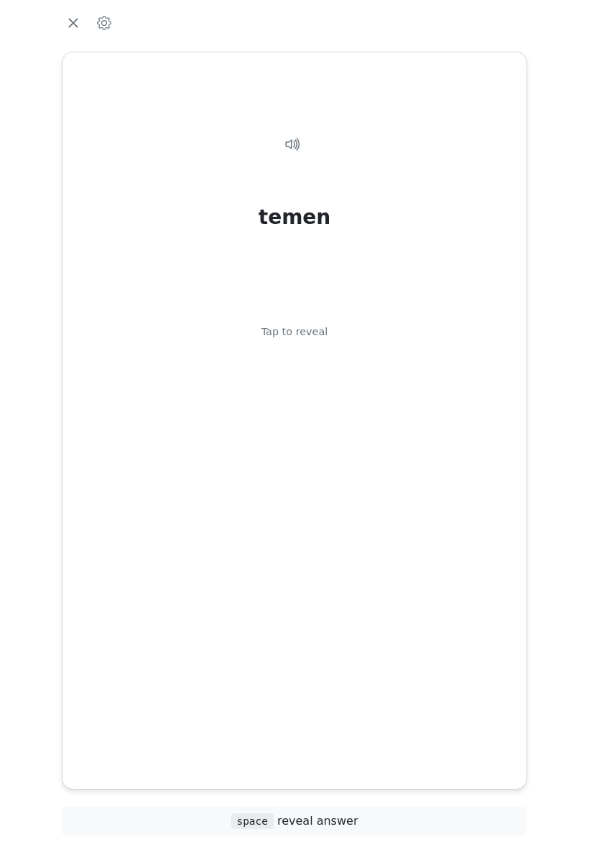
click at [300, 549] on div "temen Tap to reveal" at bounding box center [294, 408] width 429 height 593
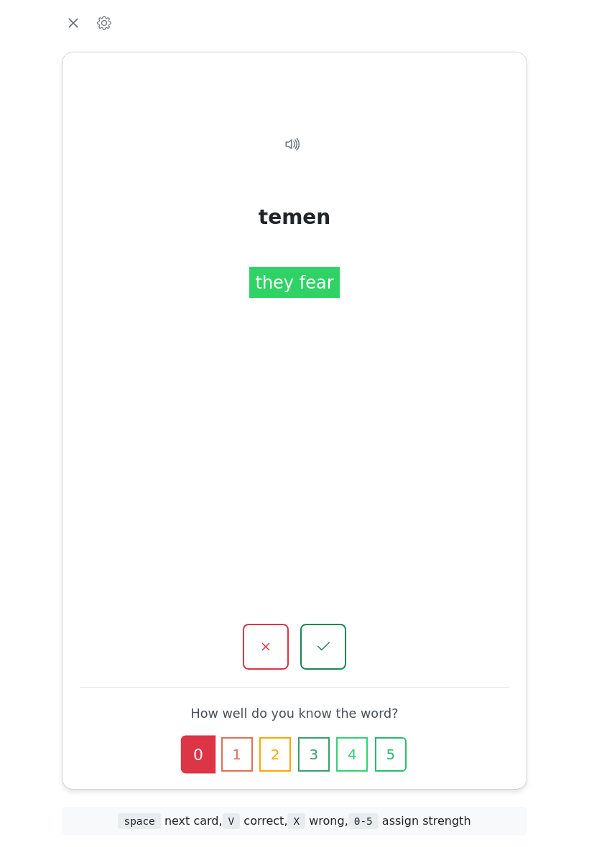
click at [331, 638] on icon "button" at bounding box center [323, 646] width 17 height 17
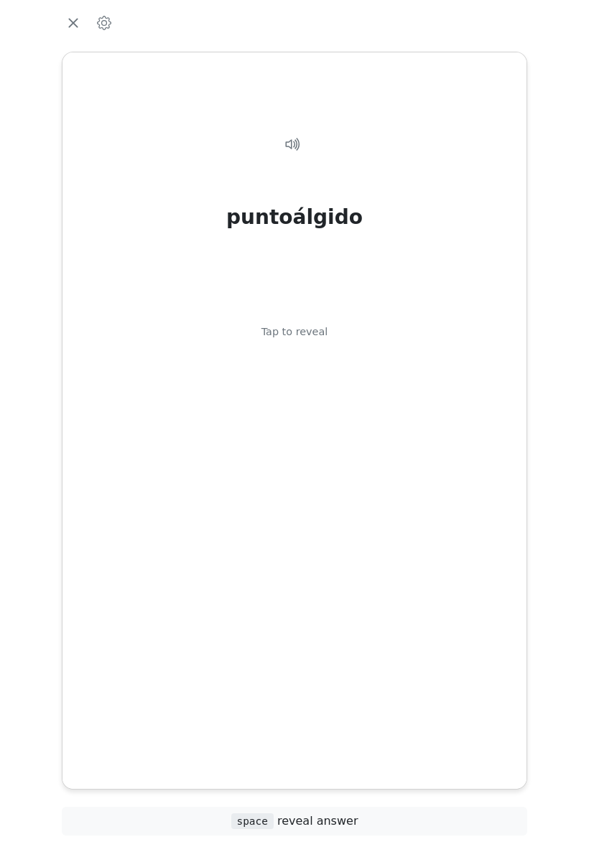
click at [304, 539] on div "puntoálgido Tap to reveal" at bounding box center [294, 408] width 429 height 593
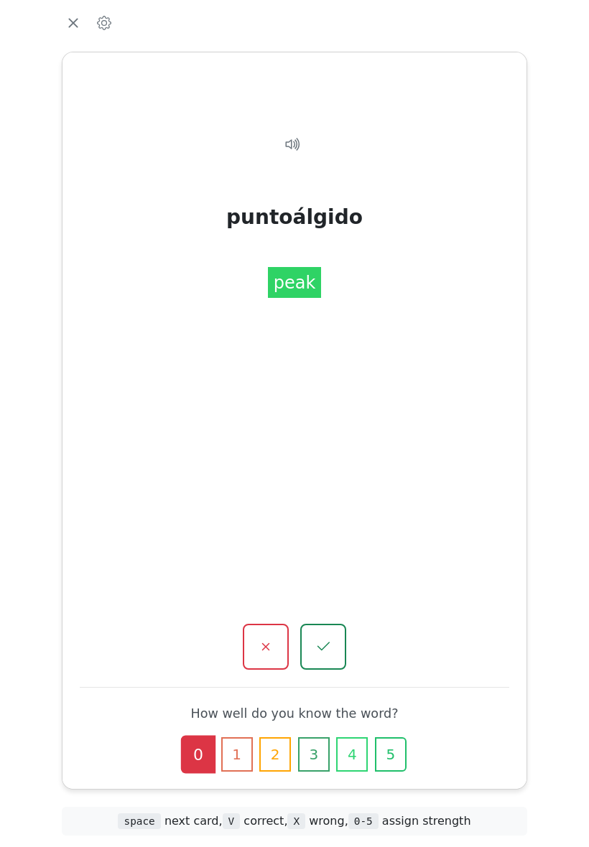
click at [327, 638] on icon "button" at bounding box center [323, 646] width 17 height 17
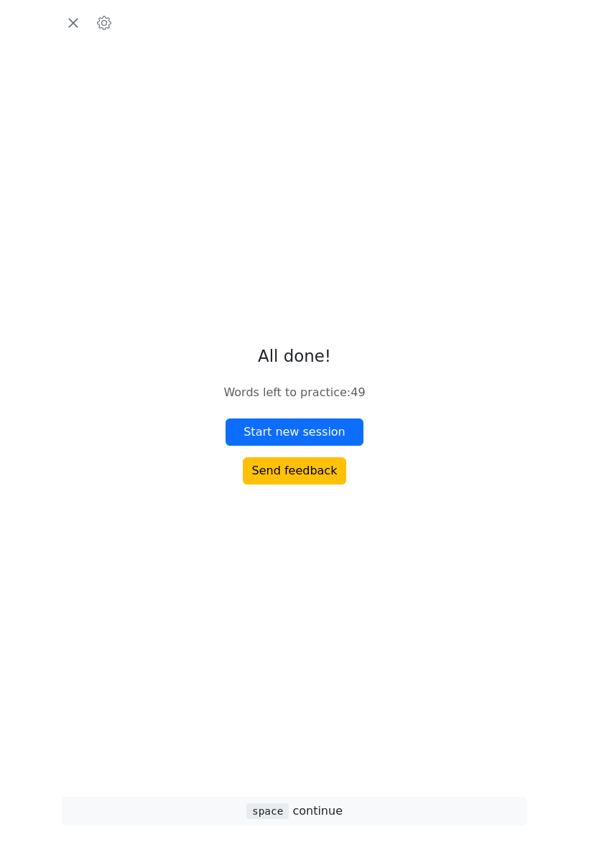
click at [73, 34] on icon "button" at bounding box center [73, 23] width 22 height 22
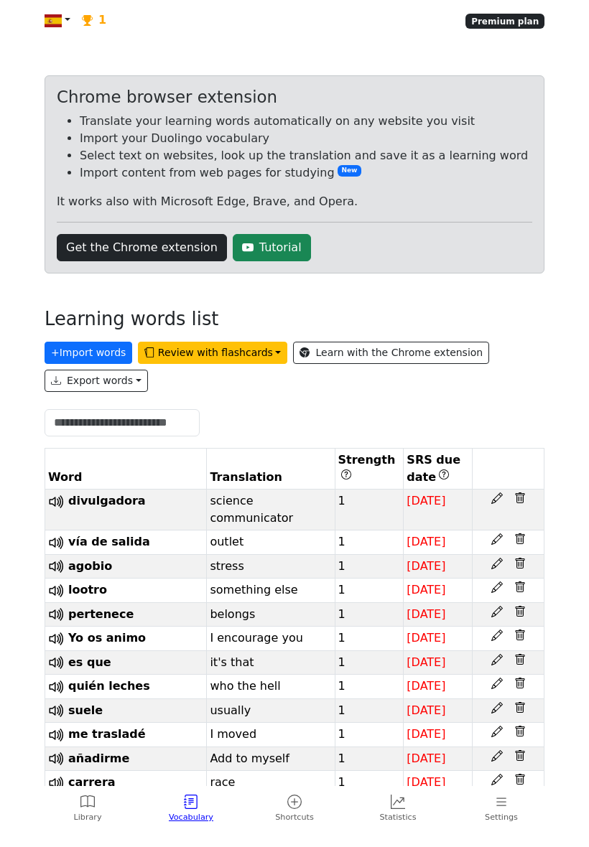
click at [162, 364] on button "Review with flashcards" at bounding box center [212, 353] width 149 height 22
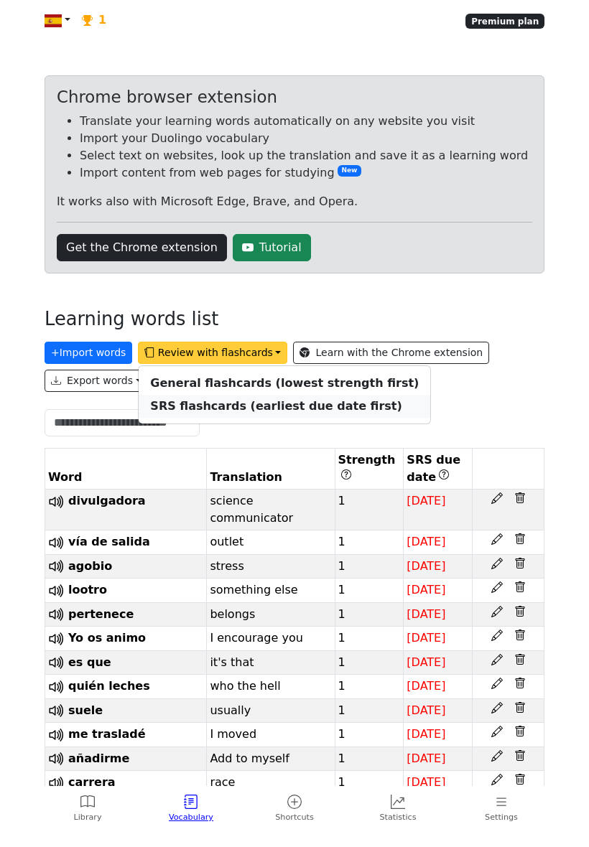
click at [155, 413] on strong "SRS flashcards (earliest due date first)" at bounding box center [275, 406] width 251 height 14
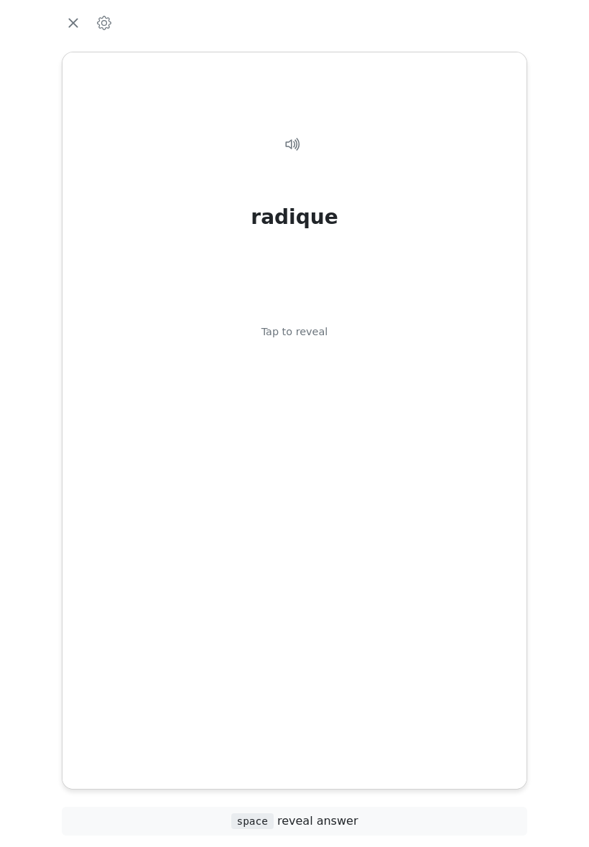
click at [460, 477] on div "radique Tap to reveal" at bounding box center [294, 408] width 429 height 593
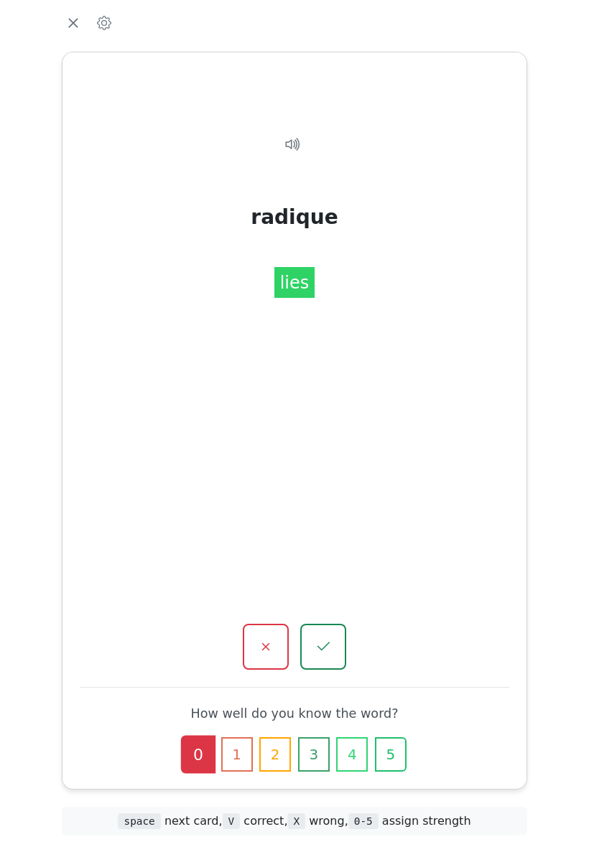
click at [334, 624] on button "button" at bounding box center [323, 647] width 46 height 46
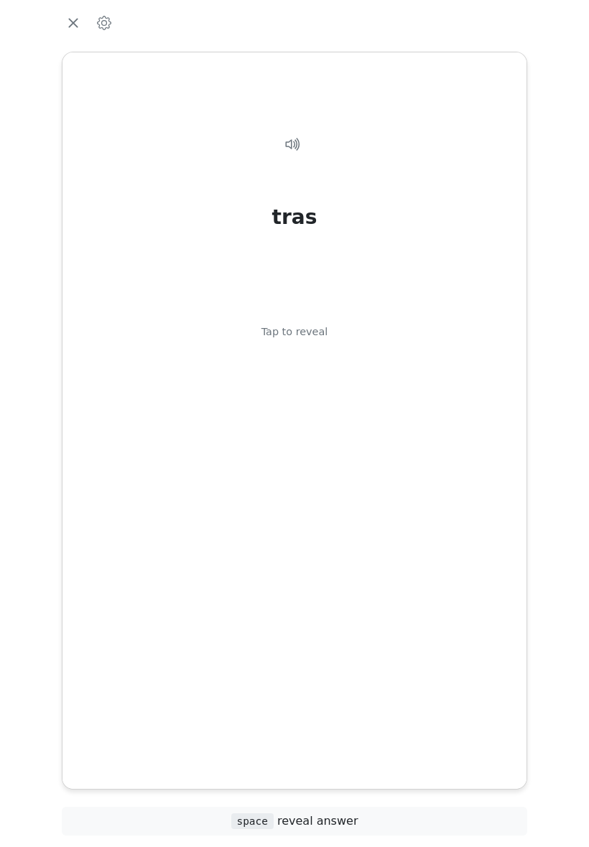
click at [445, 503] on div "tras Tap to reveal" at bounding box center [294, 408] width 429 height 593
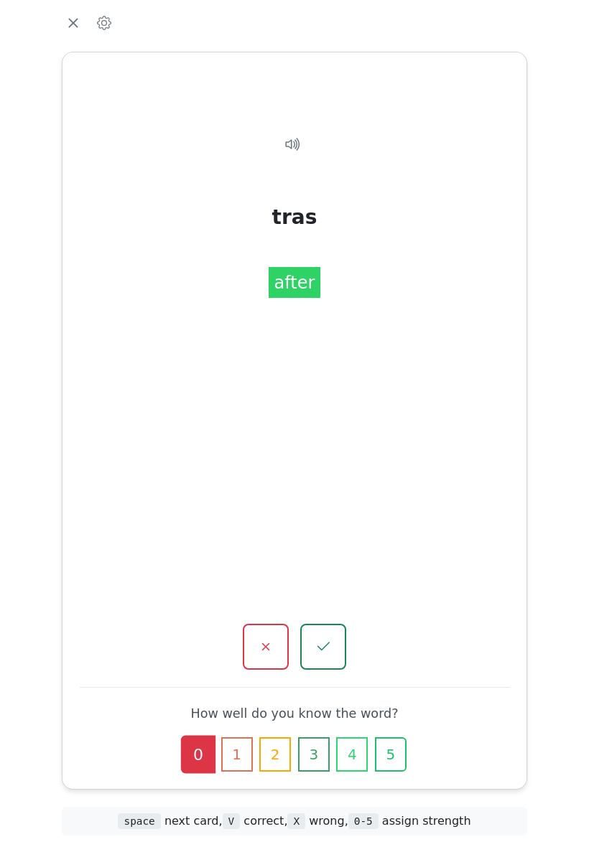
click at [277, 631] on button "button" at bounding box center [266, 647] width 46 height 46
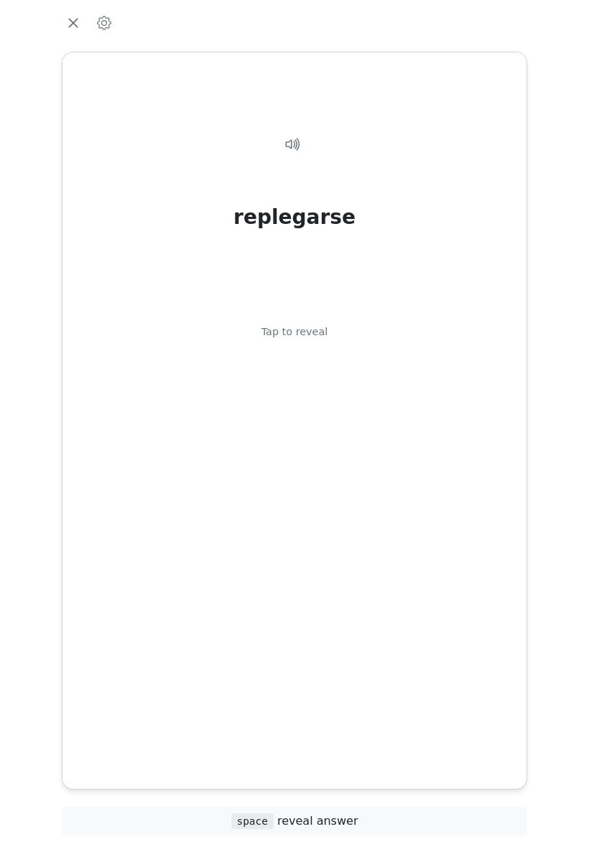
click at [457, 477] on div "replegarse Tap to reveal" at bounding box center [294, 408] width 429 height 593
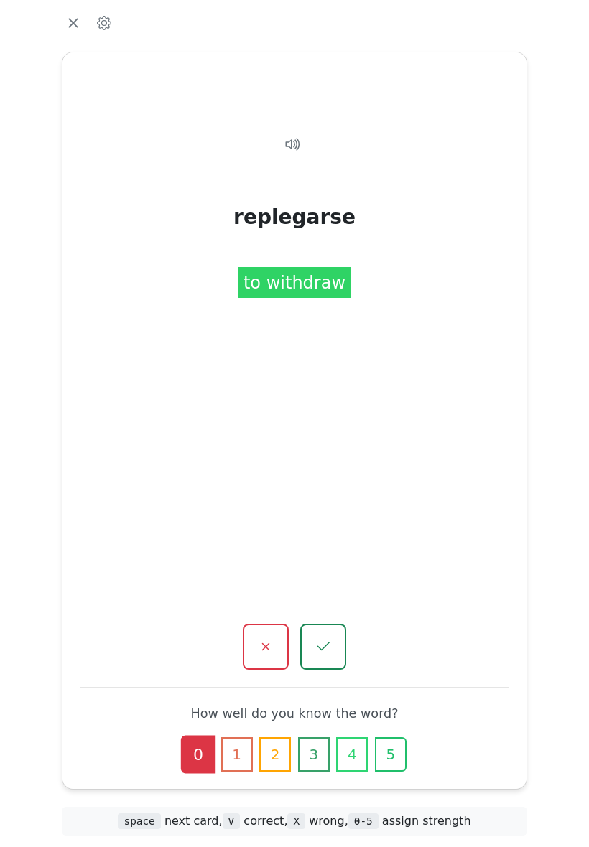
click at [276, 638] on button "button" at bounding box center [266, 647] width 46 height 46
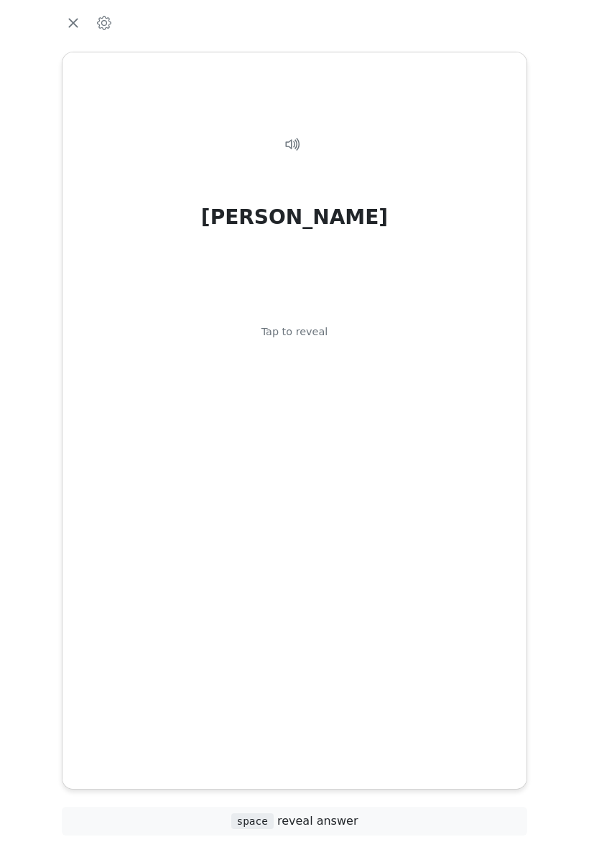
click at [446, 479] on div "[PERSON_NAME] Tap to reveal" at bounding box center [294, 408] width 429 height 593
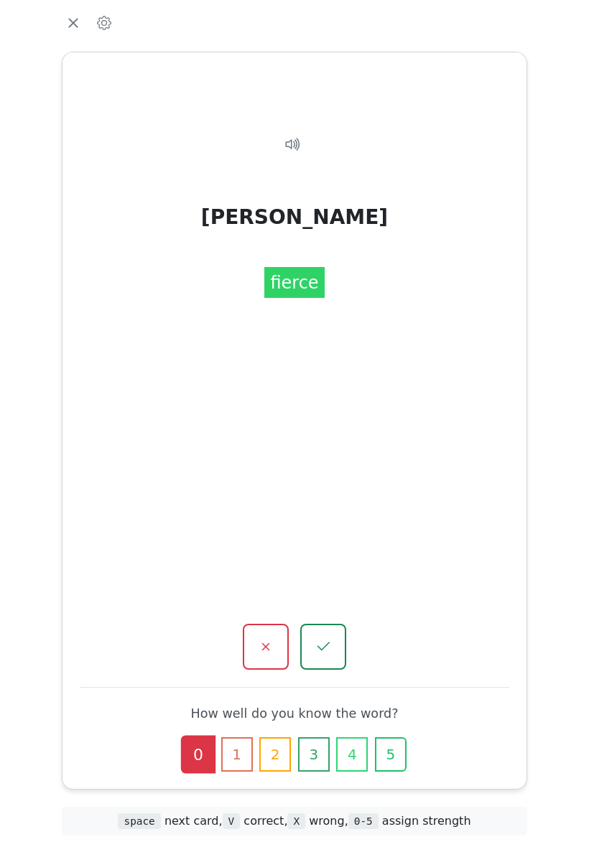
click at [281, 633] on button "button" at bounding box center [266, 647] width 46 height 46
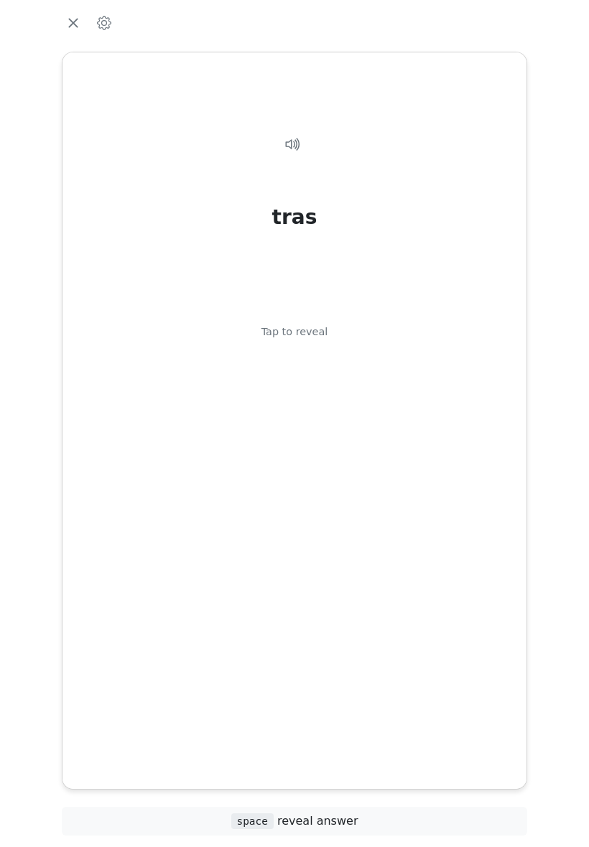
click at [451, 494] on div "tras Tap to reveal" at bounding box center [294, 408] width 429 height 593
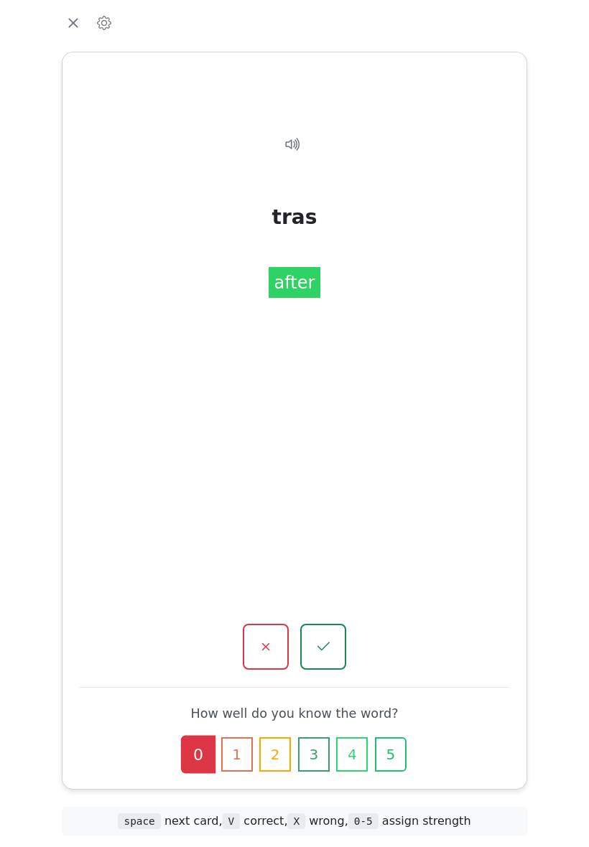
click at [279, 626] on button "button" at bounding box center [266, 647] width 46 height 46
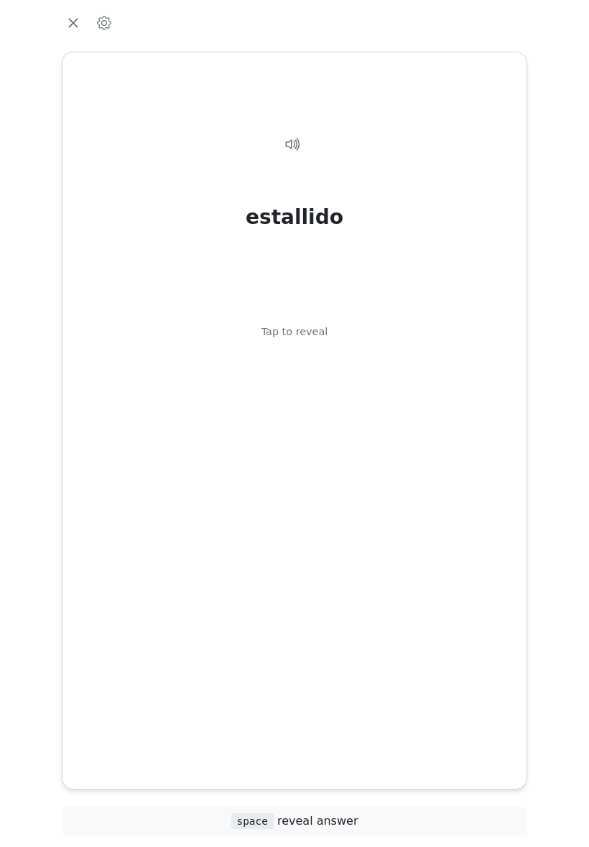
click at [457, 483] on div "estallido Tap to reveal" at bounding box center [294, 408] width 429 height 593
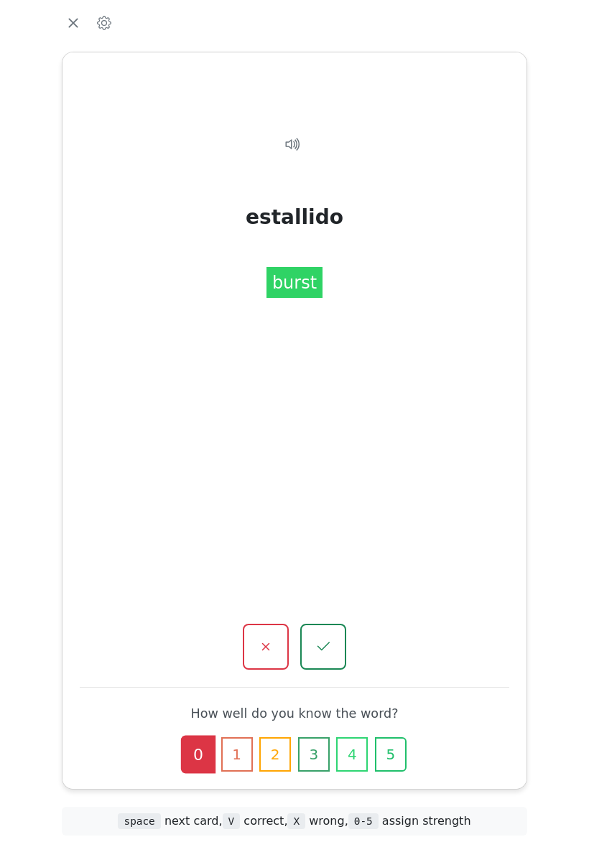
click at [272, 638] on icon "button" at bounding box center [265, 646] width 17 height 17
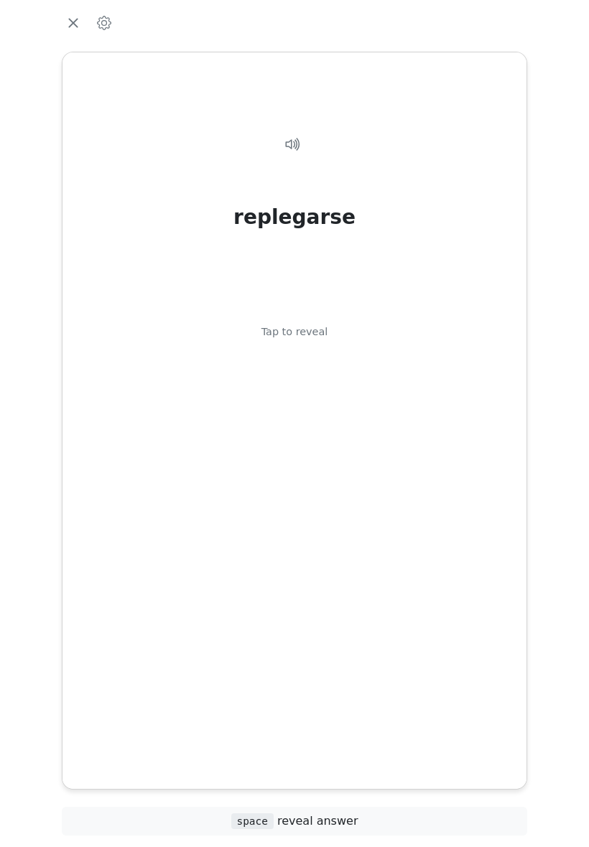
click at [450, 476] on div "replegarse Tap to reveal" at bounding box center [294, 408] width 429 height 593
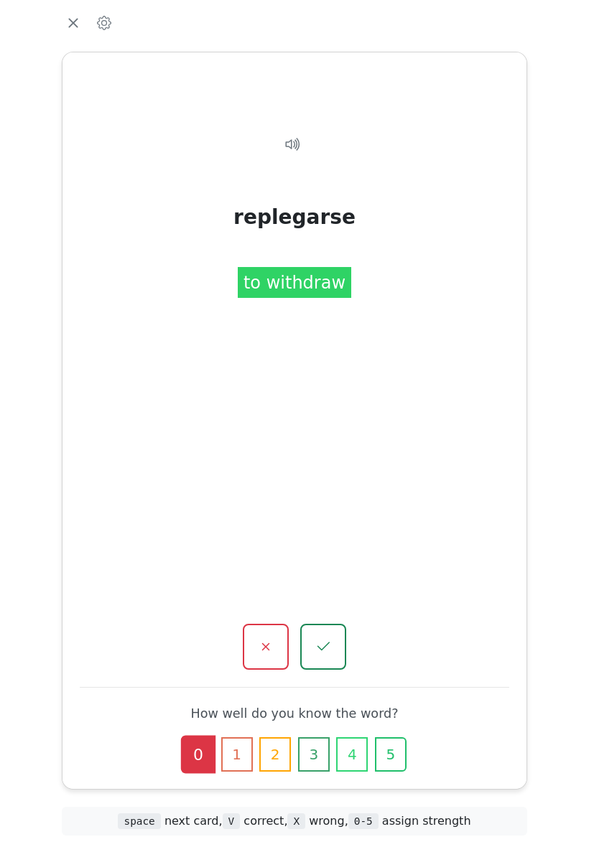
click at [279, 629] on button "button" at bounding box center [266, 647] width 46 height 46
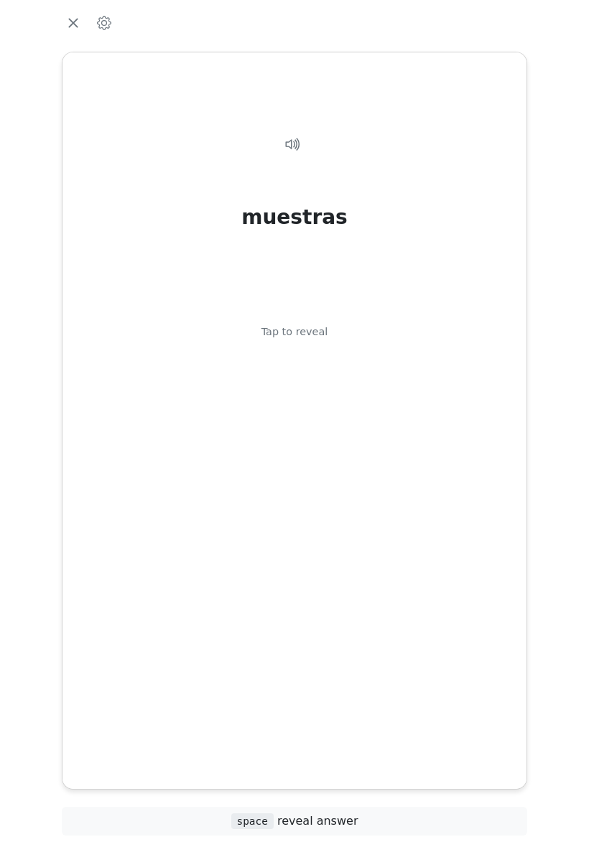
click at [455, 480] on div "muestras Tap to reveal" at bounding box center [294, 408] width 429 height 593
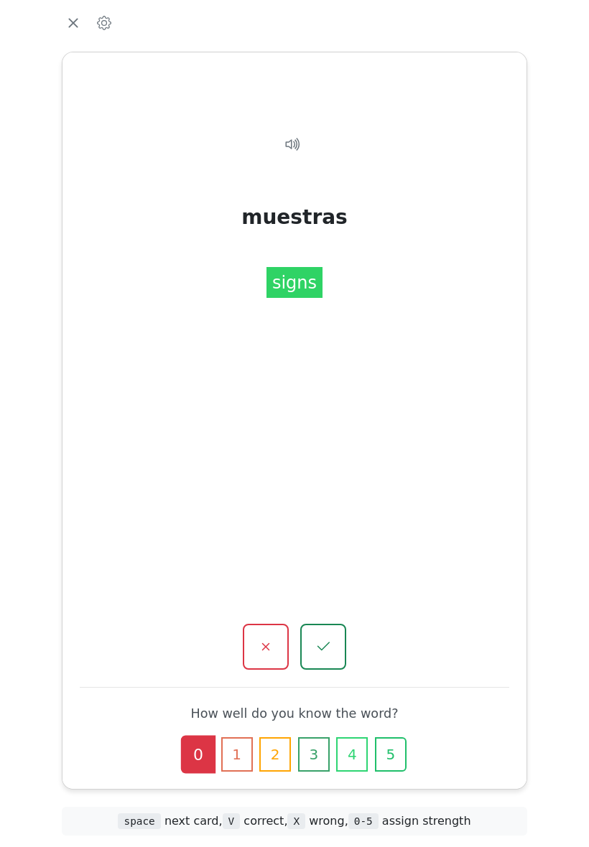
click at [280, 630] on button "button" at bounding box center [266, 647] width 46 height 46
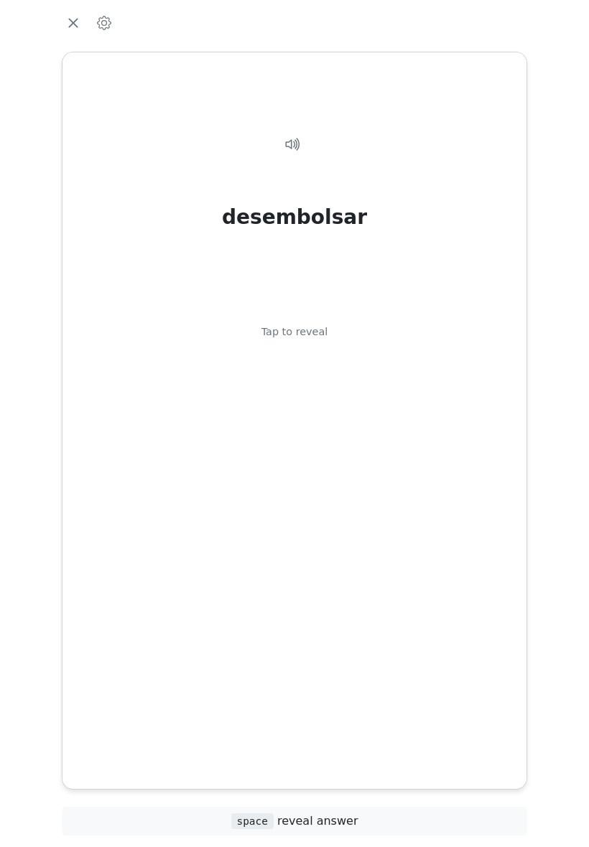
click at [454, 483] on div "desembolsar Tap to reveal" at bounding box center [294, 408] width 429 height 593
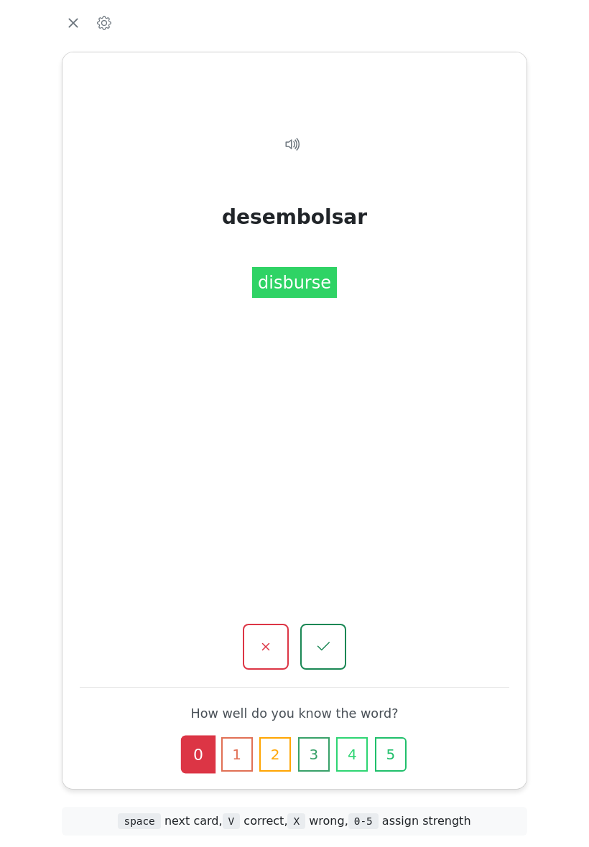
click at [277, 631] on button "button" at bounding box center [266, 647] width 46 height 46
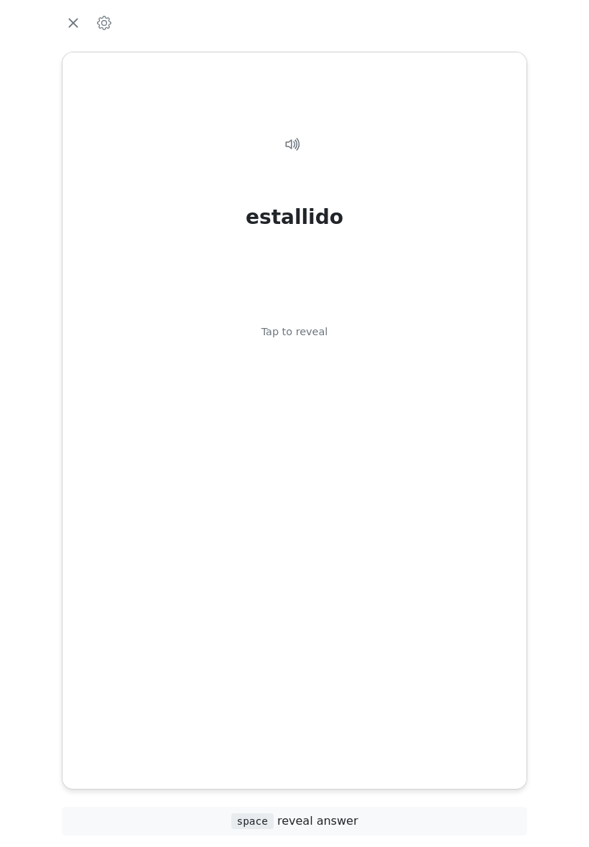
click at [450, 486] on div "estallido Tap to reveal" at bounding box center [294, 408] width 429 height 593
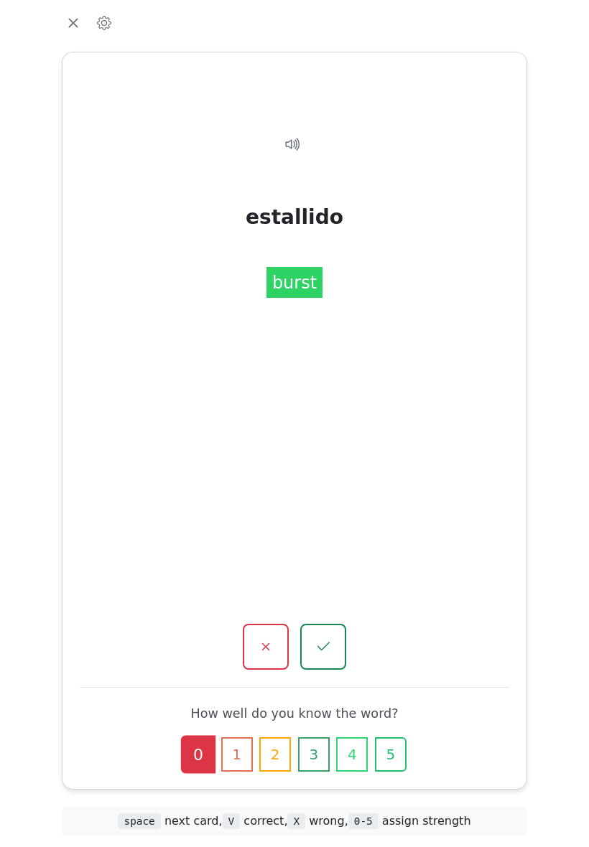
click at [277, 626] on button "button" at bounding box center [266, 647] width 46 height 46
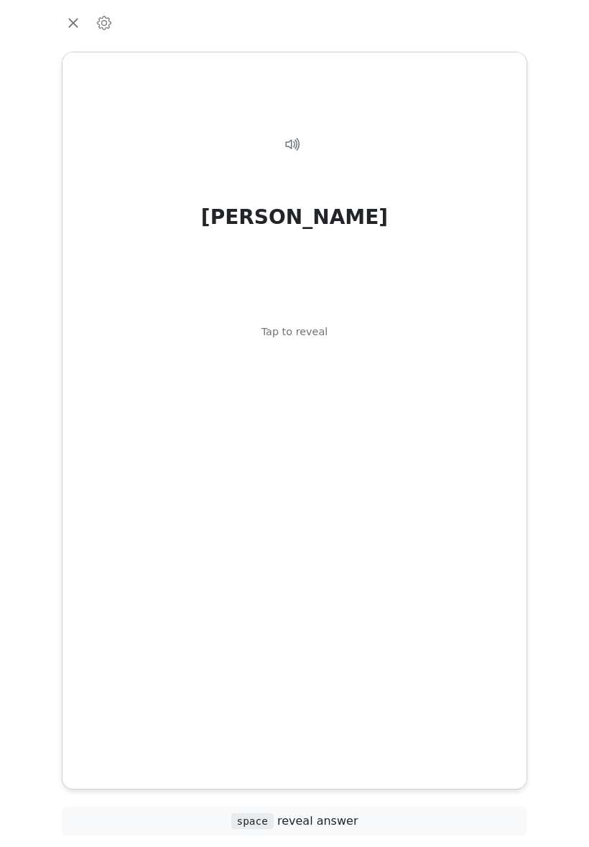
click at [457, 483] on div "[PERSON_NAME] Tap to reveal" at bounding box center [294, 408] width 429 height 593
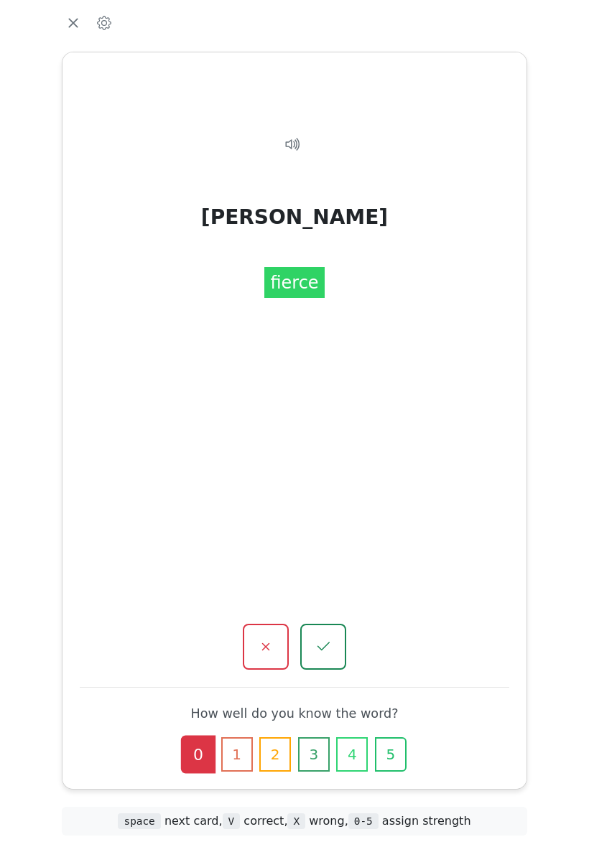
click at [330, 638] on icon "button" at bounding box center [323, 646] width 17 height 17
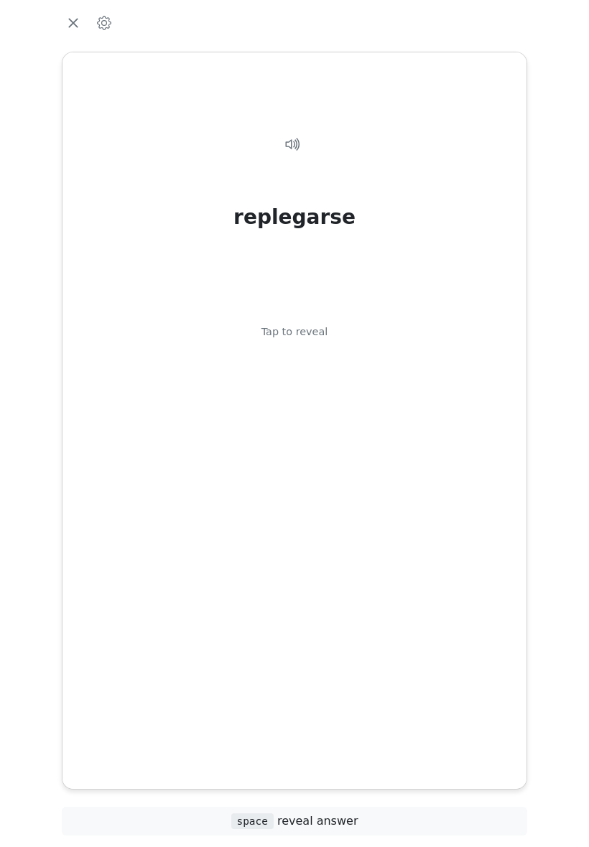
click at [450, 500] on div "replegarse Tap to reveal" at bounding box center [294, 408] width 429 height 593
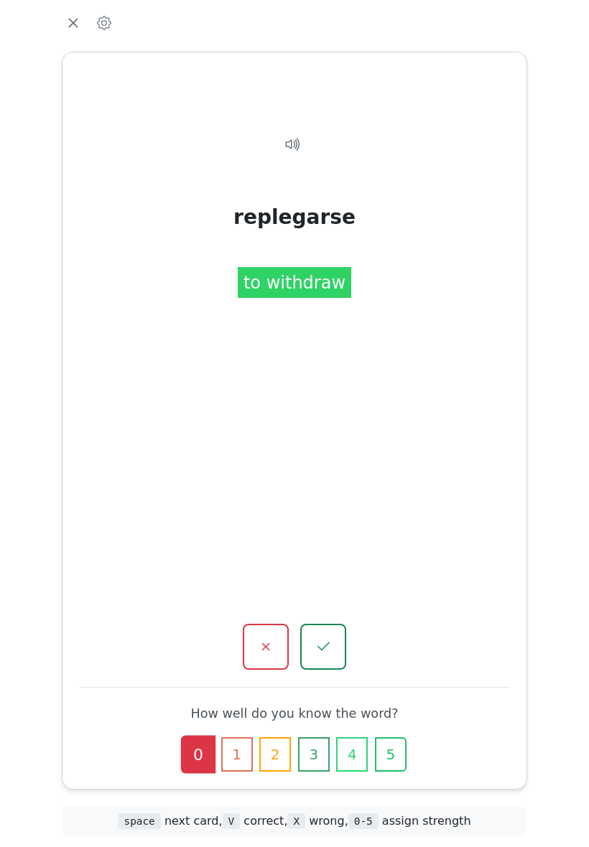
click at [336, 624] on button "button" at bounding box center [323, 647] width 46 height 46
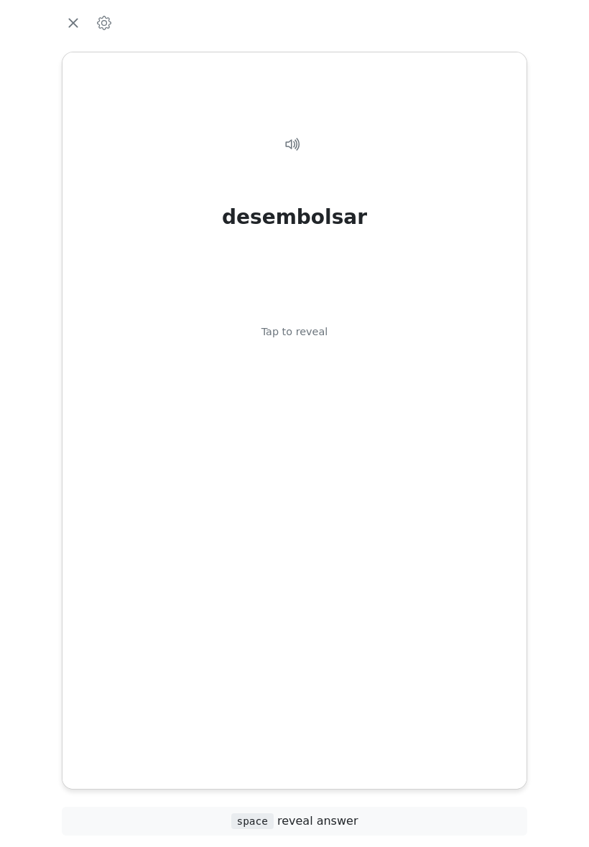
click at [447, 504] on div "desembolsar Tap to reveal" at bounding box center [294, 408] width 429 height 593
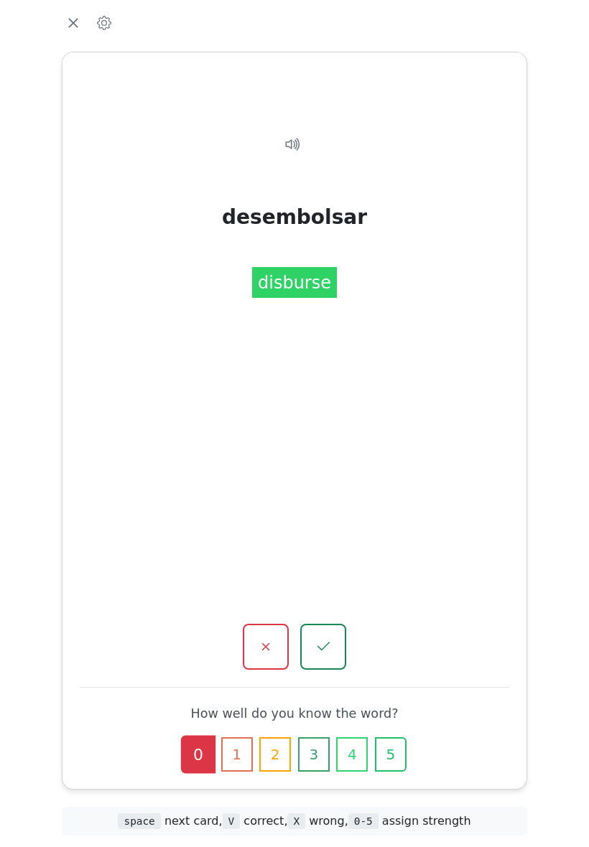
click at [274, 638] on icon "button" at bounding box center [265, 646] width 17 height 17
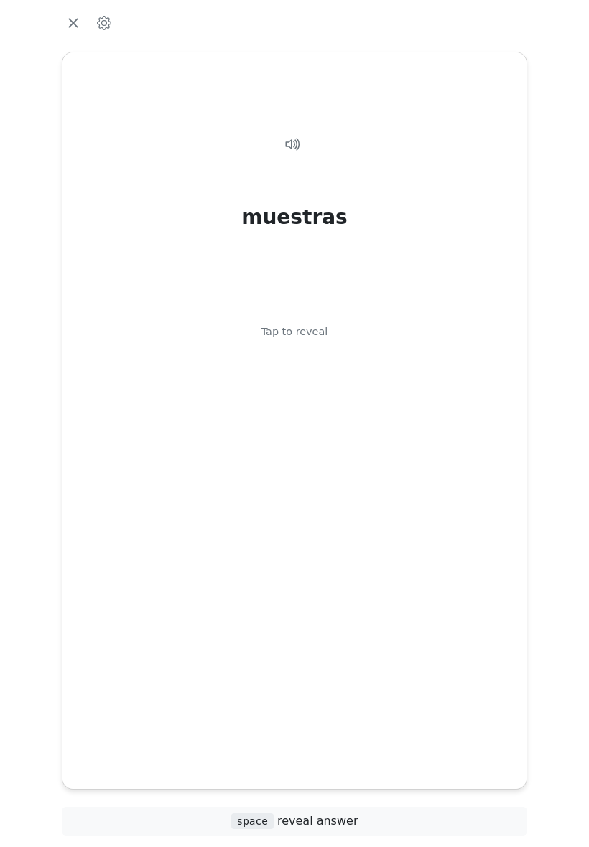
click at [451, 498] on div "muestras Tap to reveal" at bounding box center [294, 408] width 429 height 593
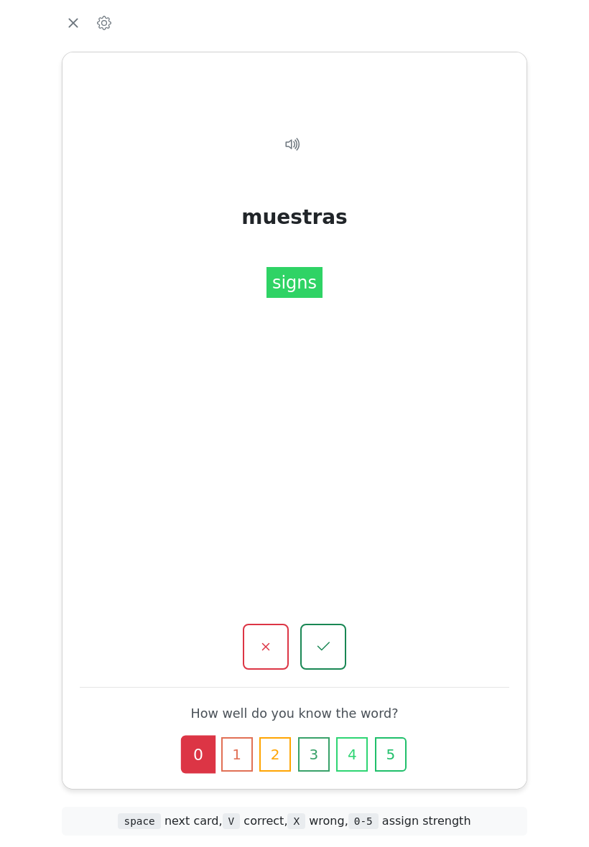
click at [329, 638] on icon "button" at bounding box center [323, 646] width 17 height 17
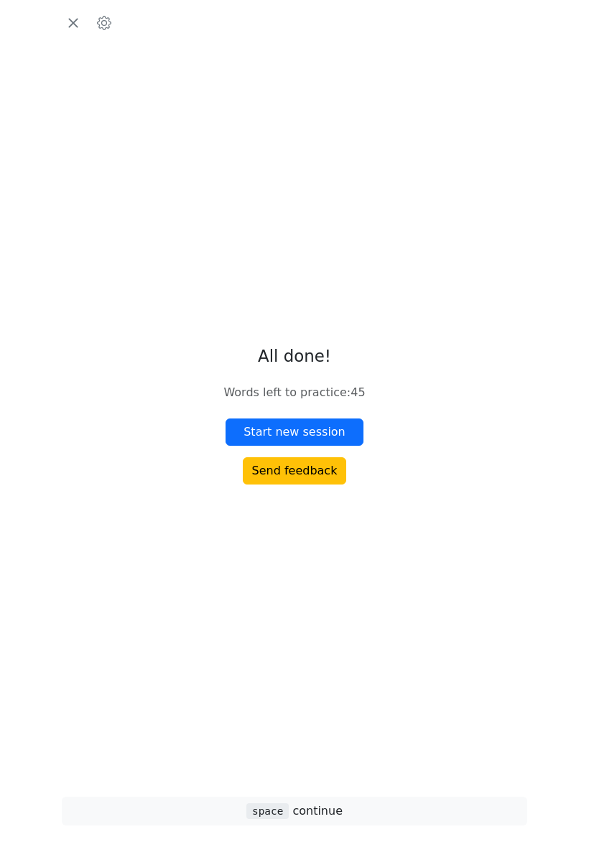
click at [342, 446] on button "Start new session" at bounding box center [295, 432] width 138 height 27
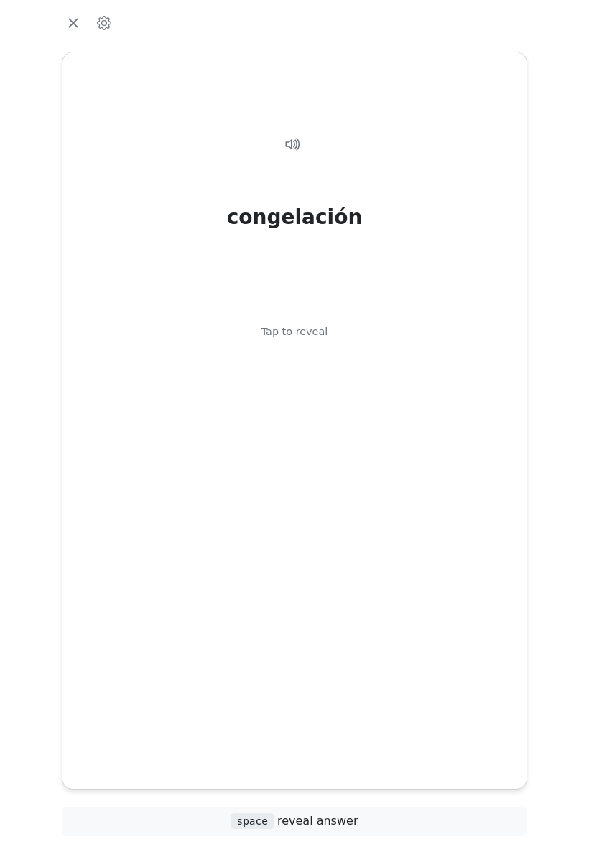
click at [435, 480] on div "congelación Tap to reveal" at bounding box center [294, 408] width 429 height 593
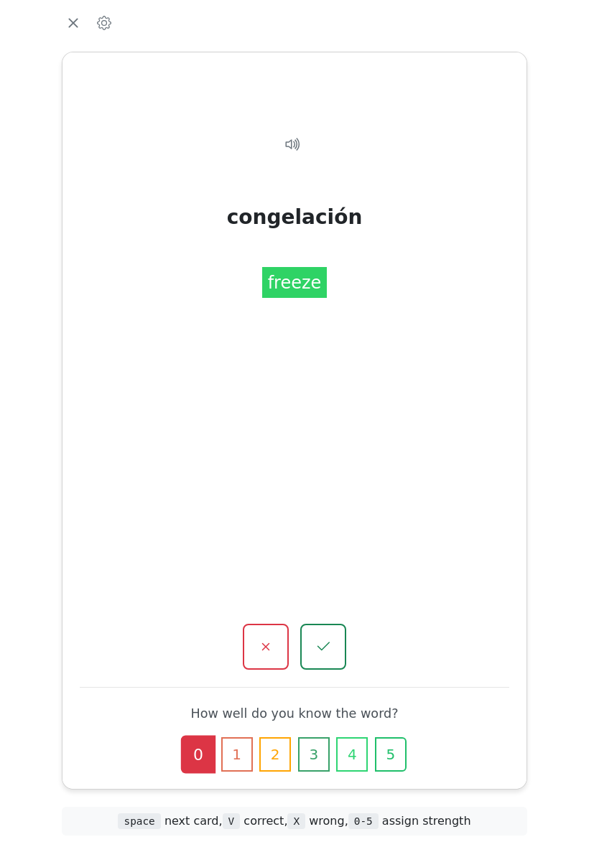
click at [272, 638] on icon "button" at bounding box center [265, 646] width 17 height 17
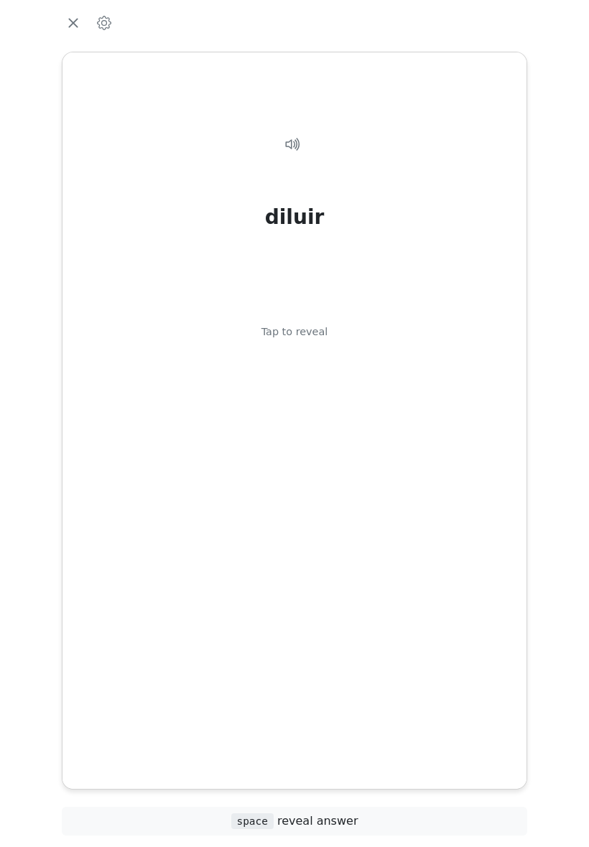
click at [434, 483] on div "diluir Tap to reveal" at bounding box center [294, 408] width 429 height 593
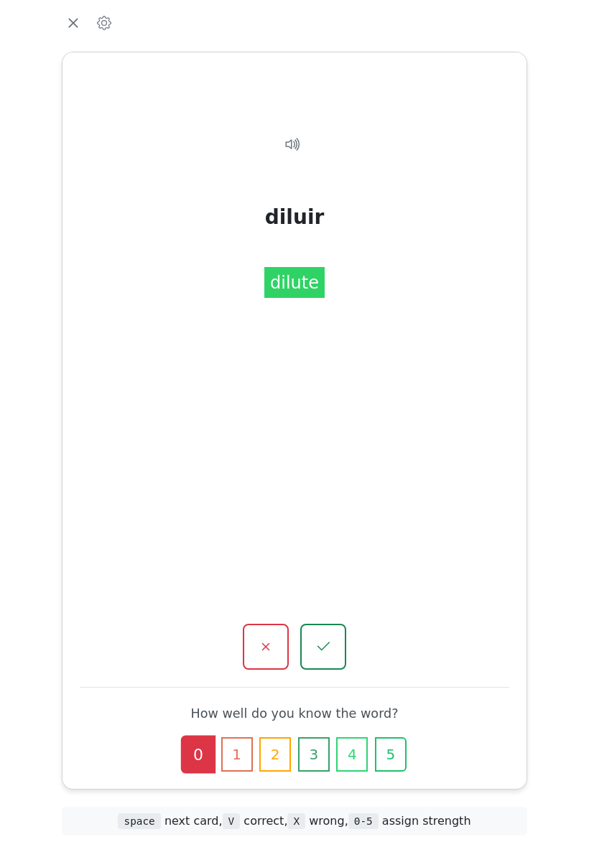
click at [278, 631] on button "button" at bounding box center [266, 647] width 46 height 46
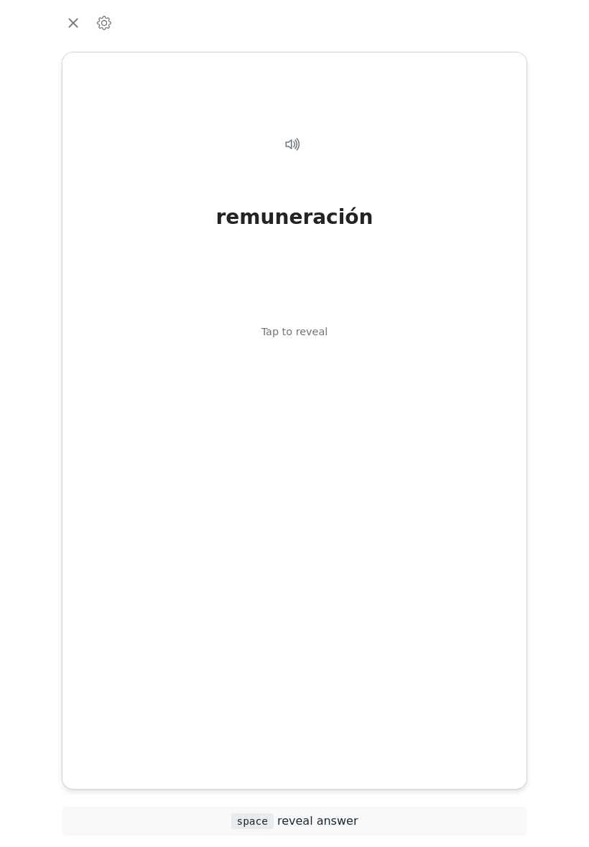
click at [435, 485] on div "remuneración Tap to reveal" at bounding box center [294, 408] width 429 height 593
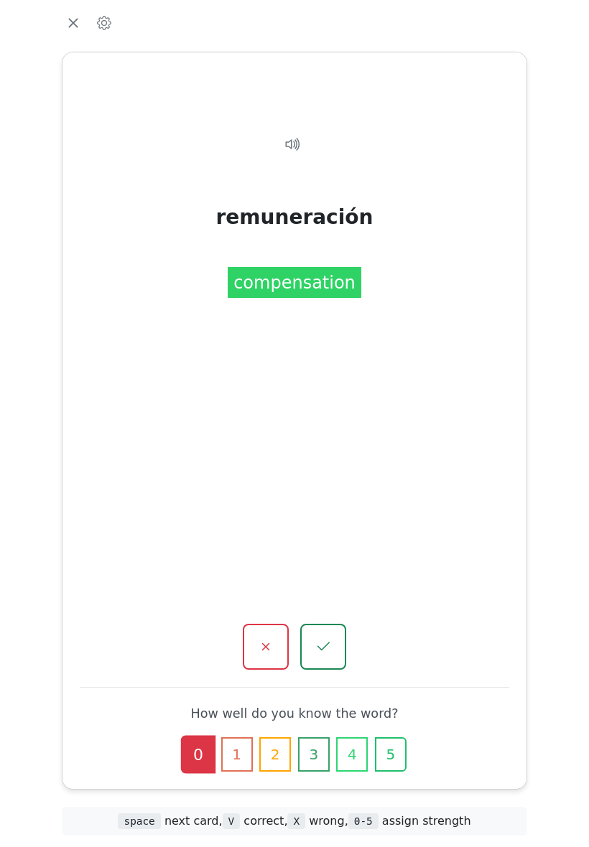
click at [278, 628] on button "button" at bounding box center [266, 647] width 46 height 46
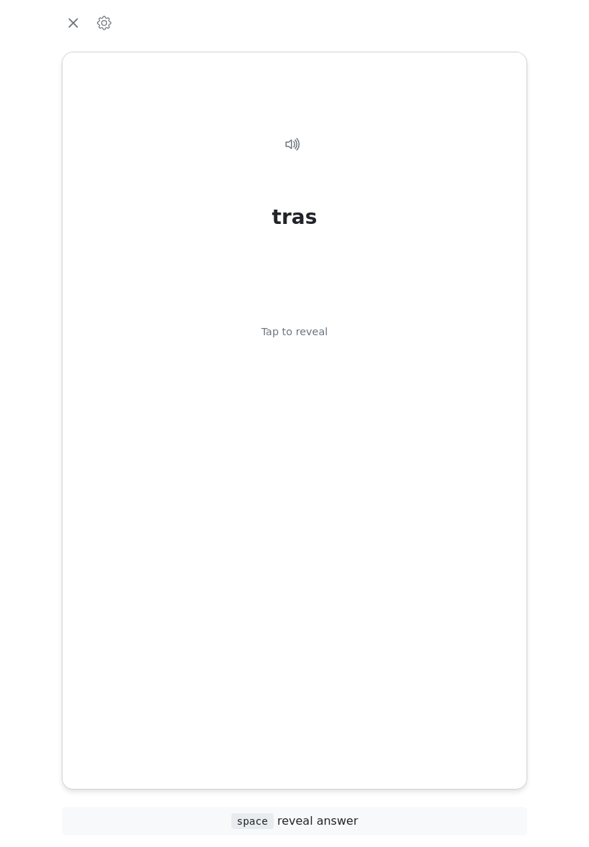
click at [445, 481] on div "tras Tap to reveal" at bounding box center [294, 408] width 429 height 593
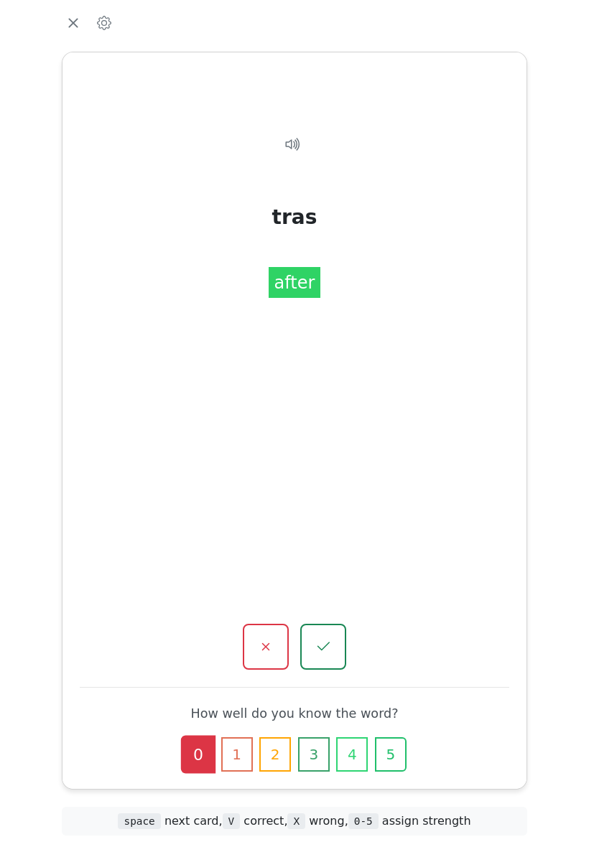
click at [333, 625] on button "button" at bounding box center [323, 647] width 46 height 46
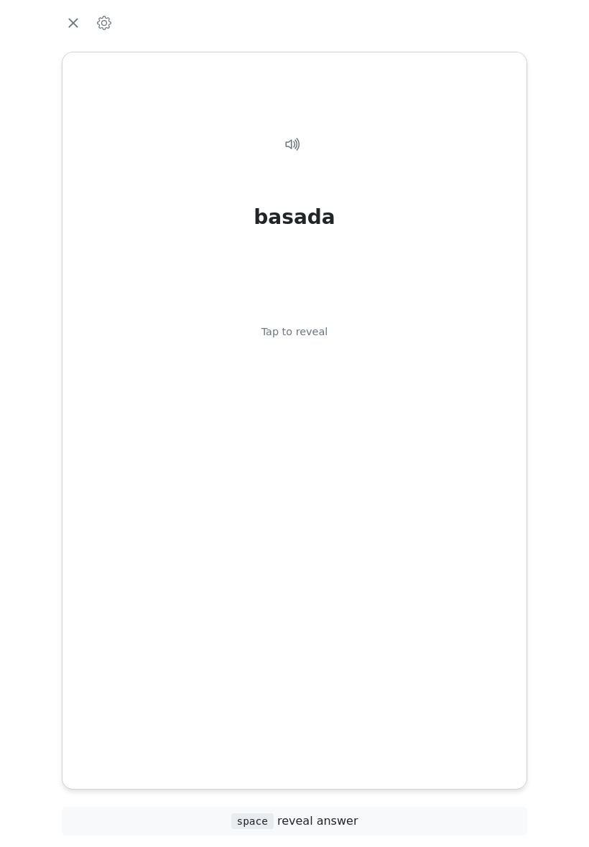
click at [436, 505] on div "basada Tap to reveal" at bounding box center [294, 408] width 429 height 593
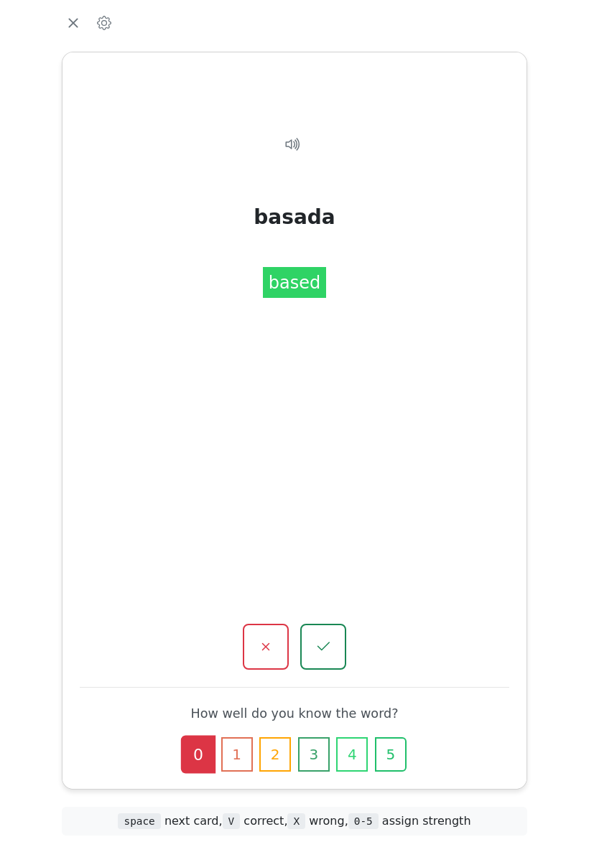
click at [276, 631] on button "button" at bounding box center [266, 647] width 46 height 46
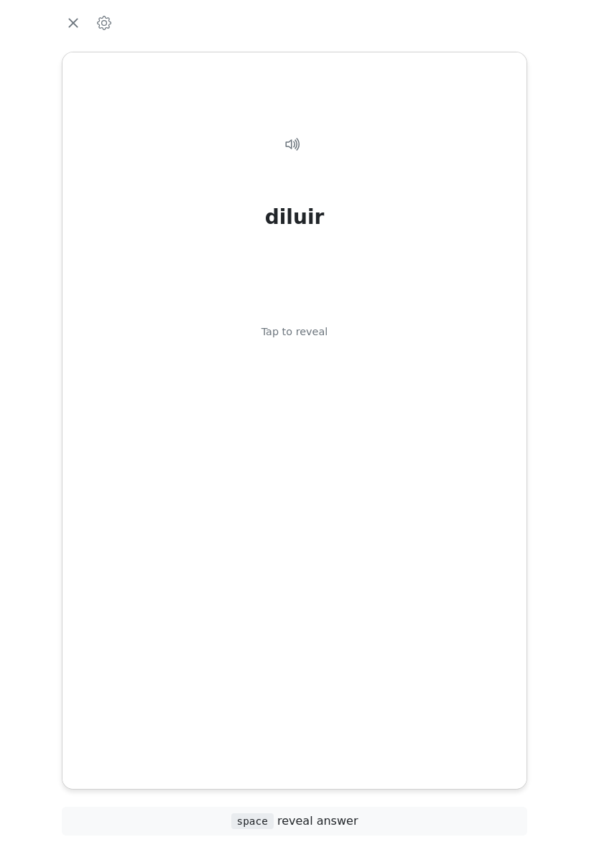
click at [452, 481] on div "diluir Tap to reveal" at bounding box center [294, 408] width 429 height 593
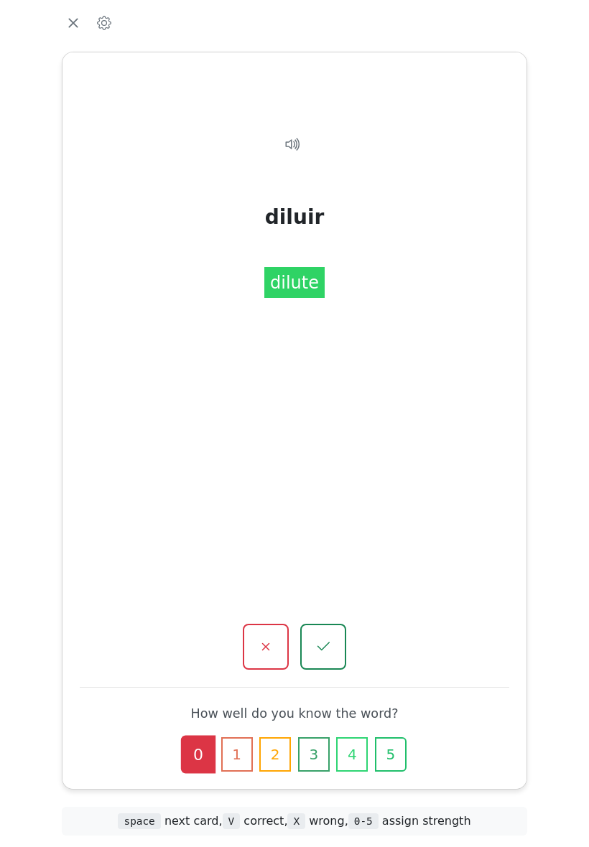
click at [335, 626] on button "button" at bounding box center [323, 647] width 46 height 46
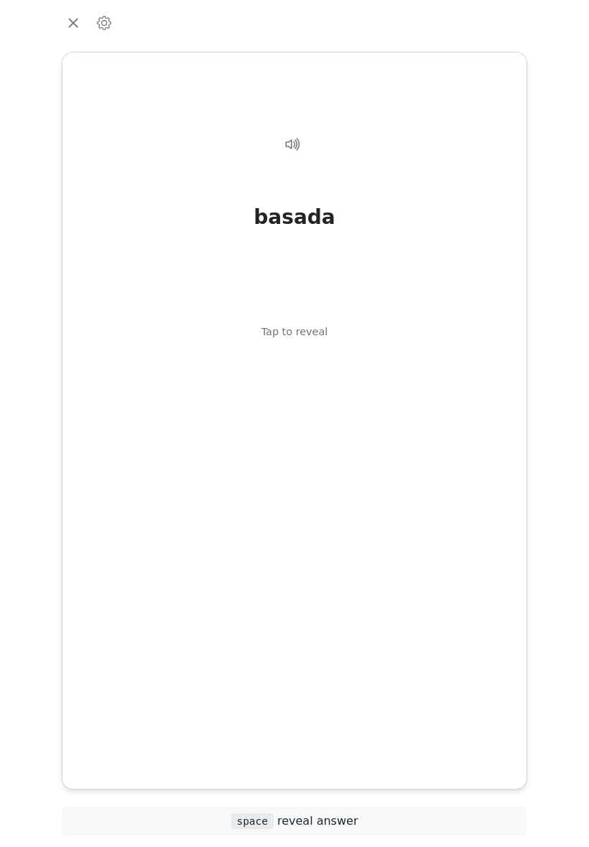
click at [425, 514] on div "basada Tap to reveal" at bounding box center [294, 408] width 429 height 593
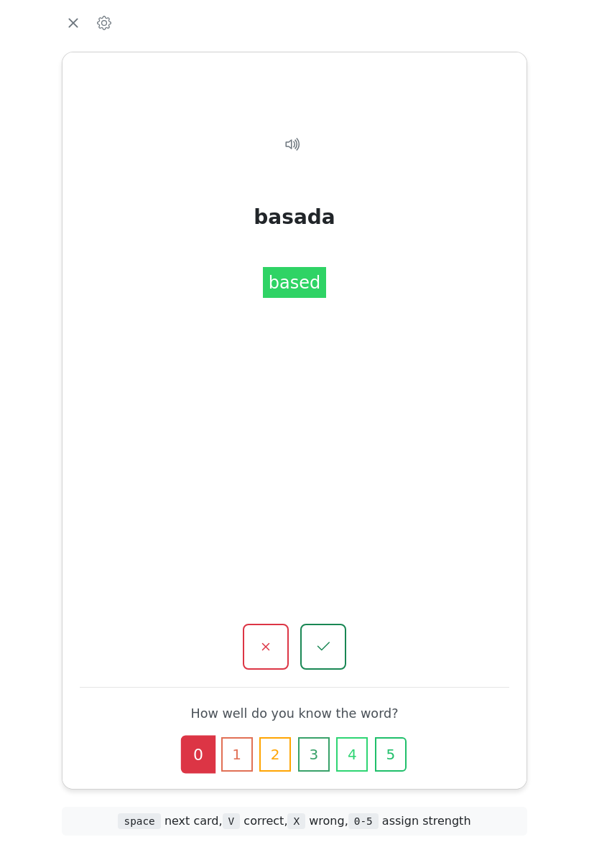
click at [337, 624] on button "button" at bounding box center [323, 647] width 46 height 46
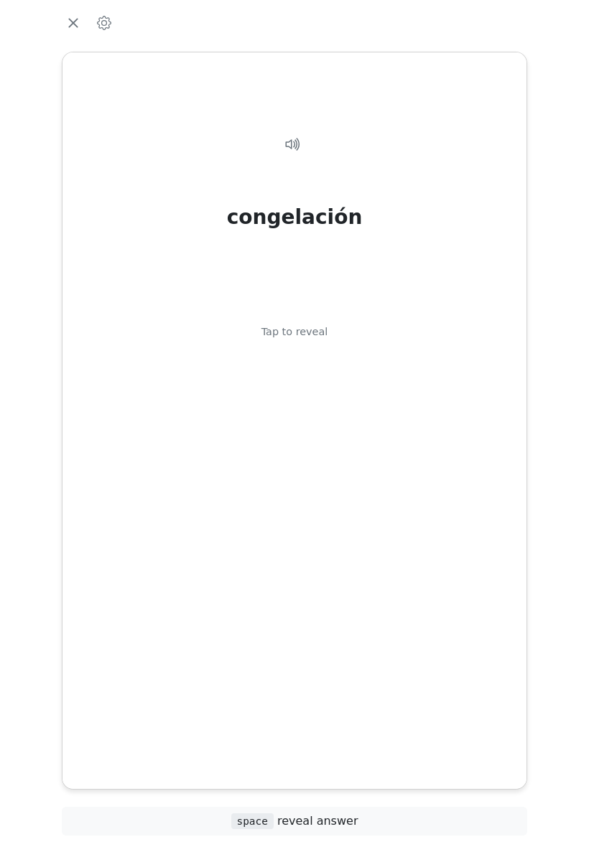
click at [424, 510] on div "congelación Tap to reveal" at bounding box center [294, 408] width 429 height 593
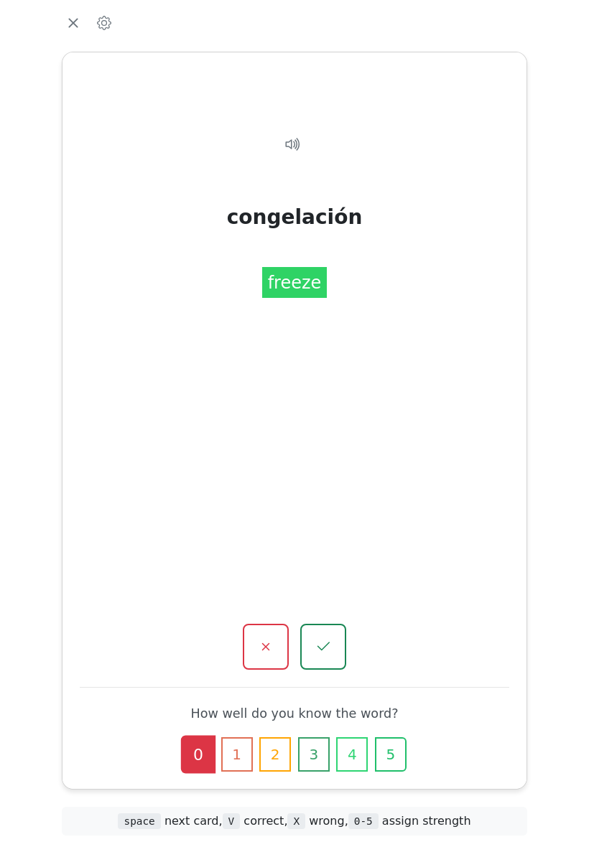
click at [334, 624] on button "button" at bounding box center [323, 647] width 46 height 46
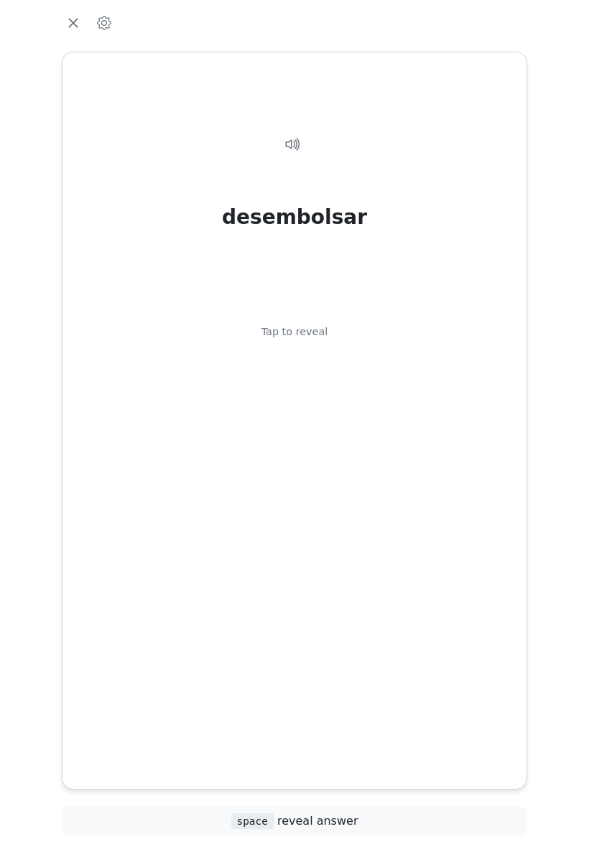
click at [421, 505] on div "desembolsar Tap to reveal" at bounding box center [294, 408] width 429 height 593
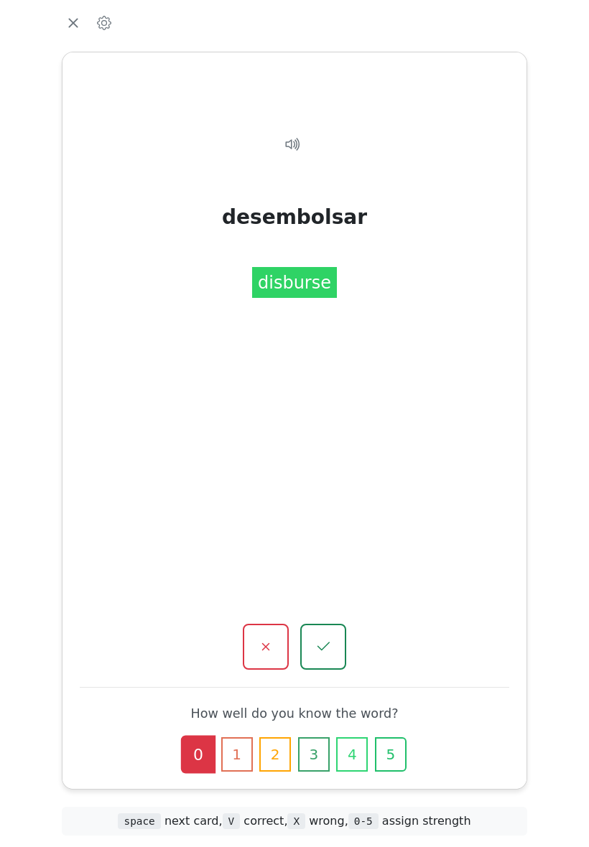
click at [267, 638] on icon "button" at bounding box center [265, 646] width 17 height 17
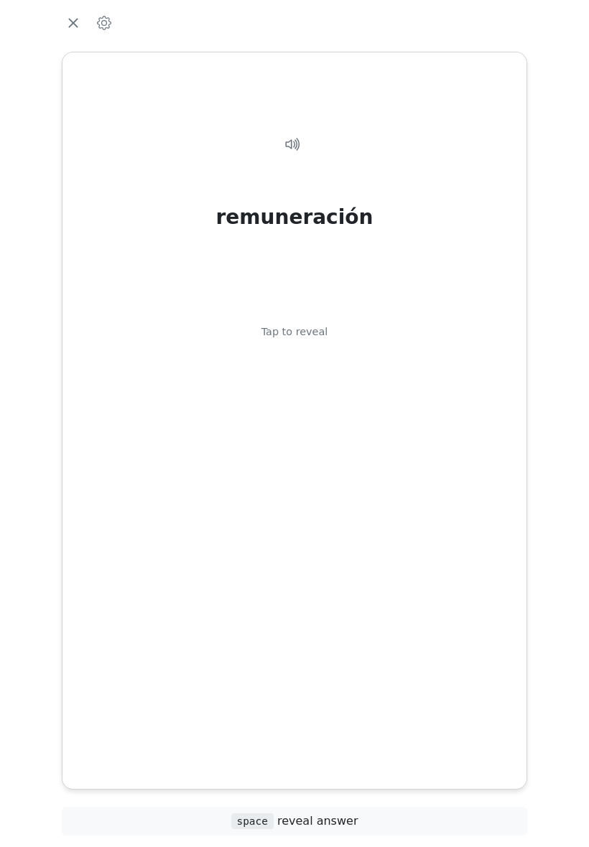
click at [315, 505] on div "remuneración Tap to reveal" at bounding box center [294, 408] width 429 height 593
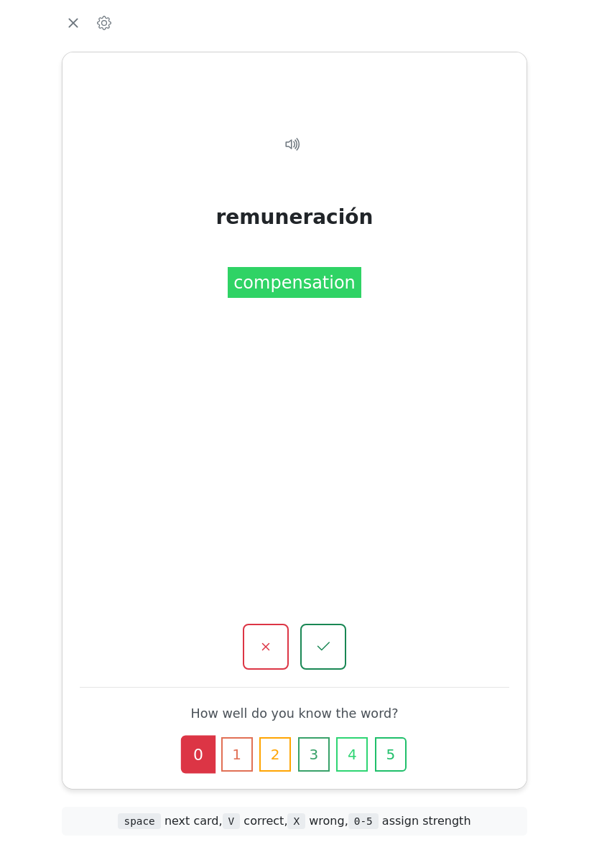
click at [270, 638] on icon "button" at bounding box center [265, 646] width 17 height 17
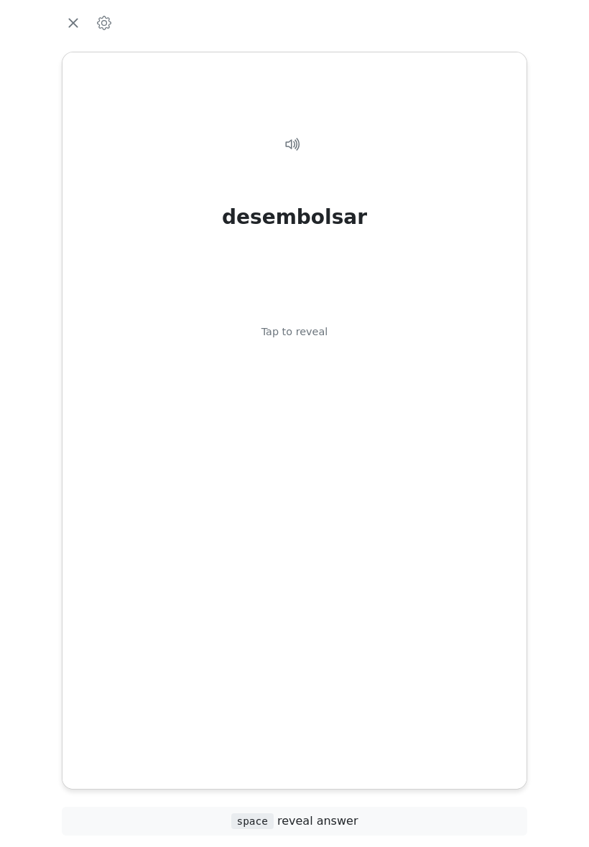
click at [419, 534] on div "desembolsar Tap to reveal" at bounding box center [294, 408] width 429 height 593
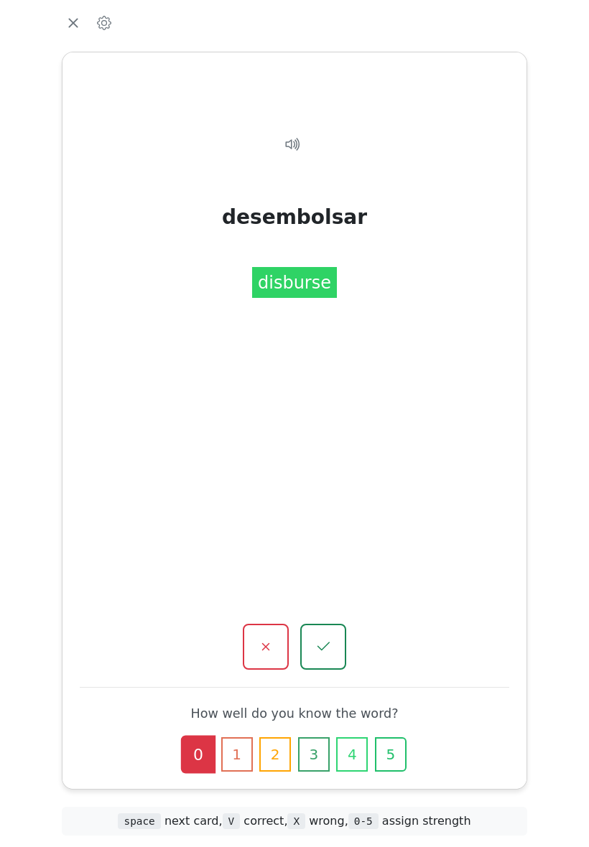
click at [337, 624] on button "button" at bounding box center [323, 647] width 46 height 46
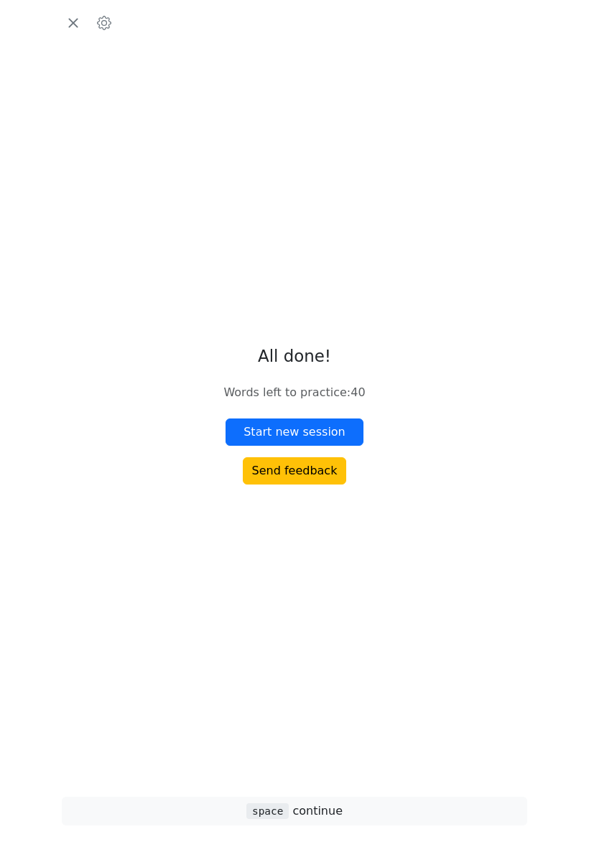
click at [343, 446] on button "Start new session" at bounding box center [295, 432] width 138 height 27
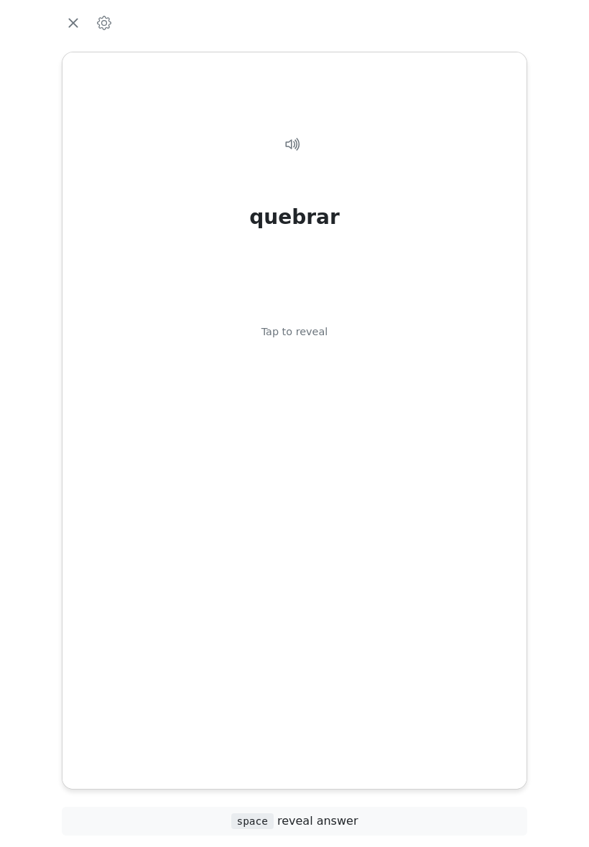
click at [427, 501] on div "quebrar Tap to reveal" at bounding box center [294, 408] width 429 height 593
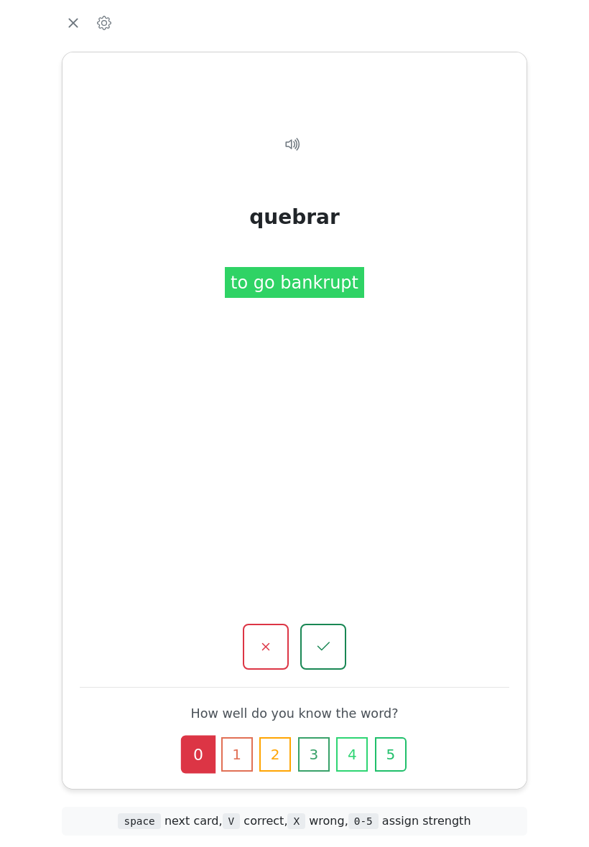
click at [261, 638] on icon "button" at bounding box center [265, 646] width 17 height 17
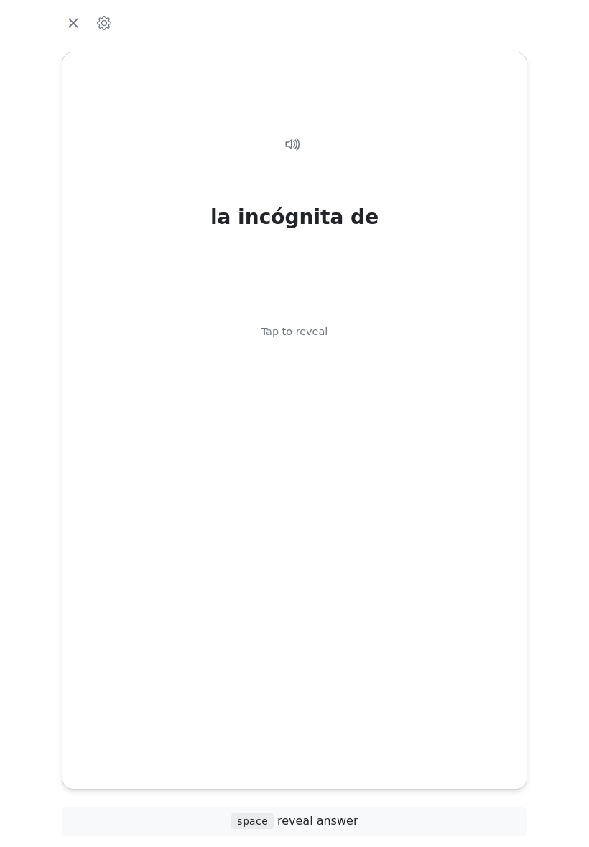
click at [74, 27] on icon "button" at bounding box center [72, 22] width 9 height 9
